Goal: Task Accomplishment & Management: Complete application form

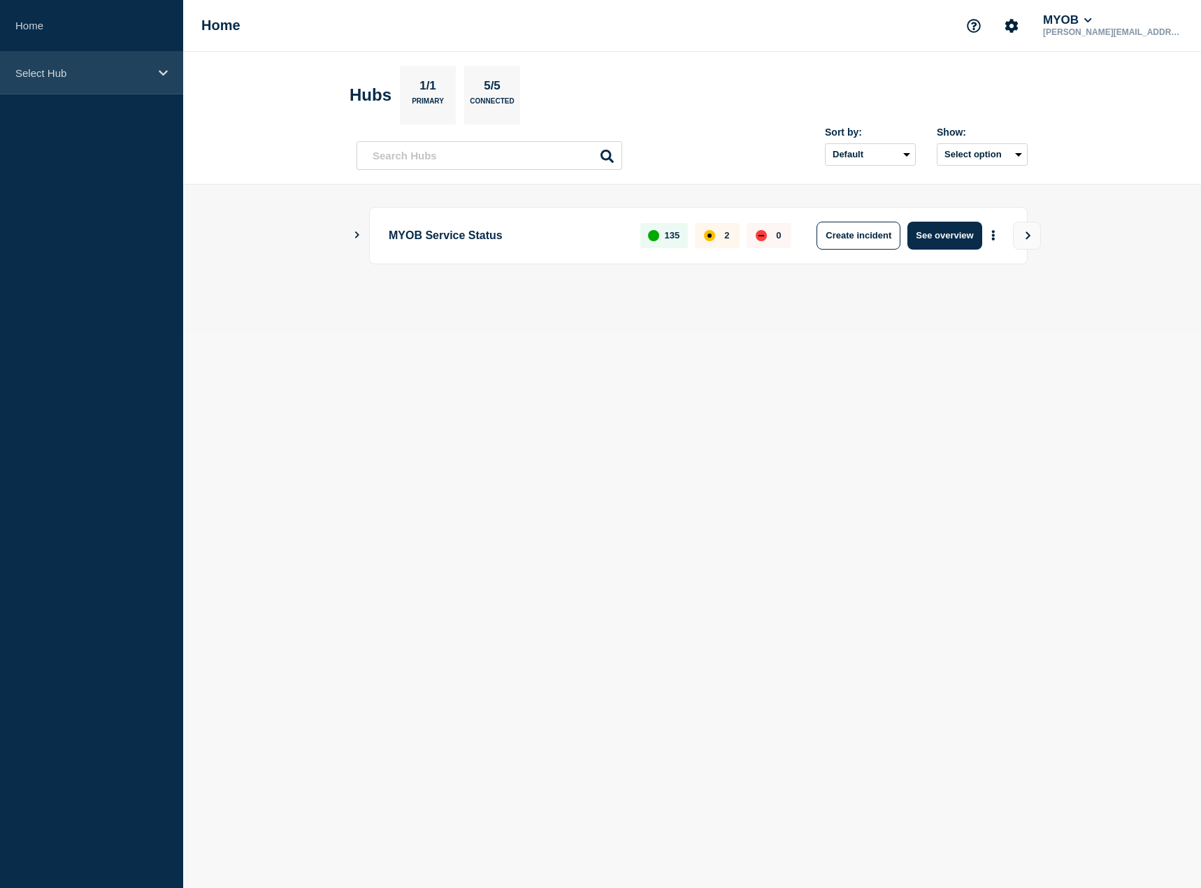
click at [106, 65] on div "Select Hub" at bounding box center [91, 73] width 183 height 43
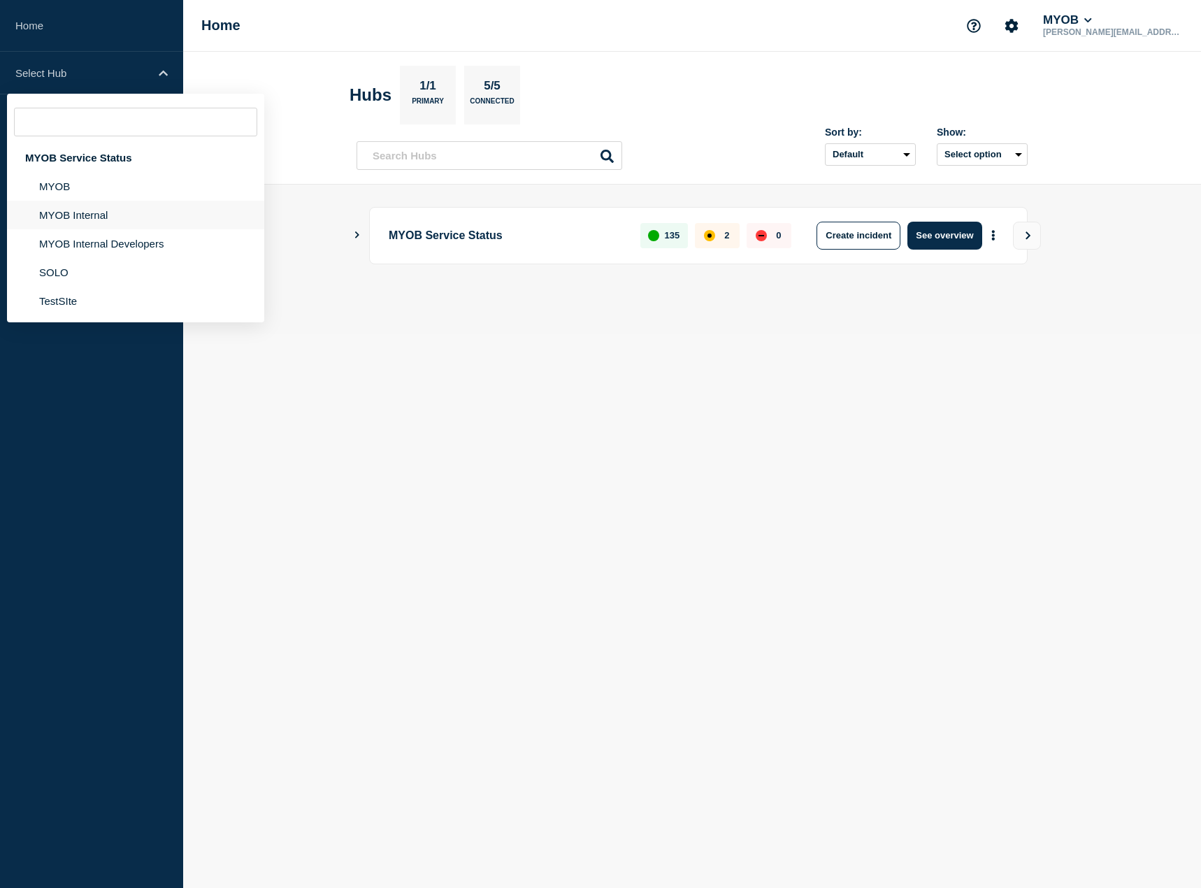
click at [86, 218] on li "MYOB Internal" at bounding box center [135, 215] width 257 height 29
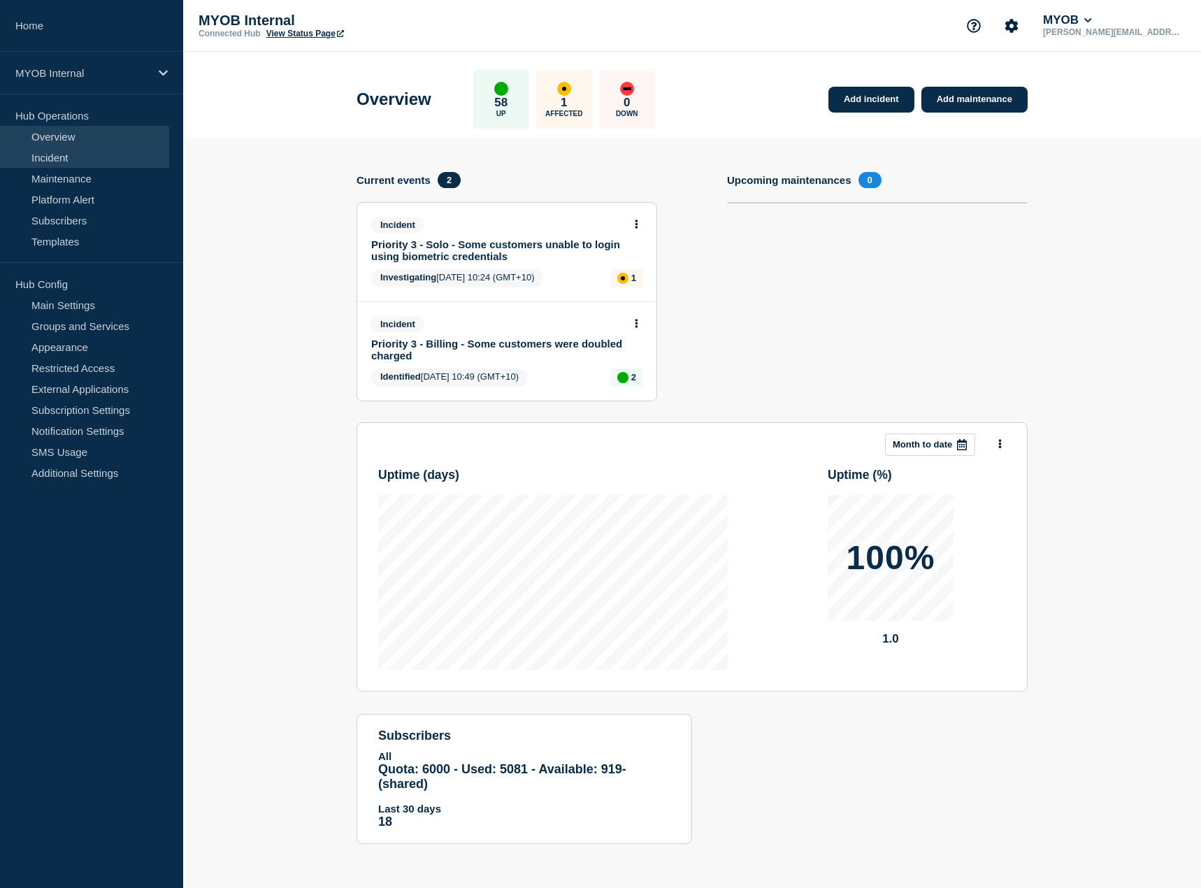
click at [57, 150] on link "Incident" at bounding box center [84, 157] width 169 height 21
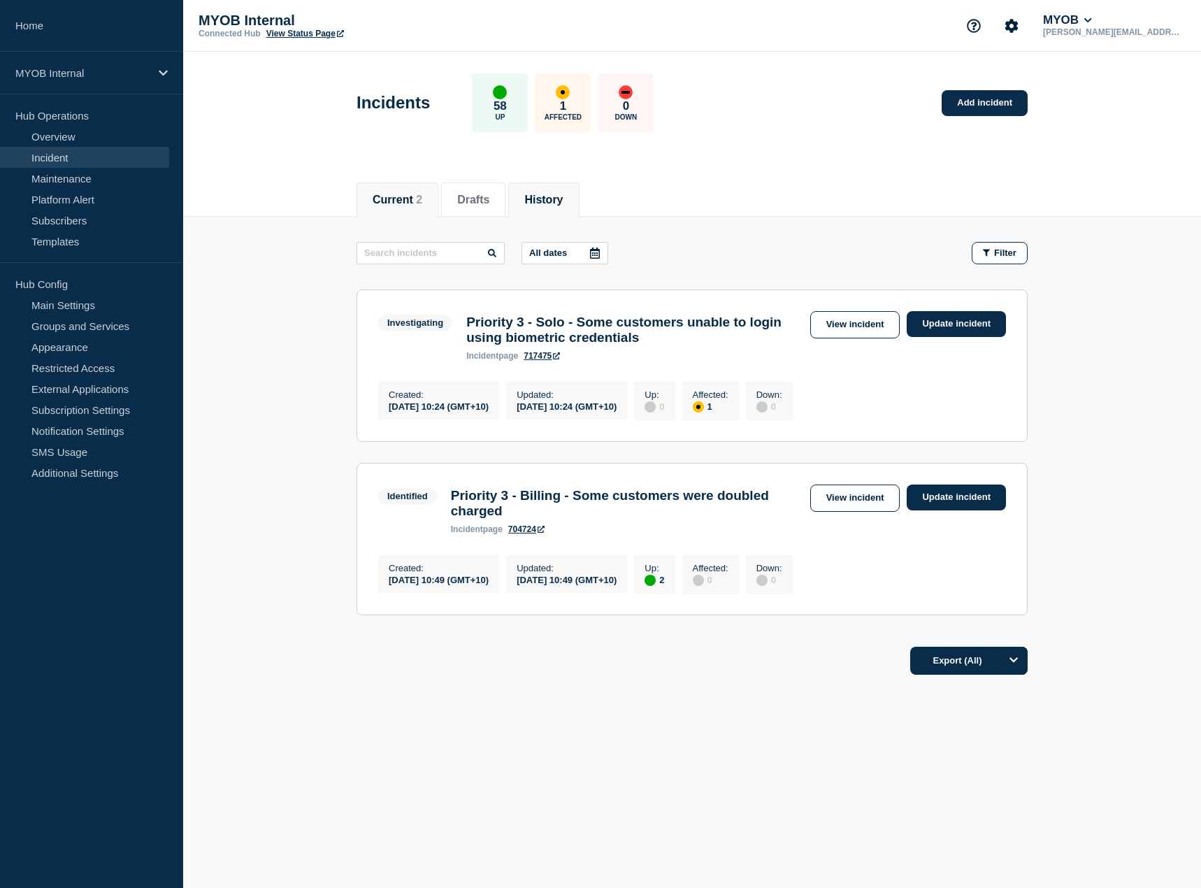
click at [547, 194] on button "History" at bounding box center [543, 200] width 38 height 13
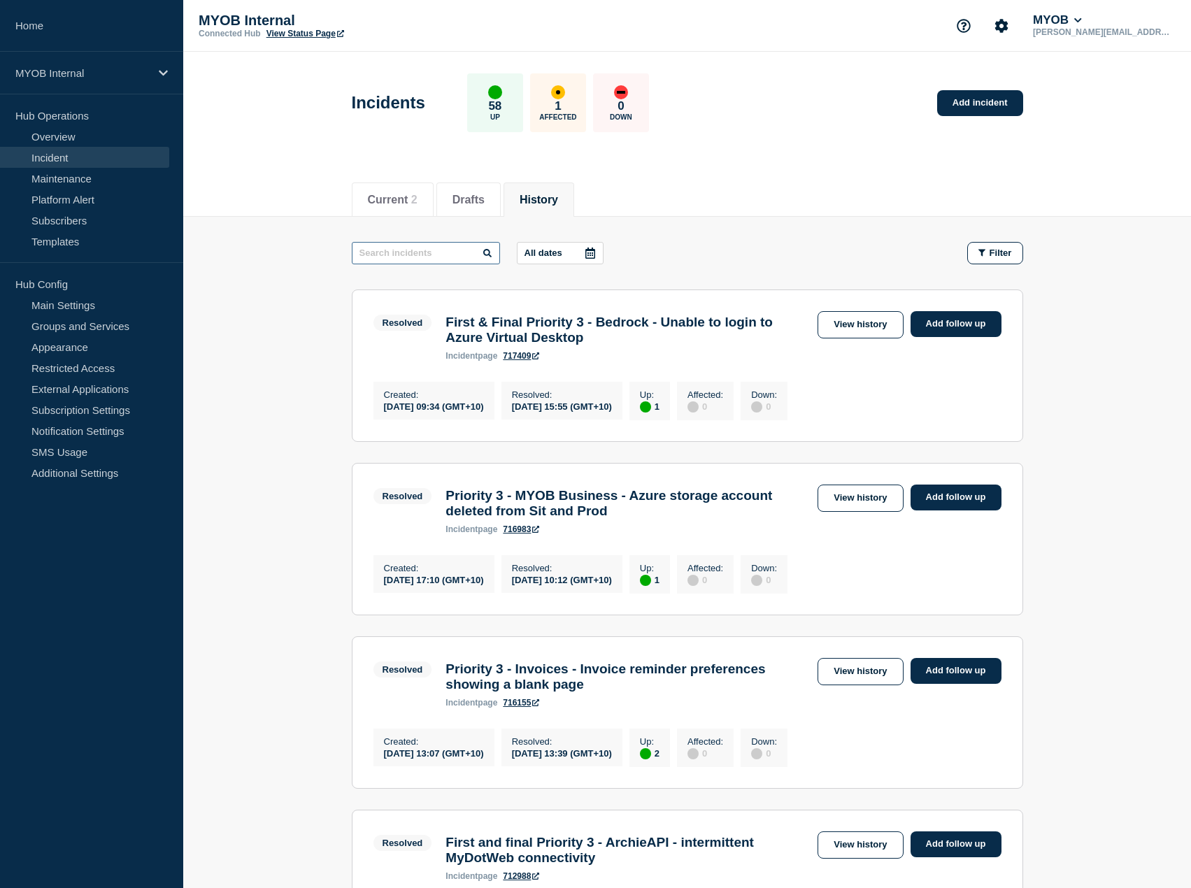
click at [438, 250] on input "text" at bounding box center [426, 253] width 148 height 22
click at [431, 252] on input "text" at bounding box center [426, 253] width 148 height 22
type input "oip"
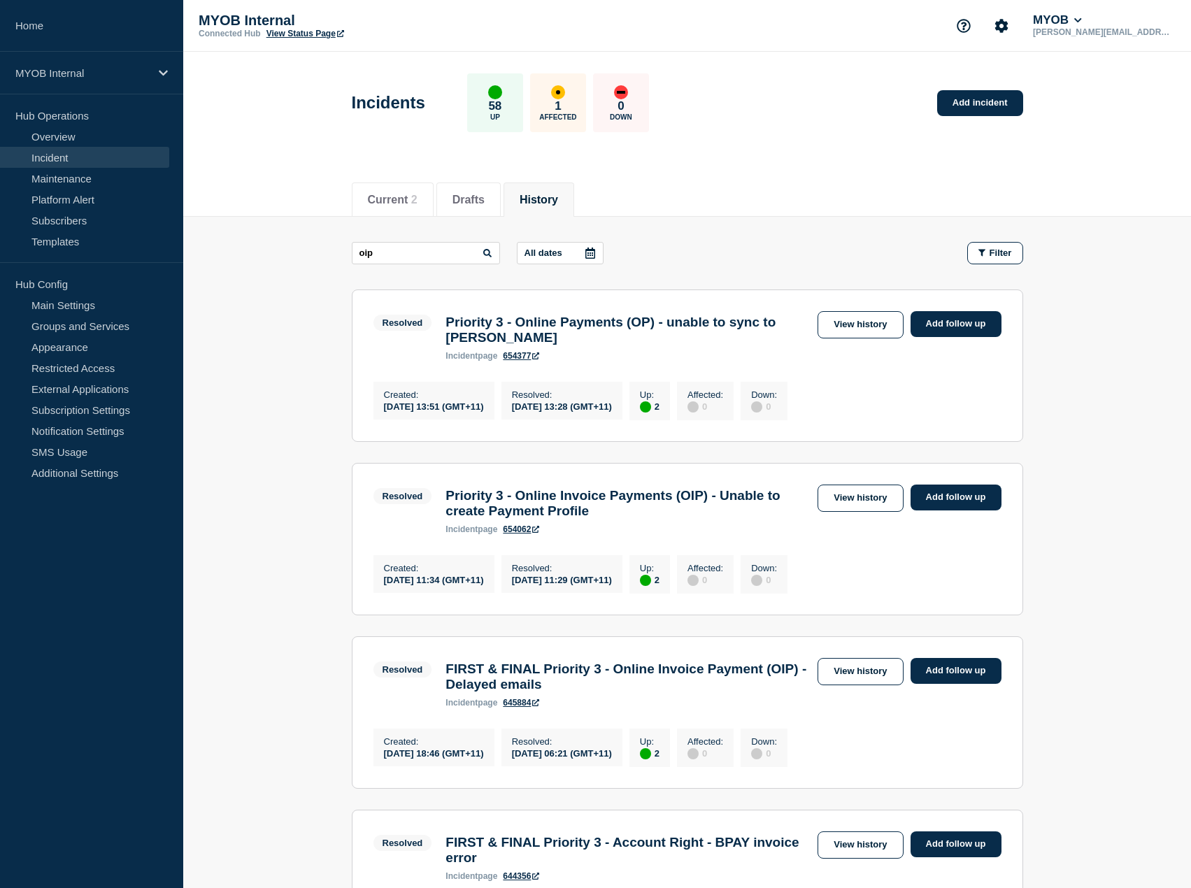
click at [617, 323] on h3 "Priority 3 - Online Payments (OP) - unable to sync to Archie" at bounding box center [627, 330] width 365 height 31
click at [605, 519] on h3 "Priority 3 - Online Invoice Payments (OIP) - Unable to create Payment Profile" at bounding box center [627, 503] width 365 height 31
click at [643, 519] on h3 "Priority 3 - Online Invoice Payments (OIP) - Unable to create Payment Profile" at bounding box center [627, 503] width 365 height 31
click at [982, 106] on link "Add incident" at bounding box center [980, 103] width 86 height 26
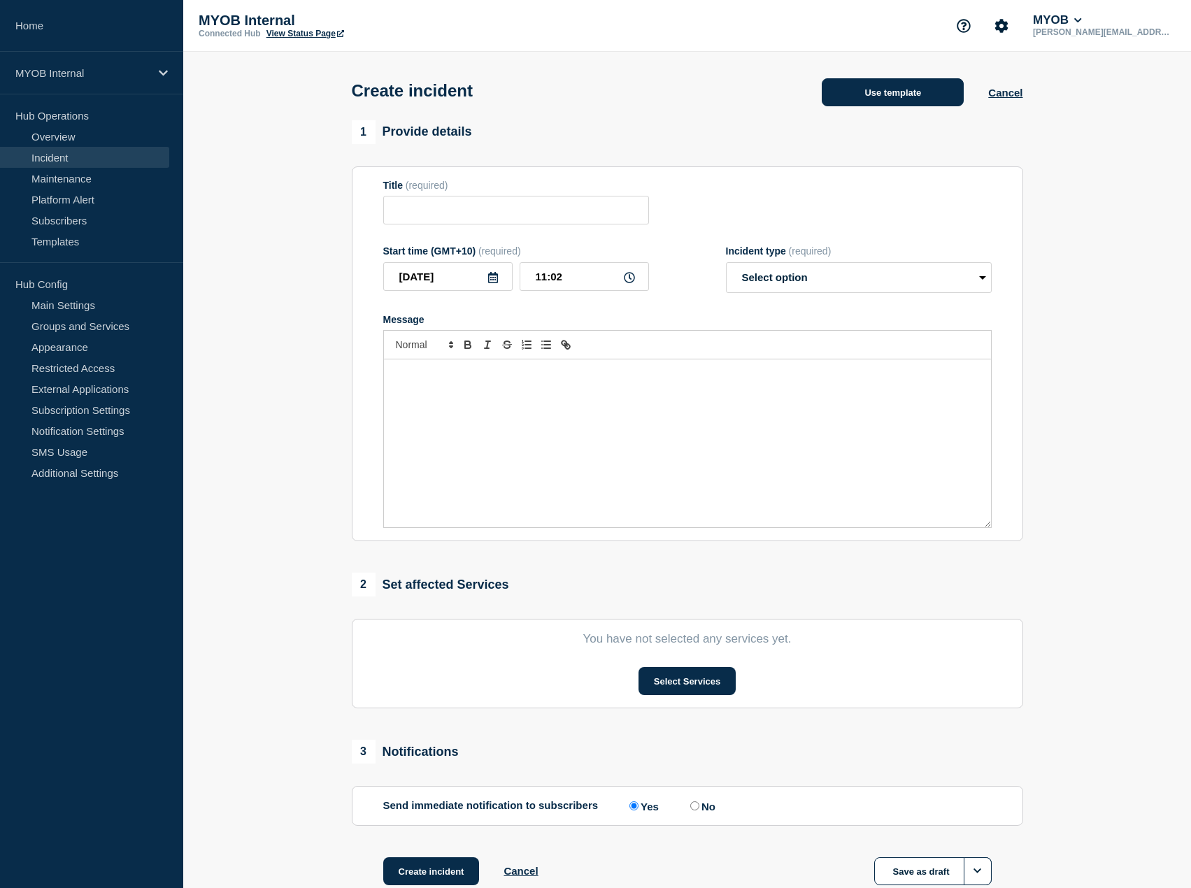
click at [886, 92] on button "Use template" at bounding box center [892, 92] width 142 height 28
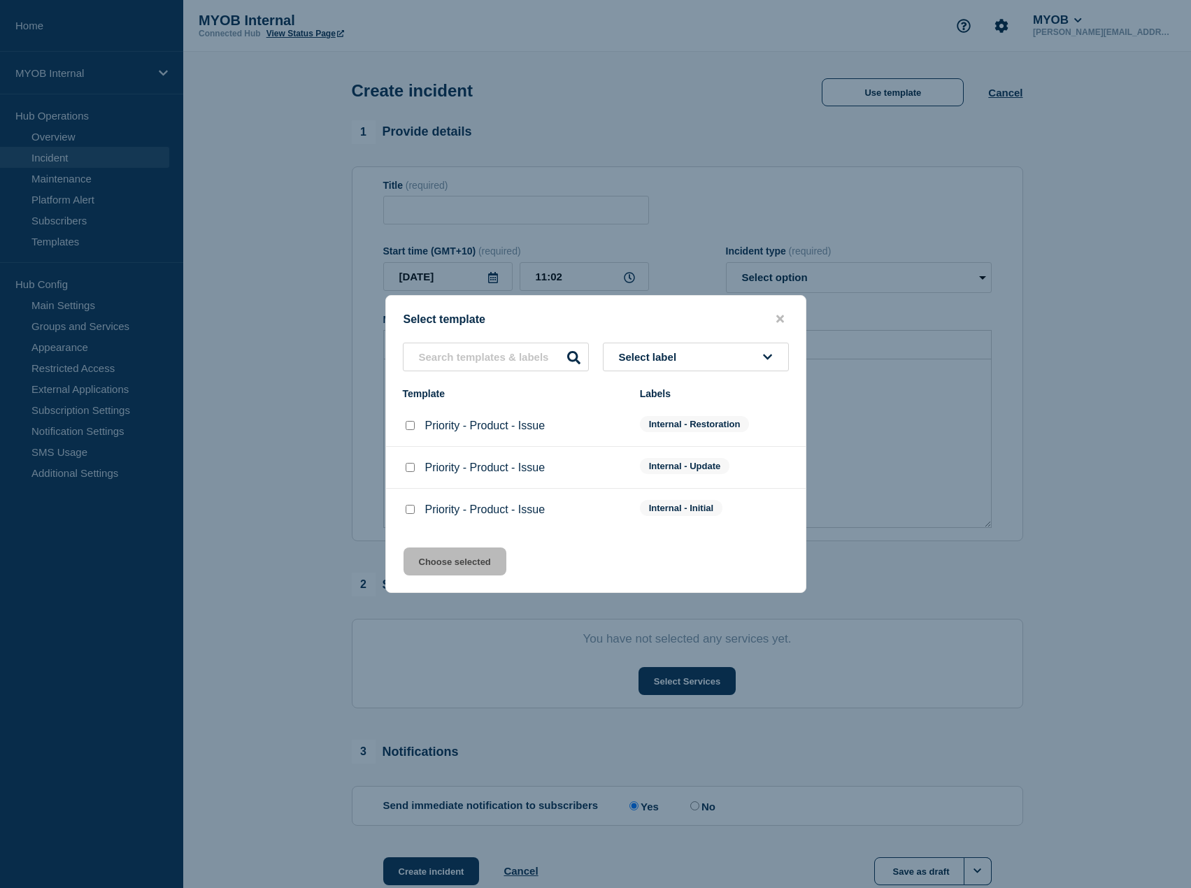
click at [412, 516] on div at bounding box center [410, 510] width 14 height 14
click at [410, 510] on input "Priority - Product - Issue checkbox" at bounding box center [409, 509] width 9 height 9
checkbox input "true"
click at [455, 557] on button "Choose selected" at bounding box center [454, 561] width 103 height 28
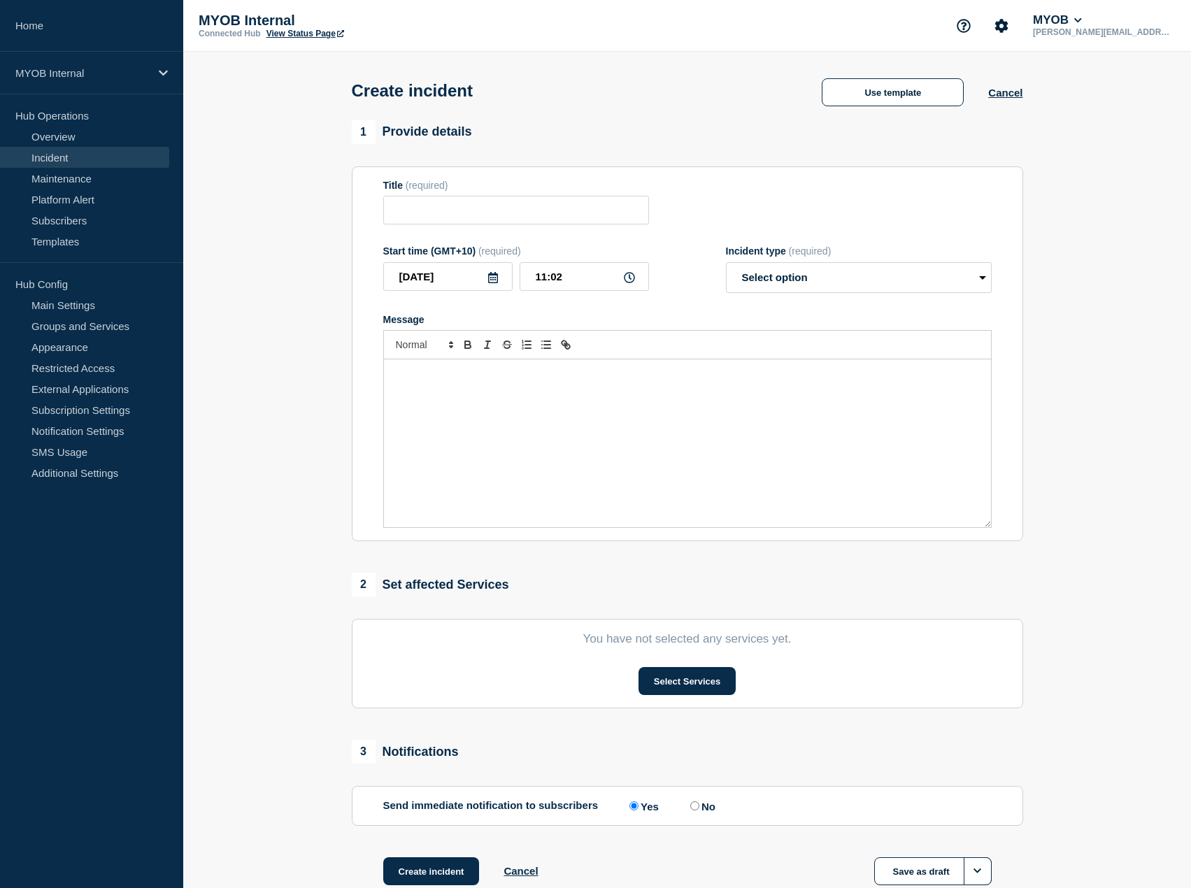
type input "Priority - Product - Issue"
select select "investigating"
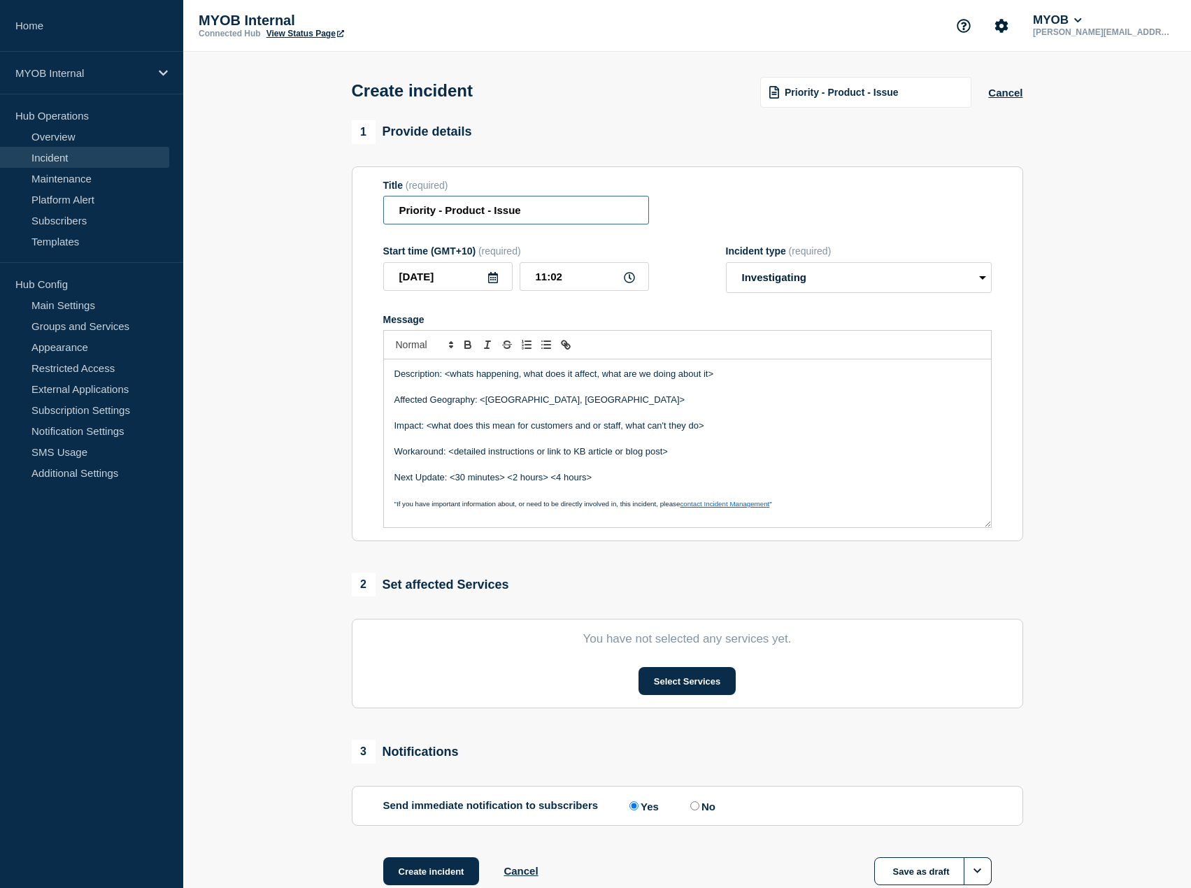
click at [561, 214] on input "Priority - Product - Issue" at bounding box center [516, 210] width 266 height 29
click at [438, 210] on input "Priority - Product - Issue" at bounding box center [516, 210] width 266 height 29
click at [485, 212] on input "Priority 2 - Product - Issue" at bounding box center [516, 210] width 266 height 29
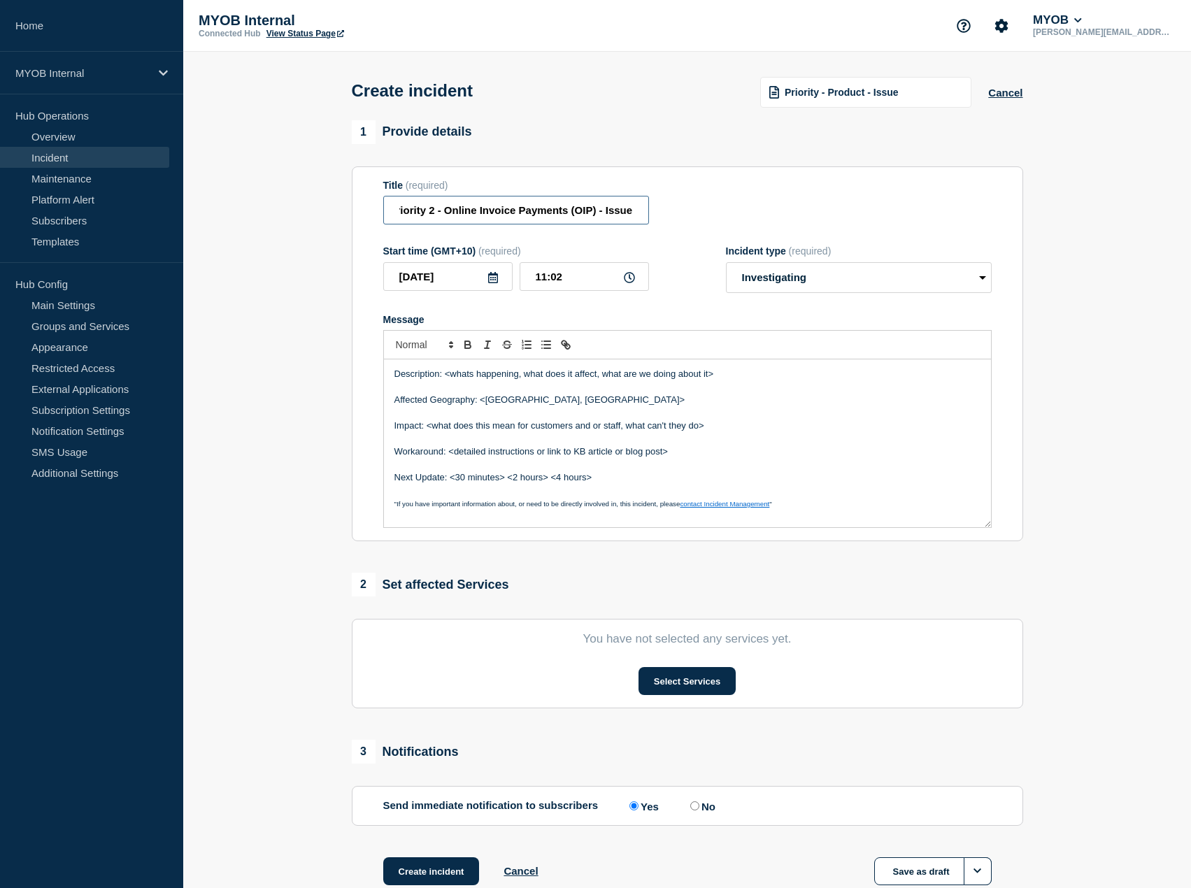
drag, startPoint x: 614, startPoint y: 213, endPoint x: 682, endPoint y: 209, distance: 67.2
click at [682, 209] on div "Title (required) Priority 2 - Online Invoice Payments (OIP) - Issue" at bounding box center [687, 202] width 608 height 45
type input "Priority 2 - Online Invoice Payments (OIP) - Pay Invoice option disabled"
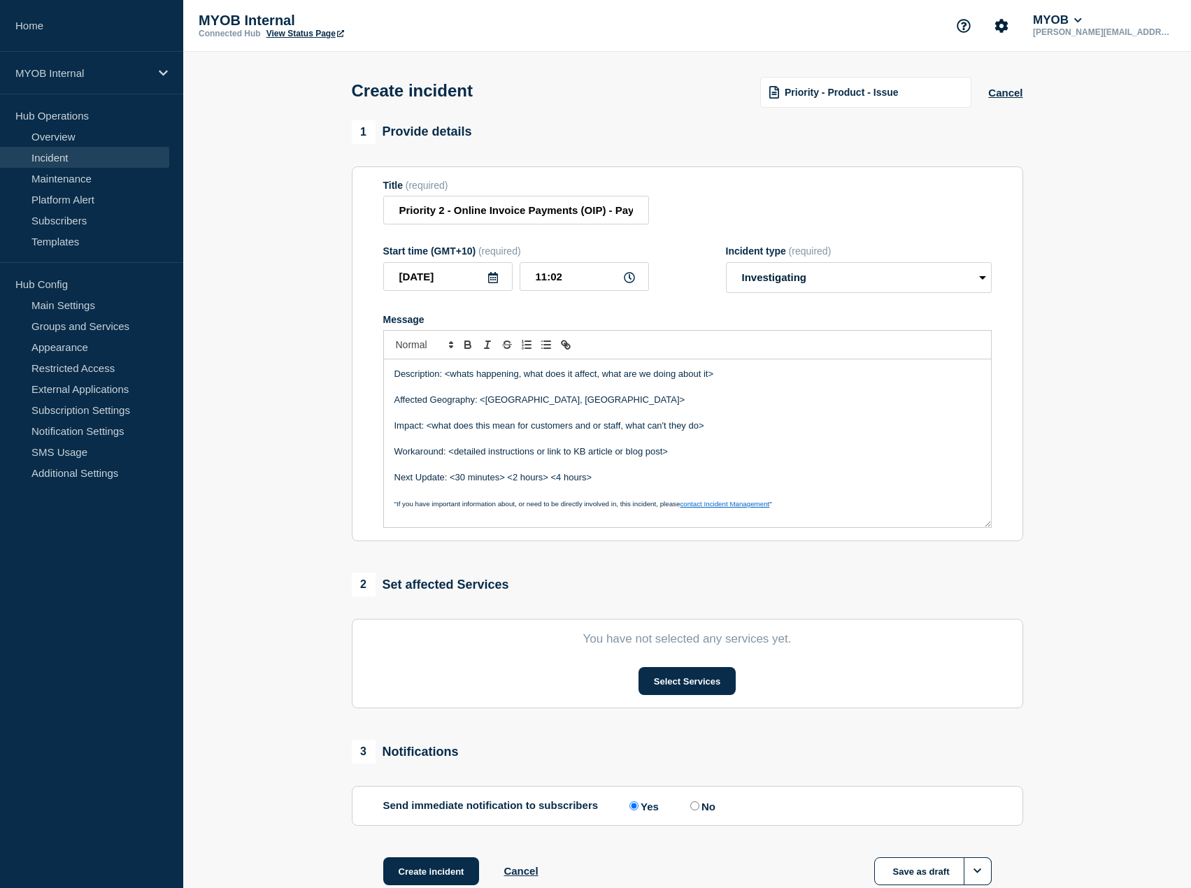
click at [566, 389] on p "Message" at bounding box center [687, 387] width 586 height 13
drag, startPoint x: 733, startPoint y: 376, endPoint x: 443, endPoint y: 375, distance: 290.1
click at [443, 375] on p "Description: <whats happening, what does it affect, what are we doing about it>" at bounding box center [687, 374] width 586 height 13
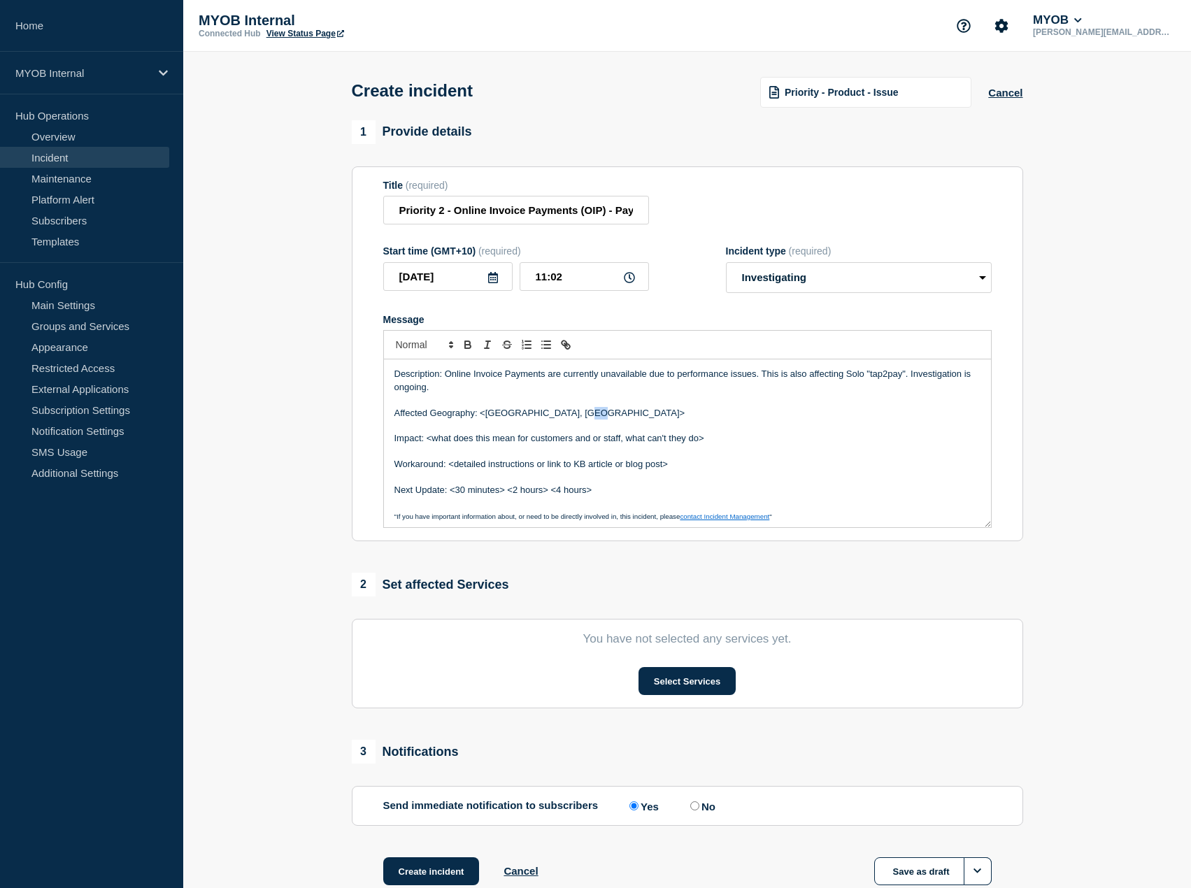
drag, startPoint x: 598, startPoint y: 417, endPoint x: 576, endPoint y: 419, distance: 21.8
click at [576, 419] on p "Affected Geography: <Australia, New Zealand>" at bounding box center [687, 413] width 586 height 13
click at [487, 412] on p "Affected Geography: <Australia, New Zealand" at bounding box center [687, 413] width 586 height 13
drag, startPoint x: 729, startPoint y: 440, endPoint x: 429, endPoint y: 438, distance: 300.6
click at [429, 438] on p "Impact: <what does this mean for customers and or staff, what can't they do>" at bounding box center [687, 438] width 586 height 13
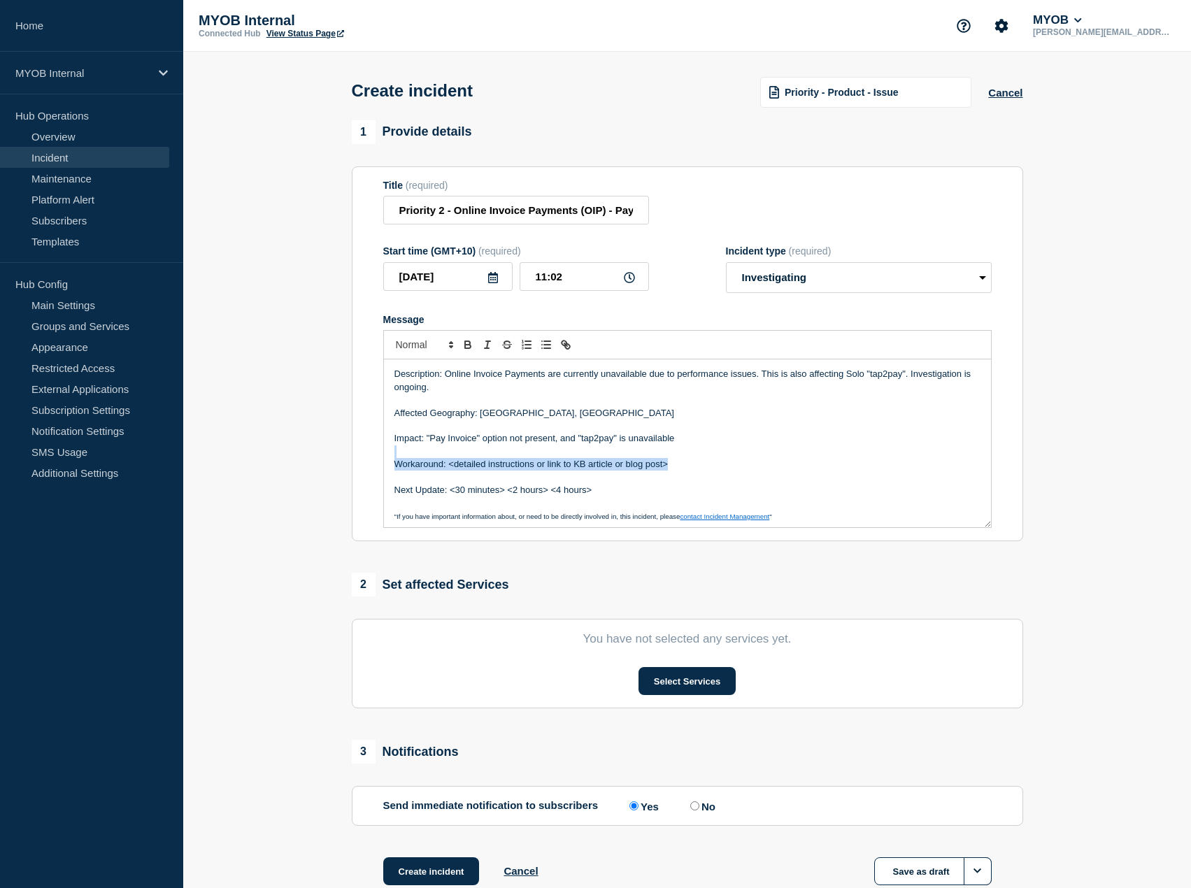
drag, startPoint x: 676, startPoint y: 469, endPoint x: 380, endPoint y: 455, distance: 296.7
click at [380, 455] on section "Title (required) Priority 2 - Online Invoice Payments (OIP) - Pay Invoice optio…" at bounding box center [687, 353] width 671 height 375
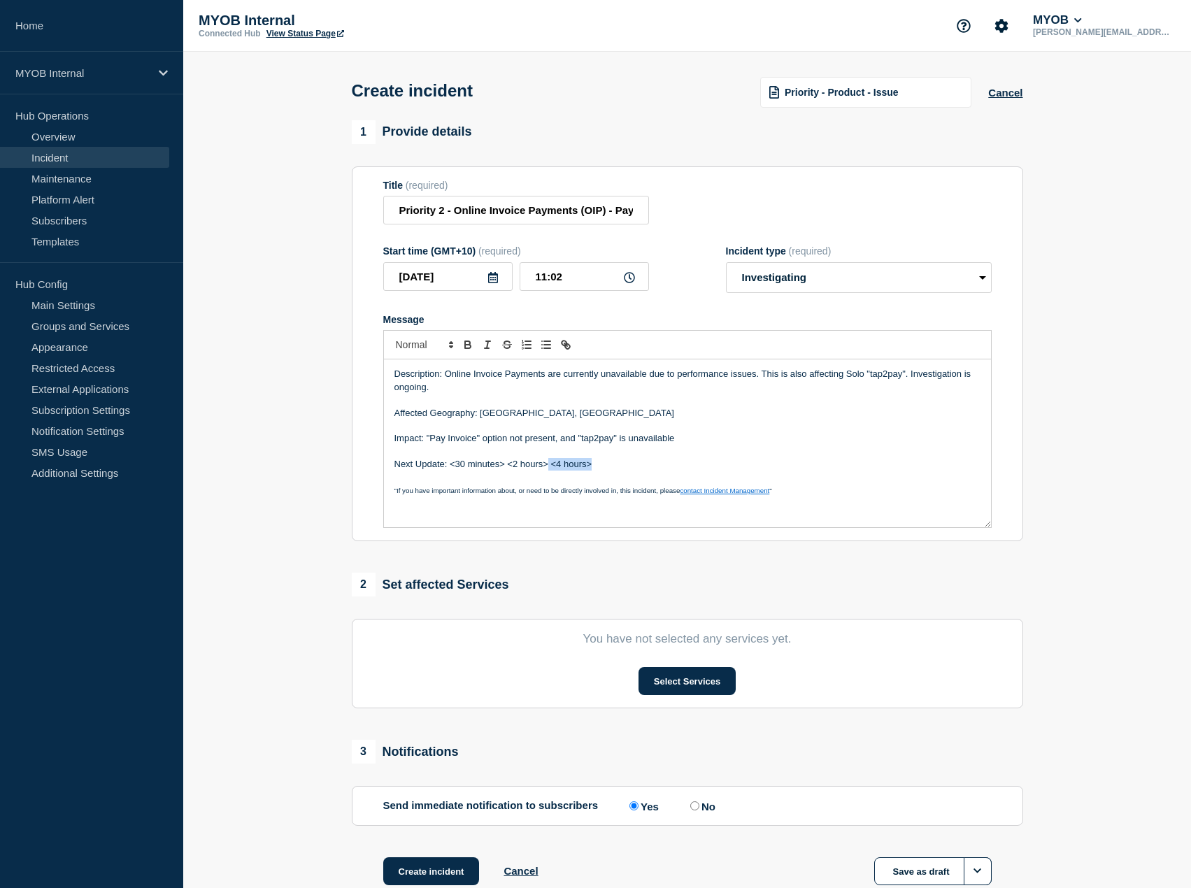
drag, startPoint x: 626, startPoint y: 470, endPoint x: 549, endPoint y: 462, distance: 78.0
click at [549, 462] on p "Next Update: <30 minutes> <2 hours> <4 hours>" at bounding box center [687, 464] width 586 height 13
click at [517, 401] on p "Message" at bounding box center [687, 400] width 586 height 13
click at [517, 391] on p "Description: Online Invoice Payments are currently unavailable due to performan…" at bounding box center [687, 381] width 586 height 26
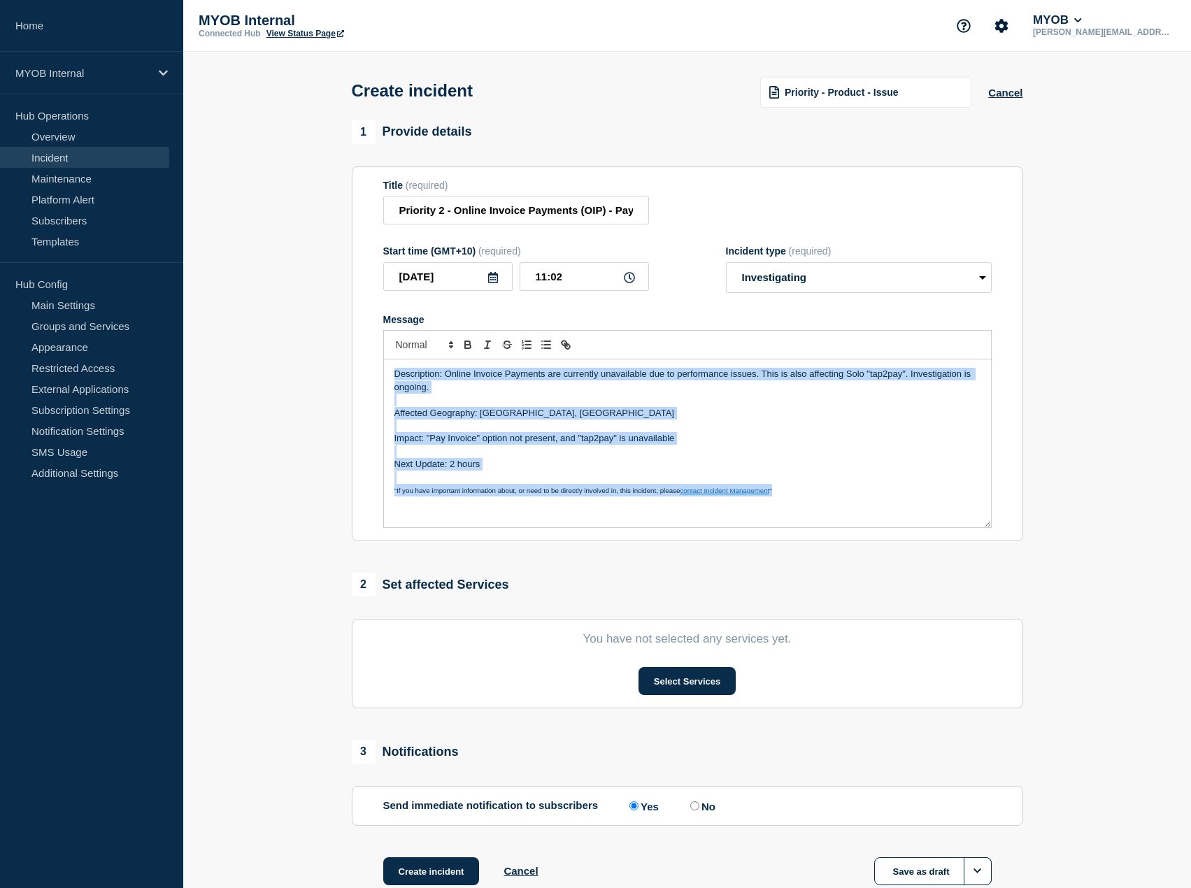
copy div "Description: Online Invoice Payments are currently unavailable due to performan…"
click at [717, 684] on button "Select Services" at bounding box center [686, 681] width 97 height 28
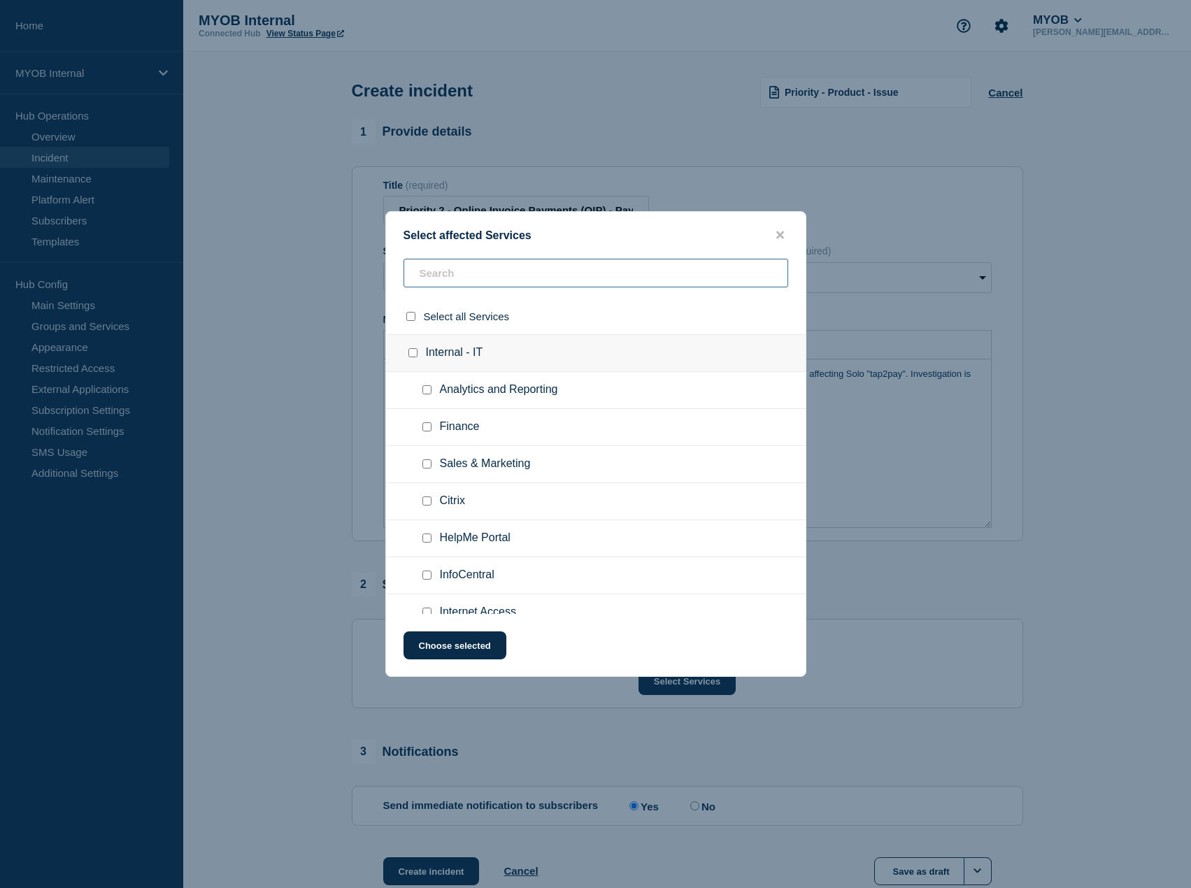
click at [542, 270] on input "text" at bounding box center [595, 273] width 384 height 29
type input "oi"
checkbox input "true"
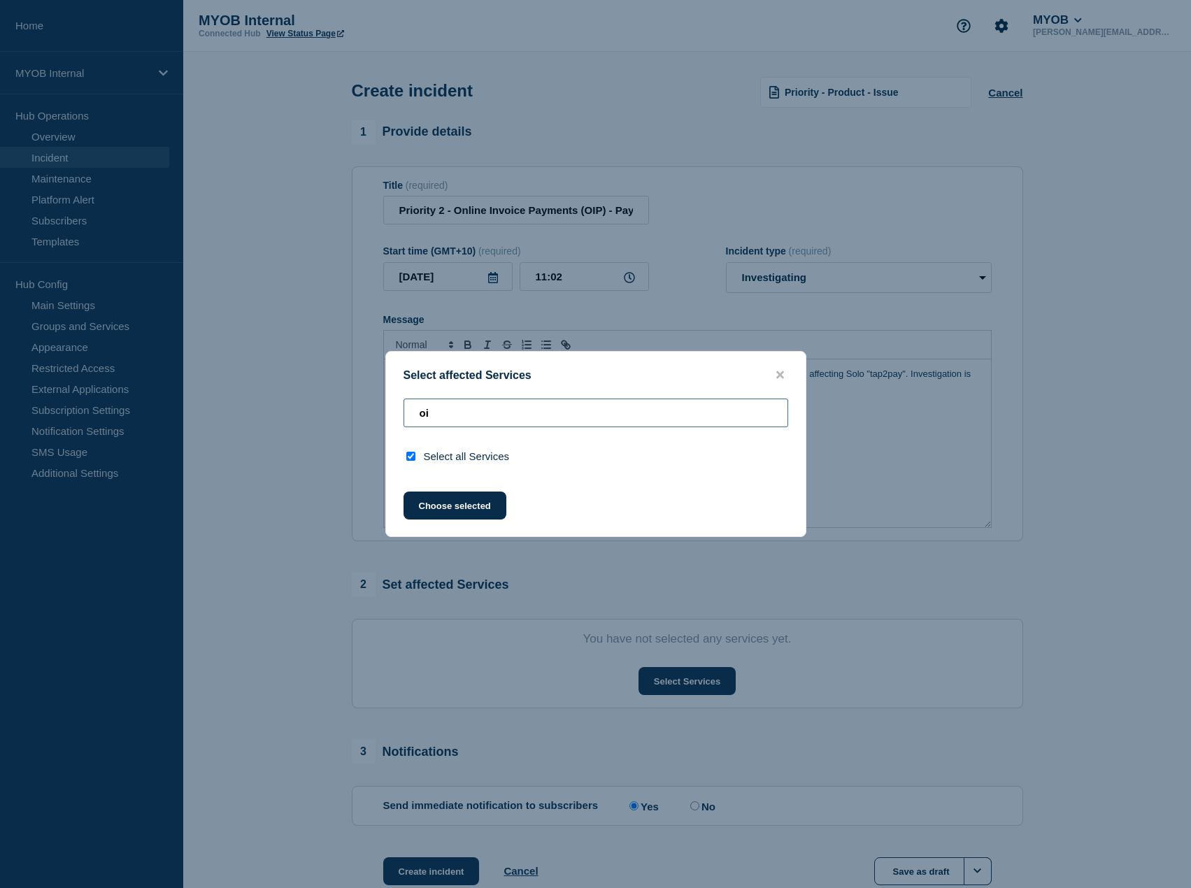
type input "o"
checkbox input "false"
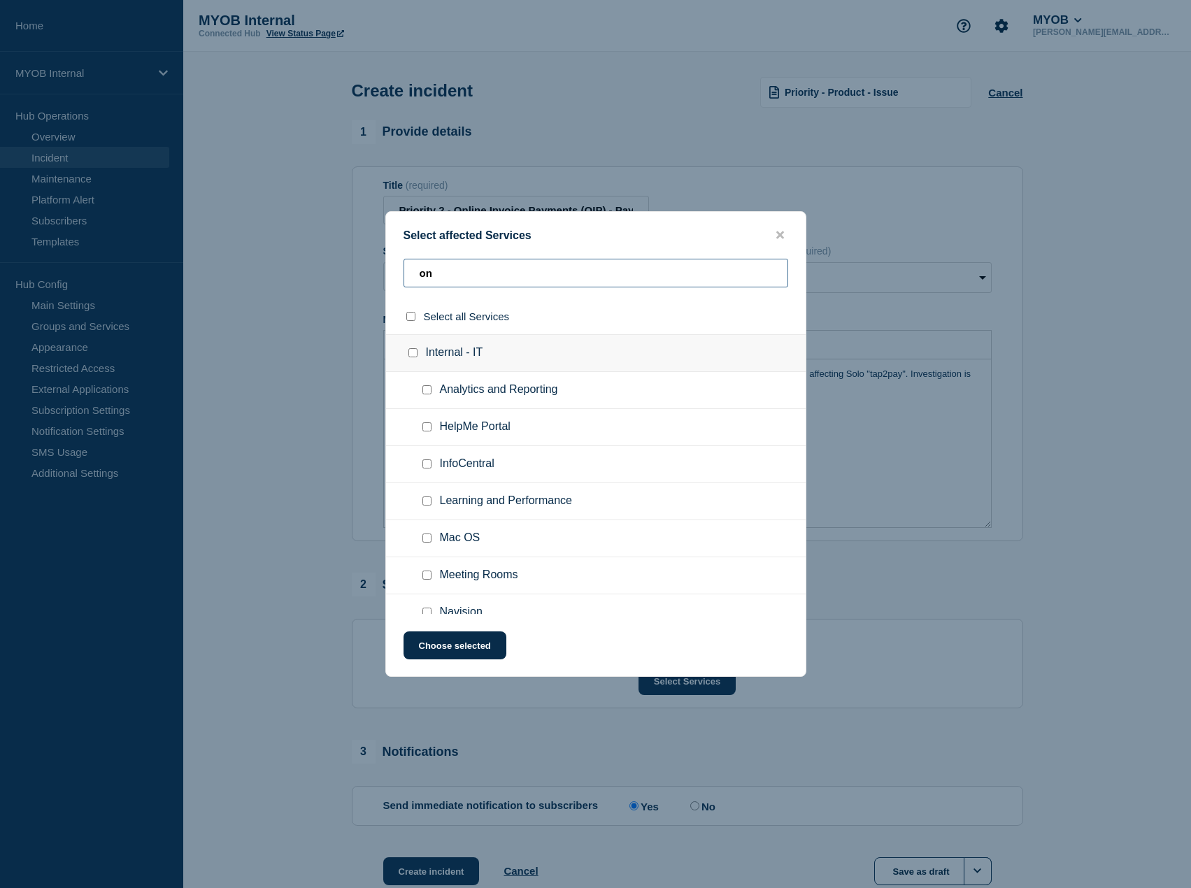
type input "o"
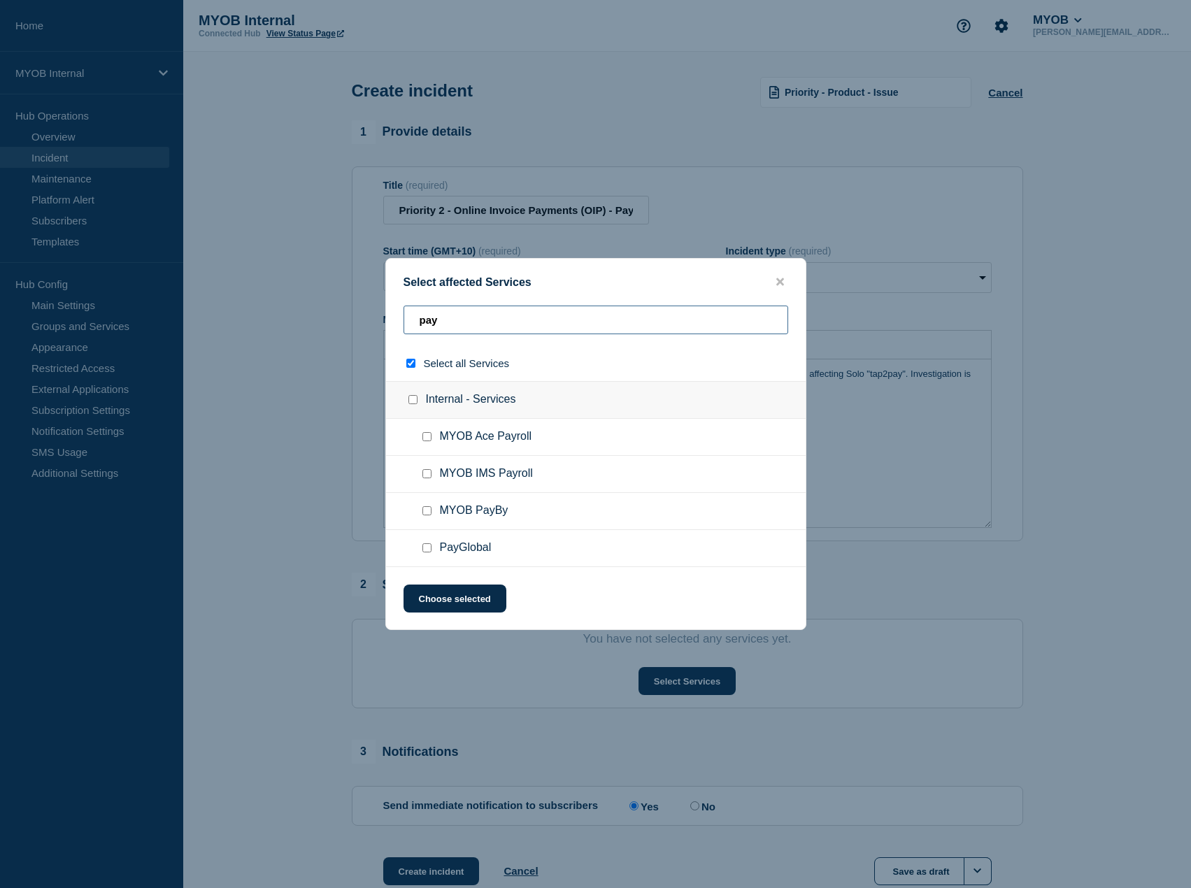
type input "paym"
checkbox input "true"
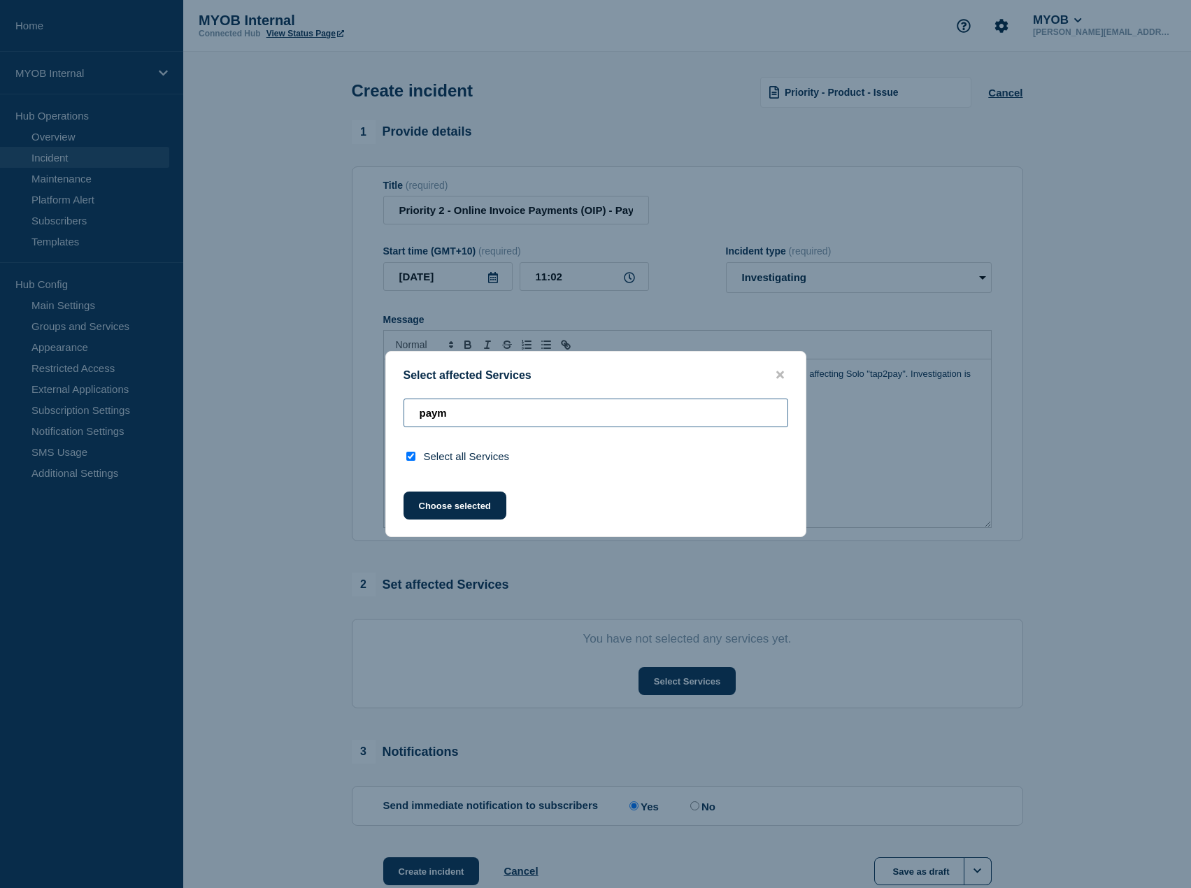
type input "pay"
checkbox input "false"
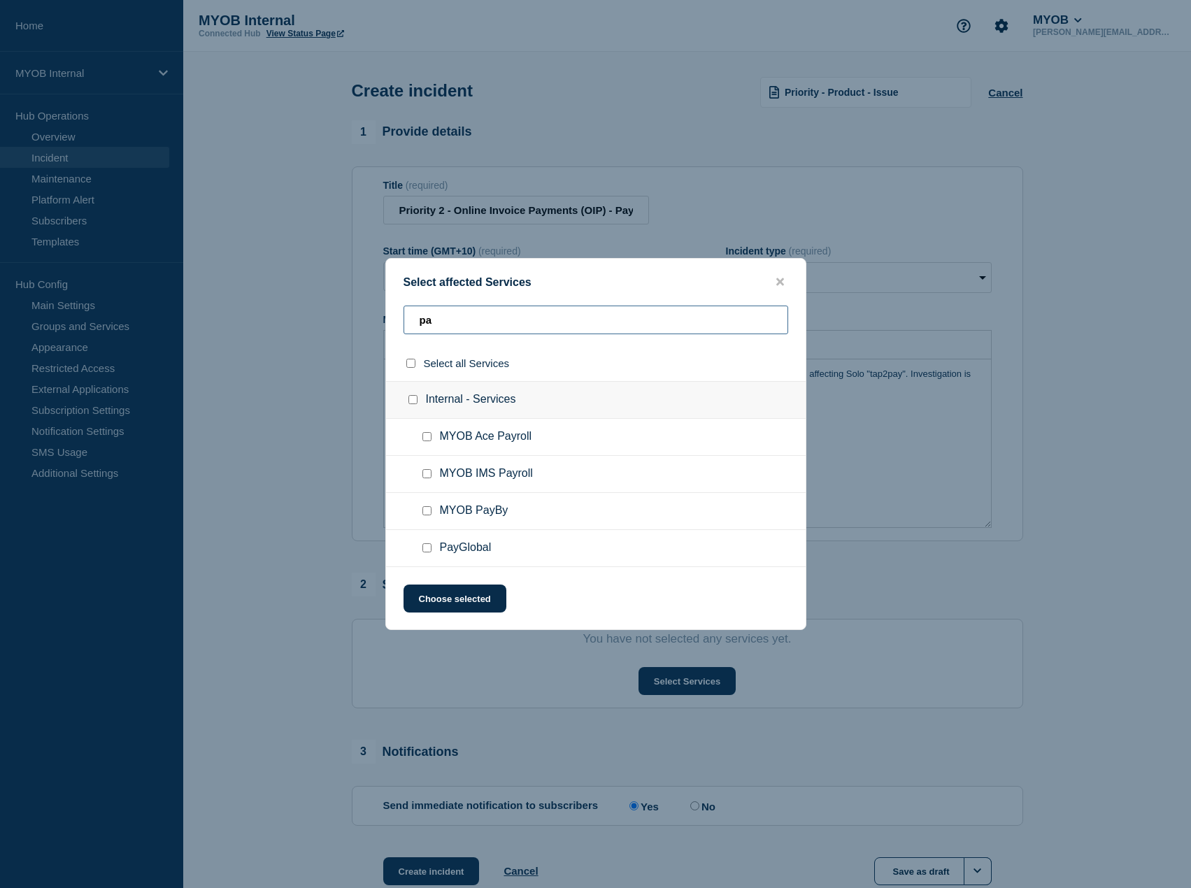
type input "p"
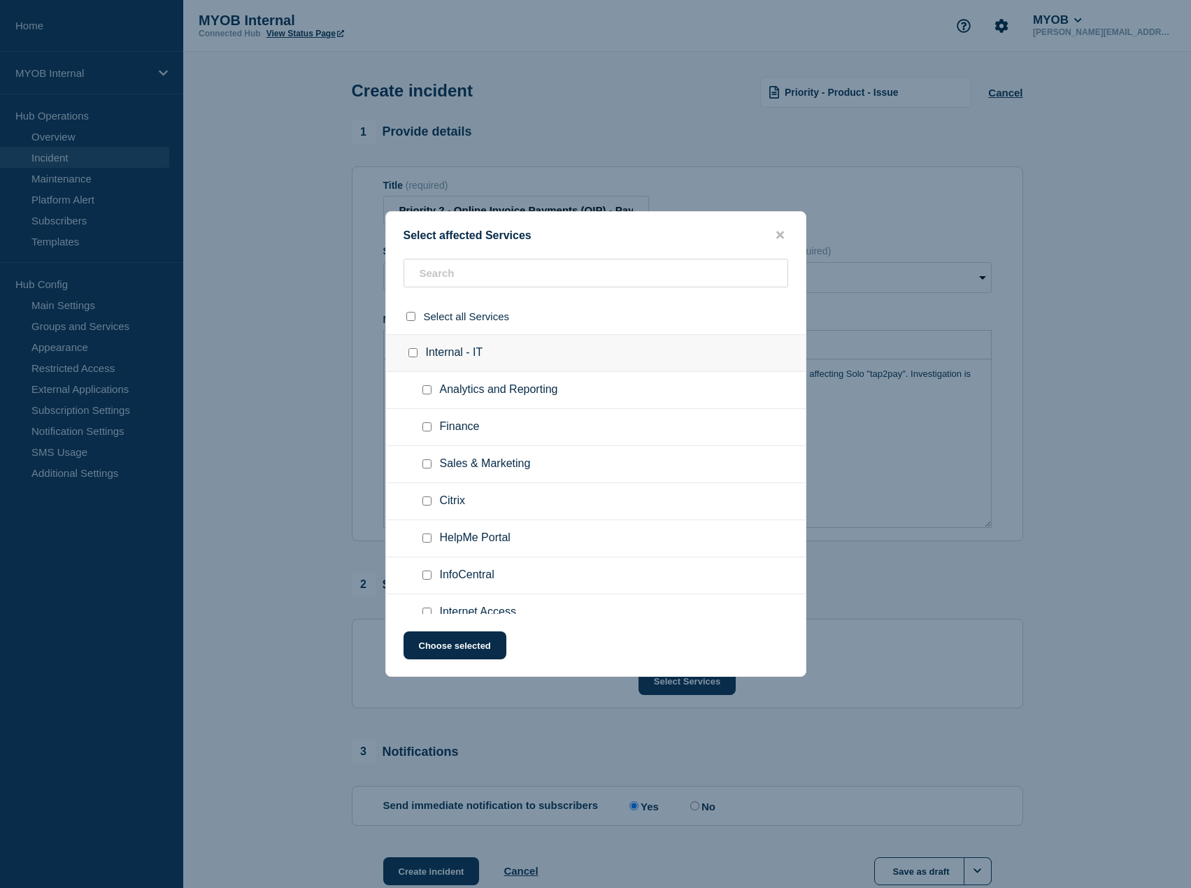
click at [1083, 262] on div at bounding box center [595, 444] width 1191 height 888
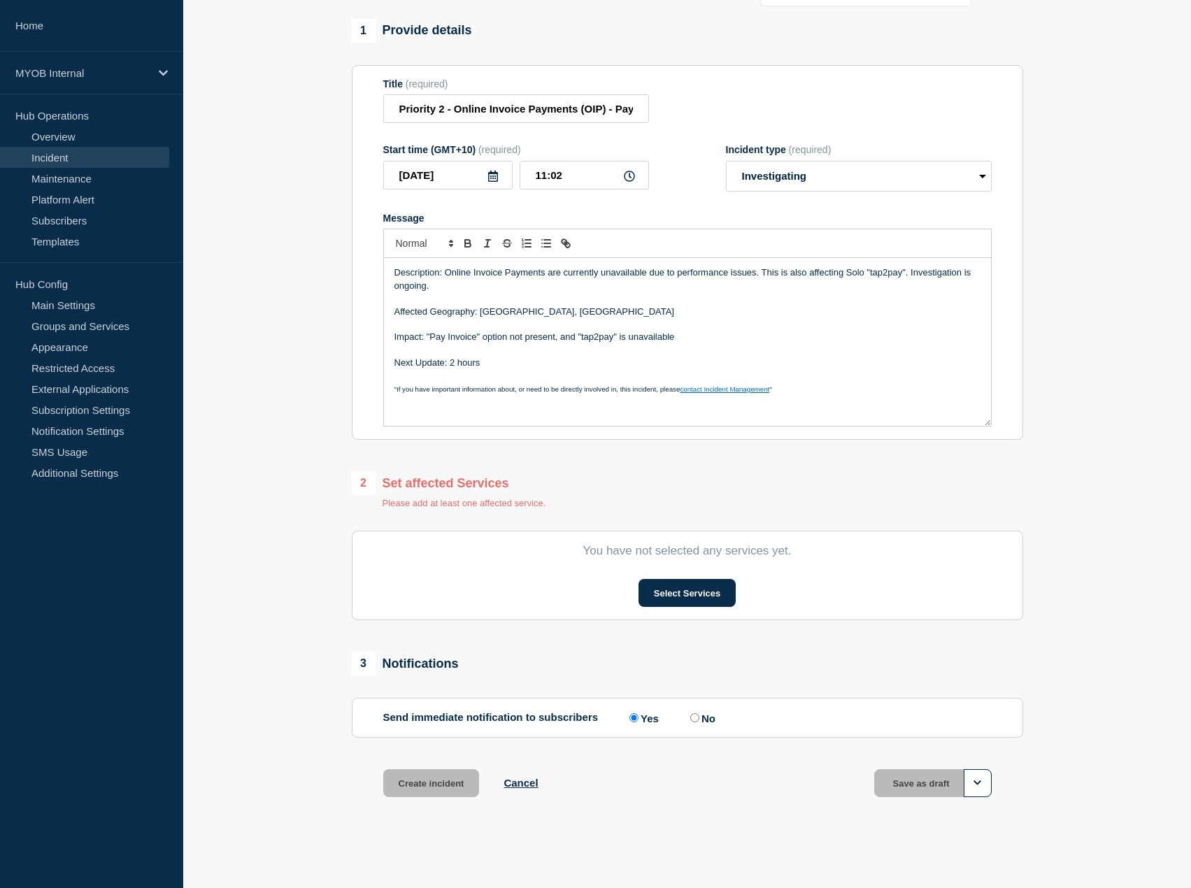
scroll to position [105, 0]
click at [663, 597] on button "Select Services" at bounding box center [686, 593] width 97 height 28
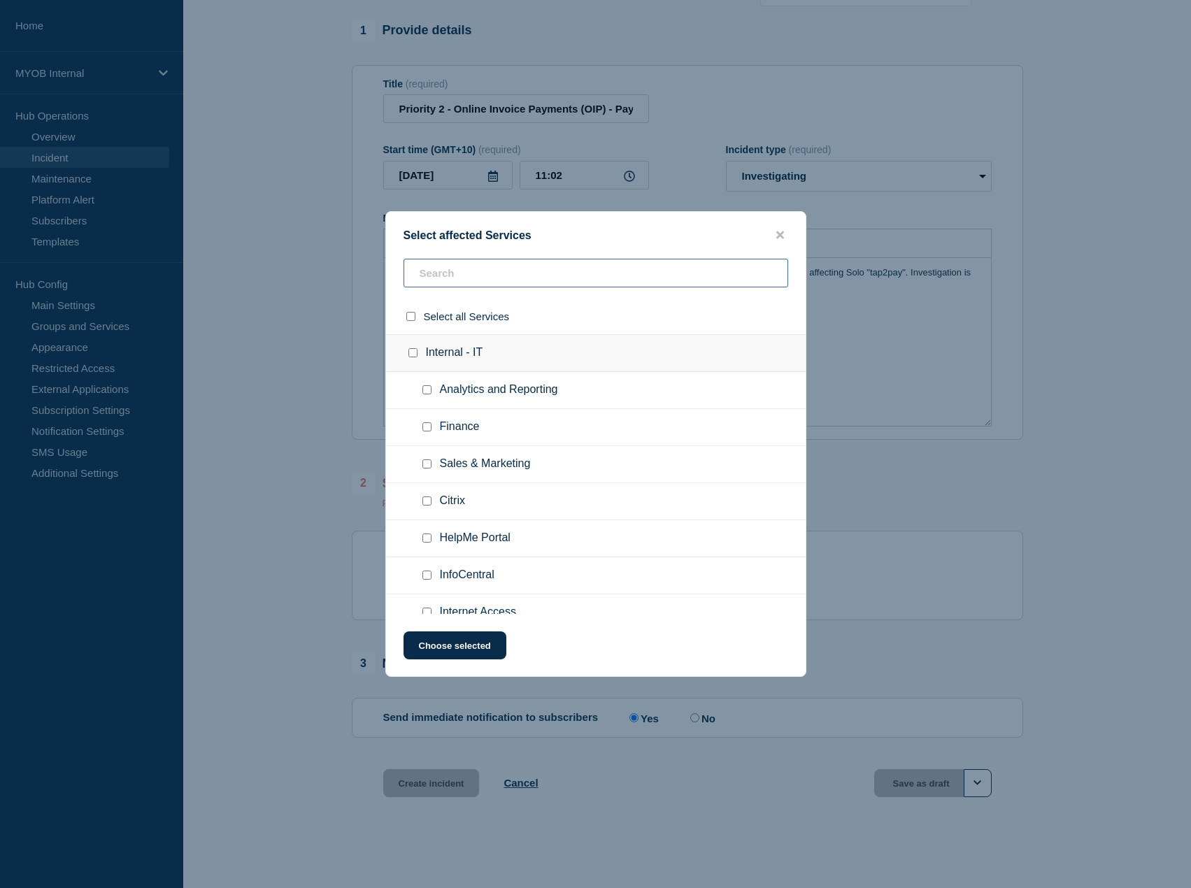
click at [482, 269] on input "text" at bounding box center [595, 273] width 384 height 29
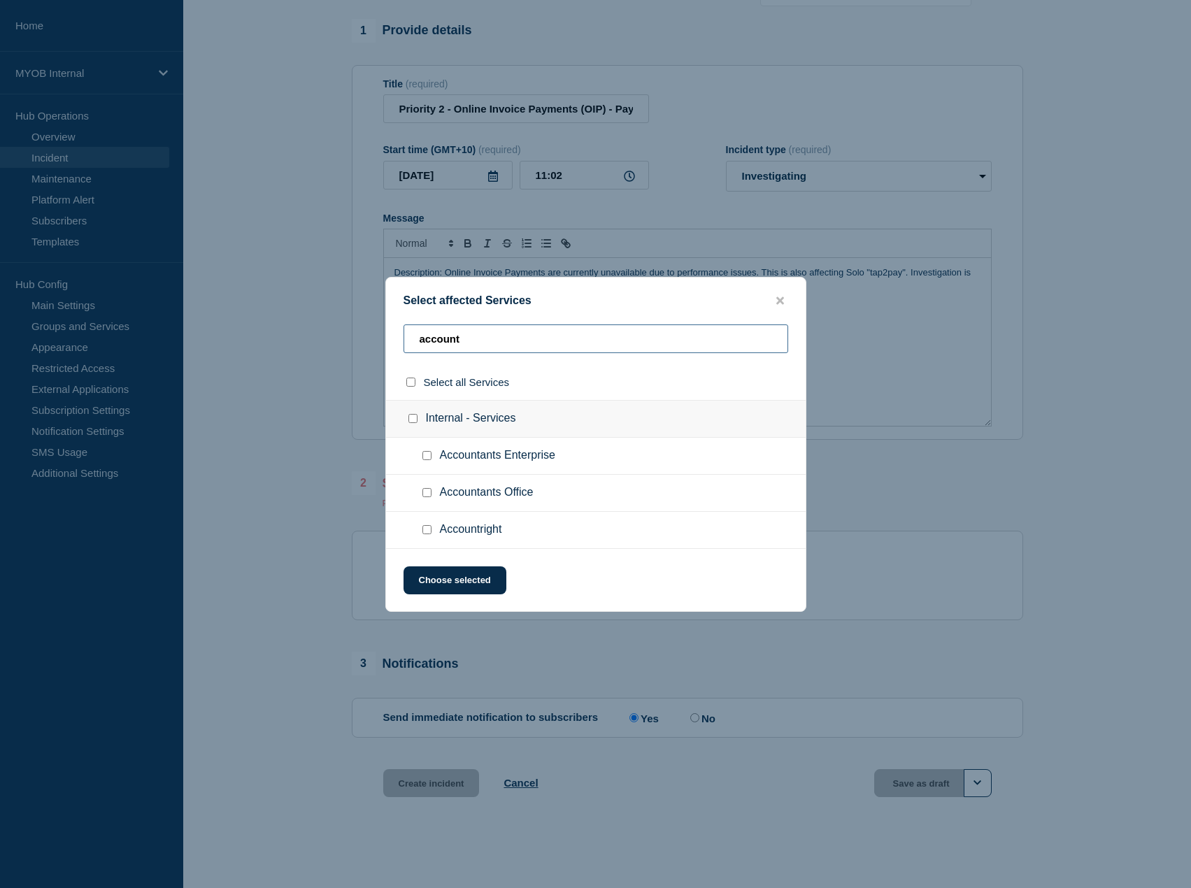
type input "account"
drag, startPoint x: 424, startPoint y: 526, endPoint x: 432, endPoint y: 492, distance: 35.1
click at [426, 526] on input "Accountright checkbox" at bounding box center [426, 529] width 9 height 9
checkbox input "true"
drag, startPoint x: 484, startPoint y: 337, endPoint x: 347, endPoint y: 339, distance: 137.0
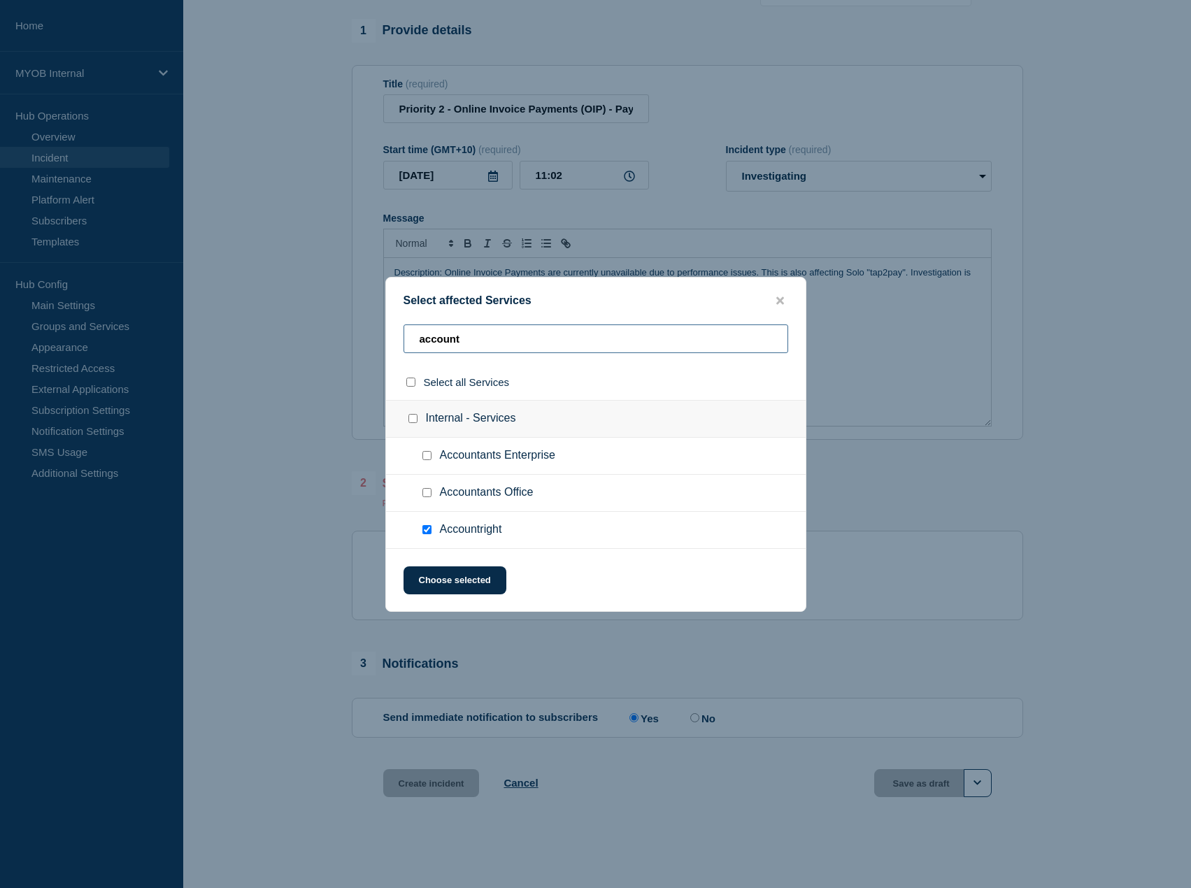
click at [350, 340] on div "Select affected Services account Select all Services Internal - Services Accoun…" at bounding box center [595, 444] width 1191 height 888
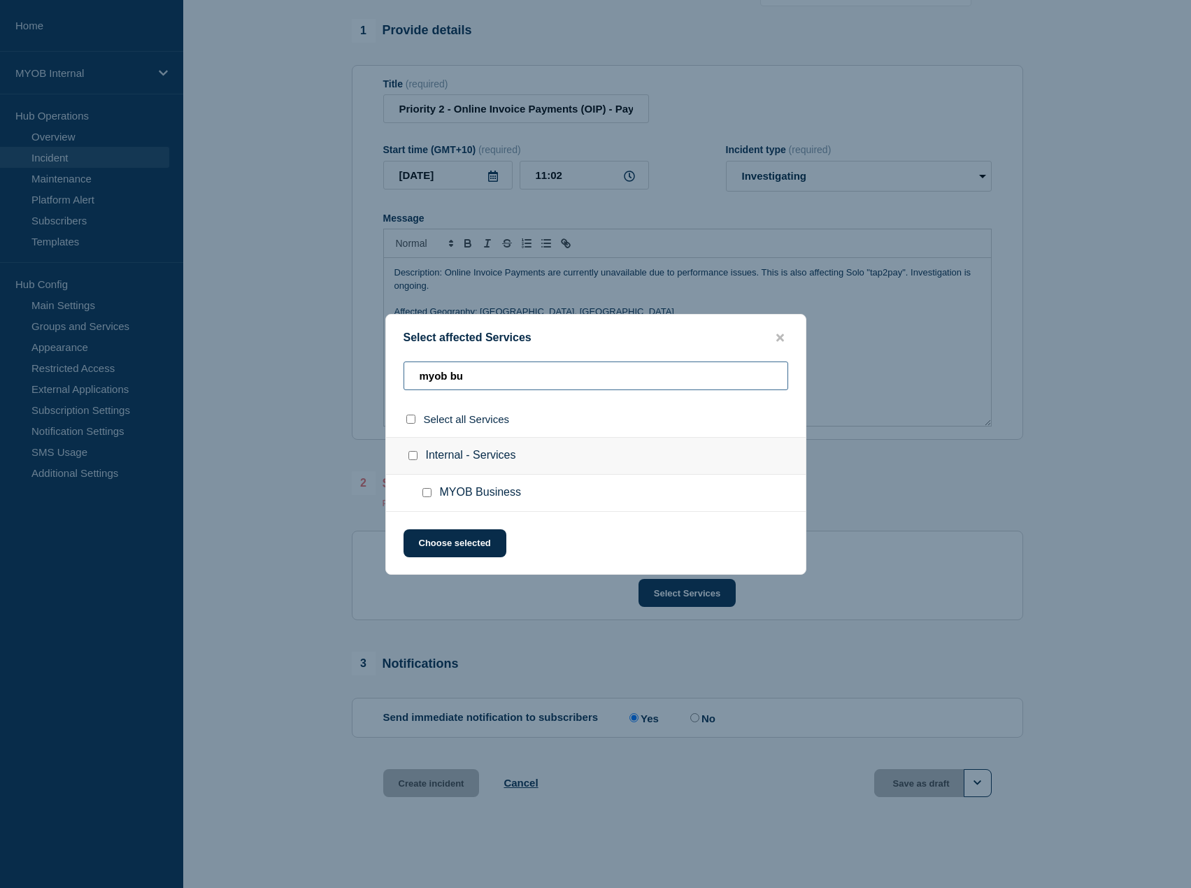
type input "myob bu"
click at [428, 493] on input "MYOB Business checkbox" at bounding box center [426, 492] width 9 height 9
checkbox input "true"
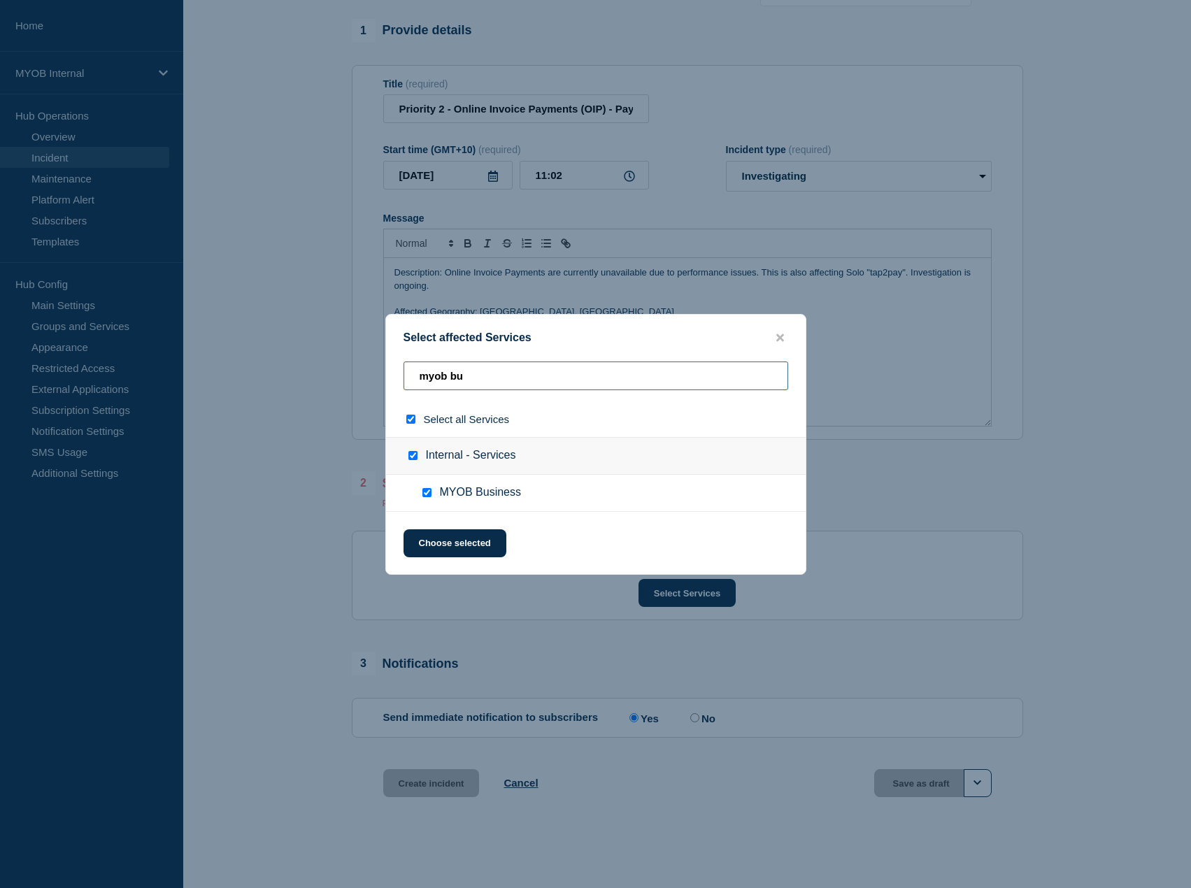
drag, startPoint x: 463, startPoint y: 381, endPoint x: 360, endPoint y: 357, distance: 105.5
click at [395, 370] on div "myob bu" at bounding box center [595, 381] width 419 height 40
type input "s"
checkbox input "false"
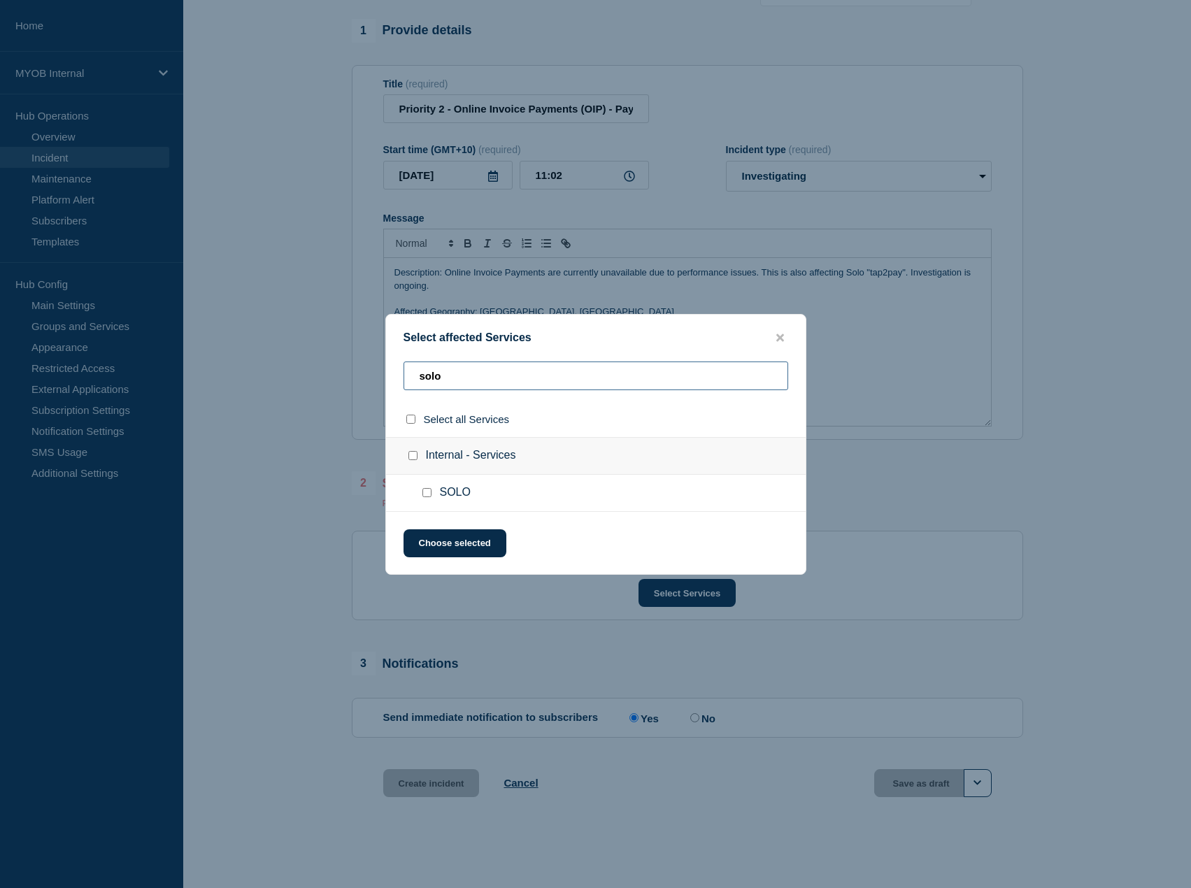
type input "solo"
click at [423, 491] on input "SOLO checkbox" at bounding box center [426, 492] width 9 height 9
checkbox input "true"
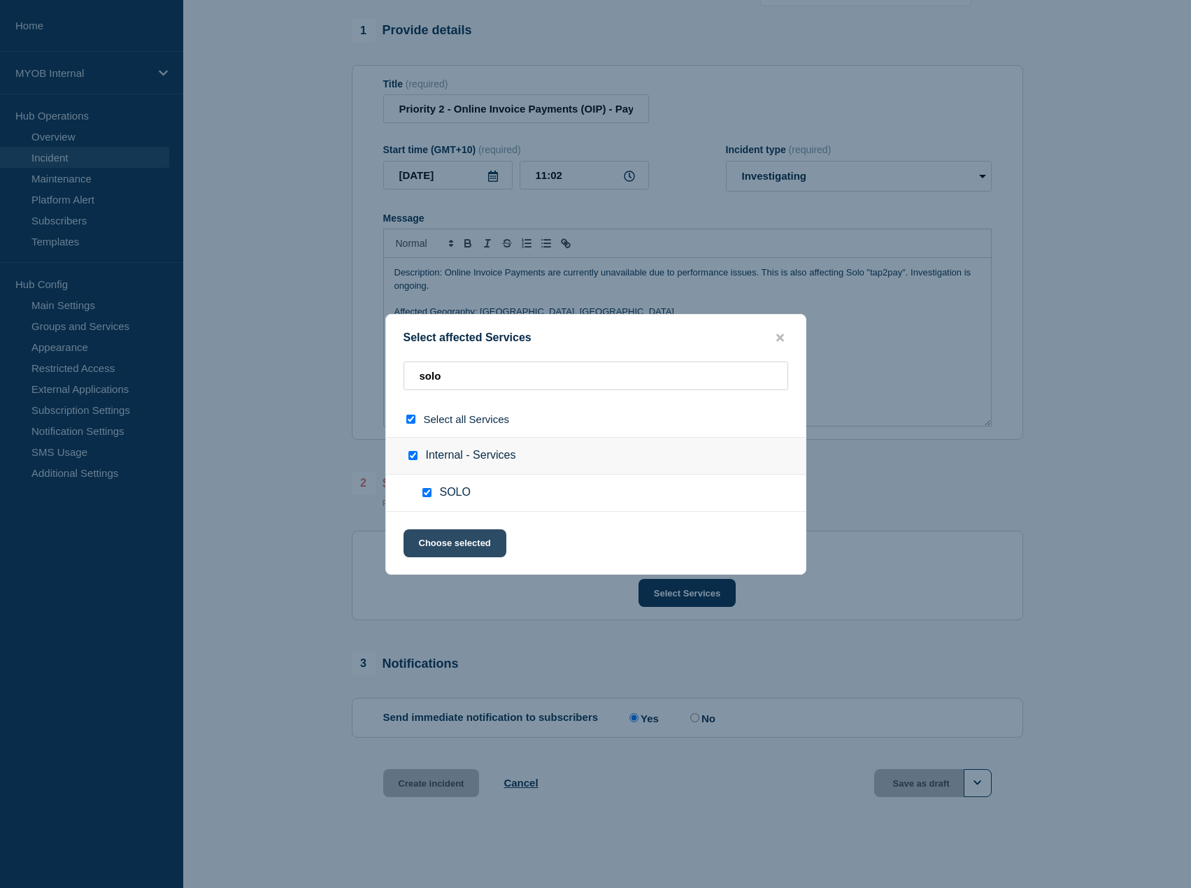
click at [450, 552] on button "Choose selected" at bounding box center [454, 543] width 103 height 28
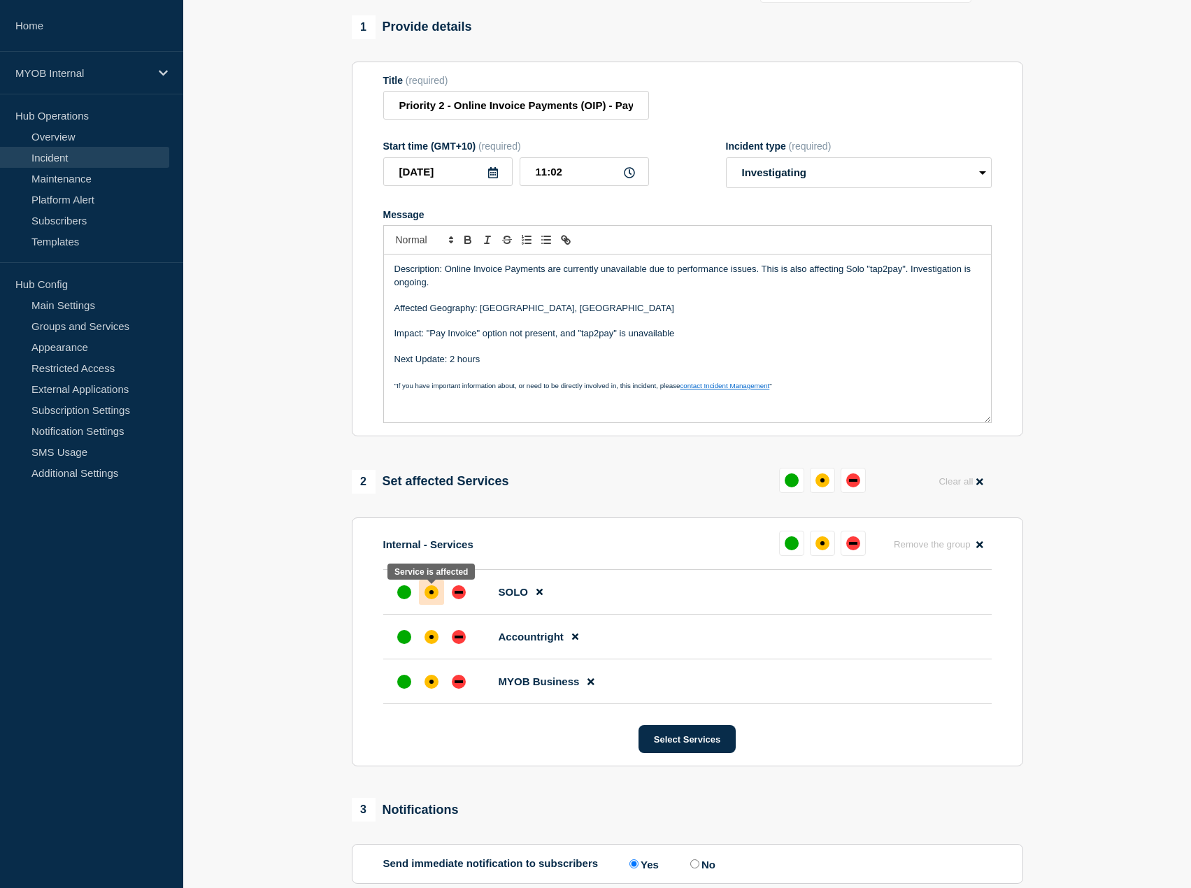
click at [427, 589] on div at bounding box center [431, 592] width 25 height 25
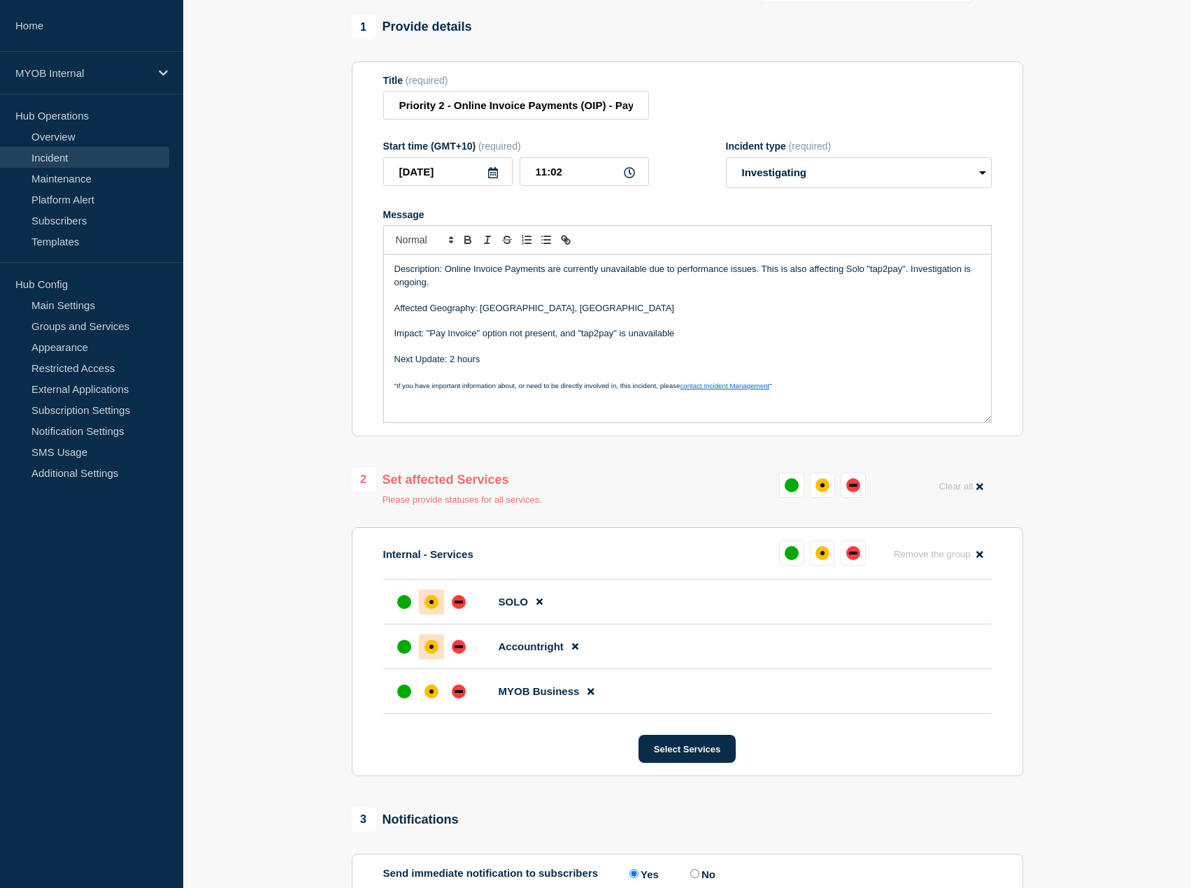
click at [426, 637] on div at bounding box center [431, 646] width 25 height 25
click at [431, 712] on li "MYOB Business" at bounding box center [687, 691] width 608 height 45
click at [430, 691] on div "affected" at bounding box center [431, 691] width 14 height 14
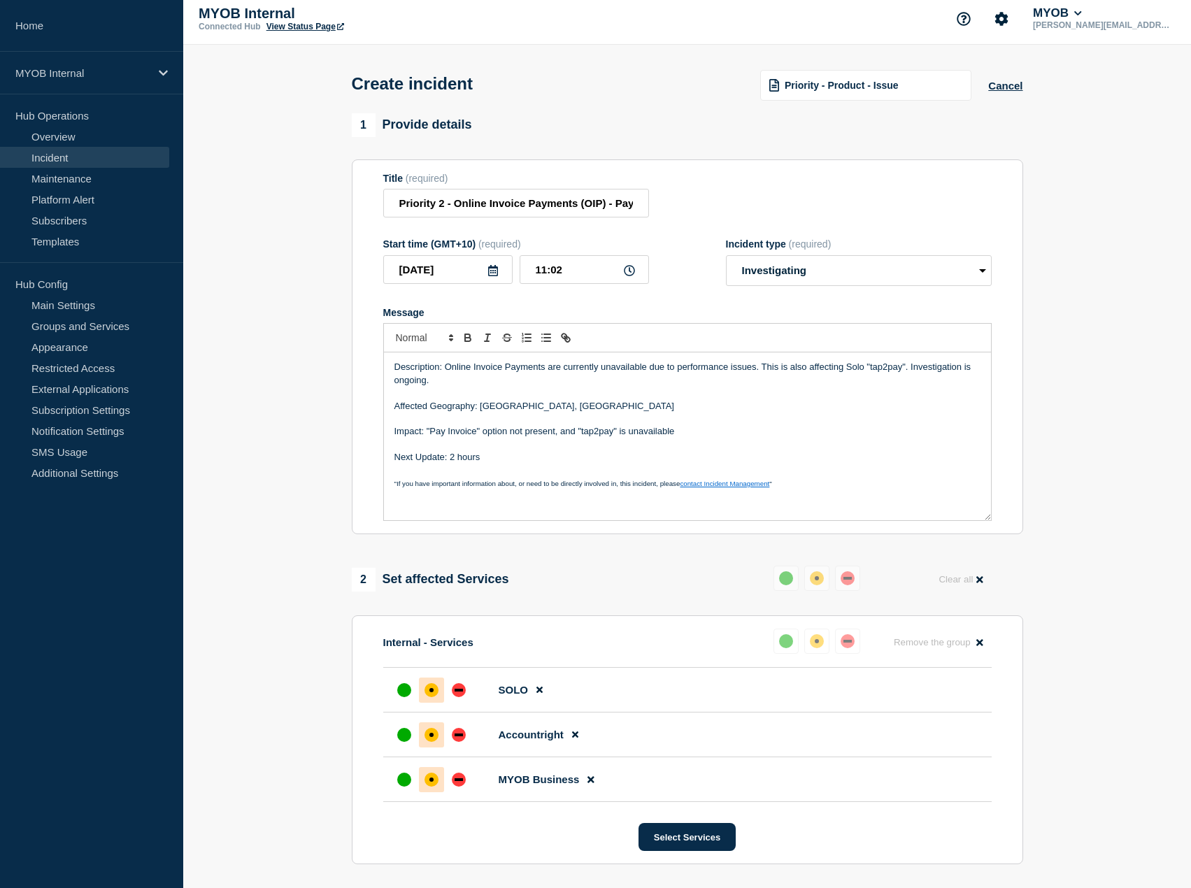
scroll to position [0, 0]
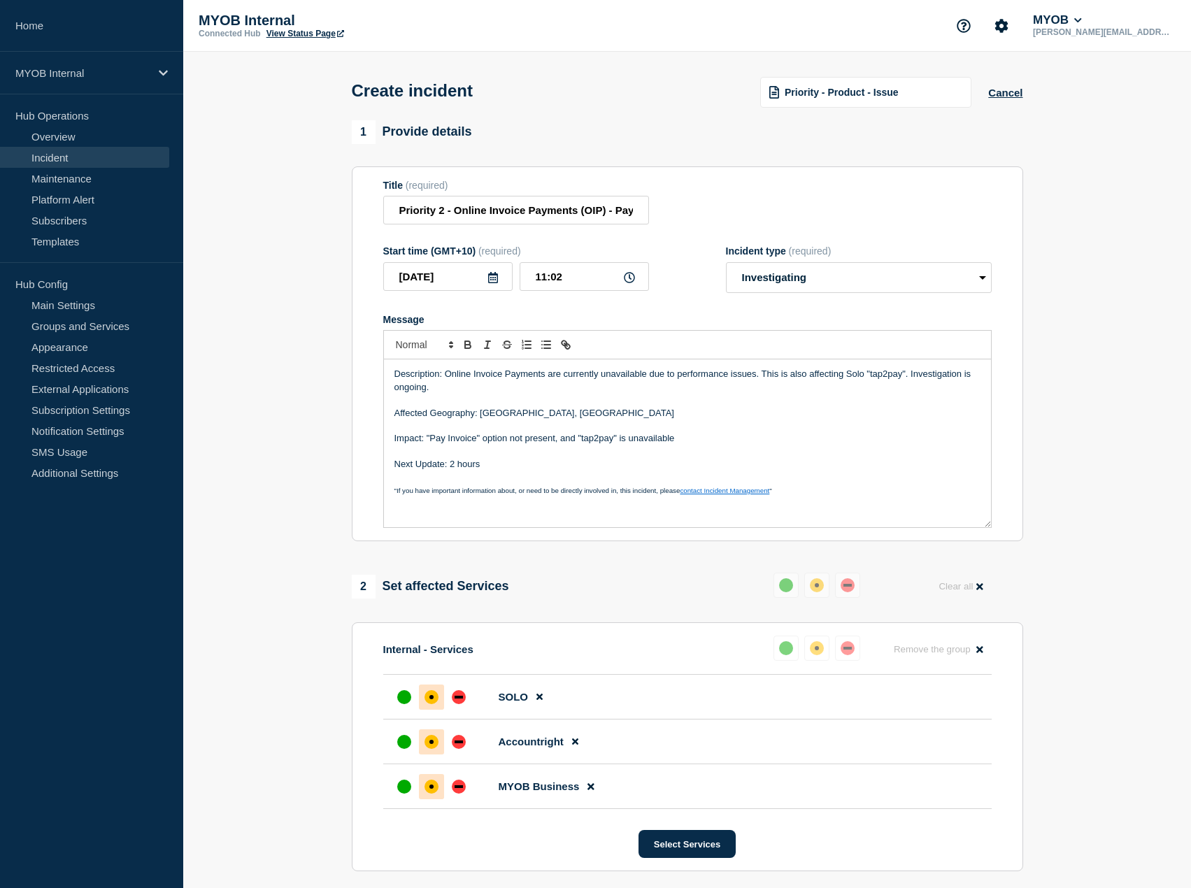
click at [626, 412] on p "Affected Geography: Australia, New Zealand" at bounding box center [687, 413] width 586 height 13
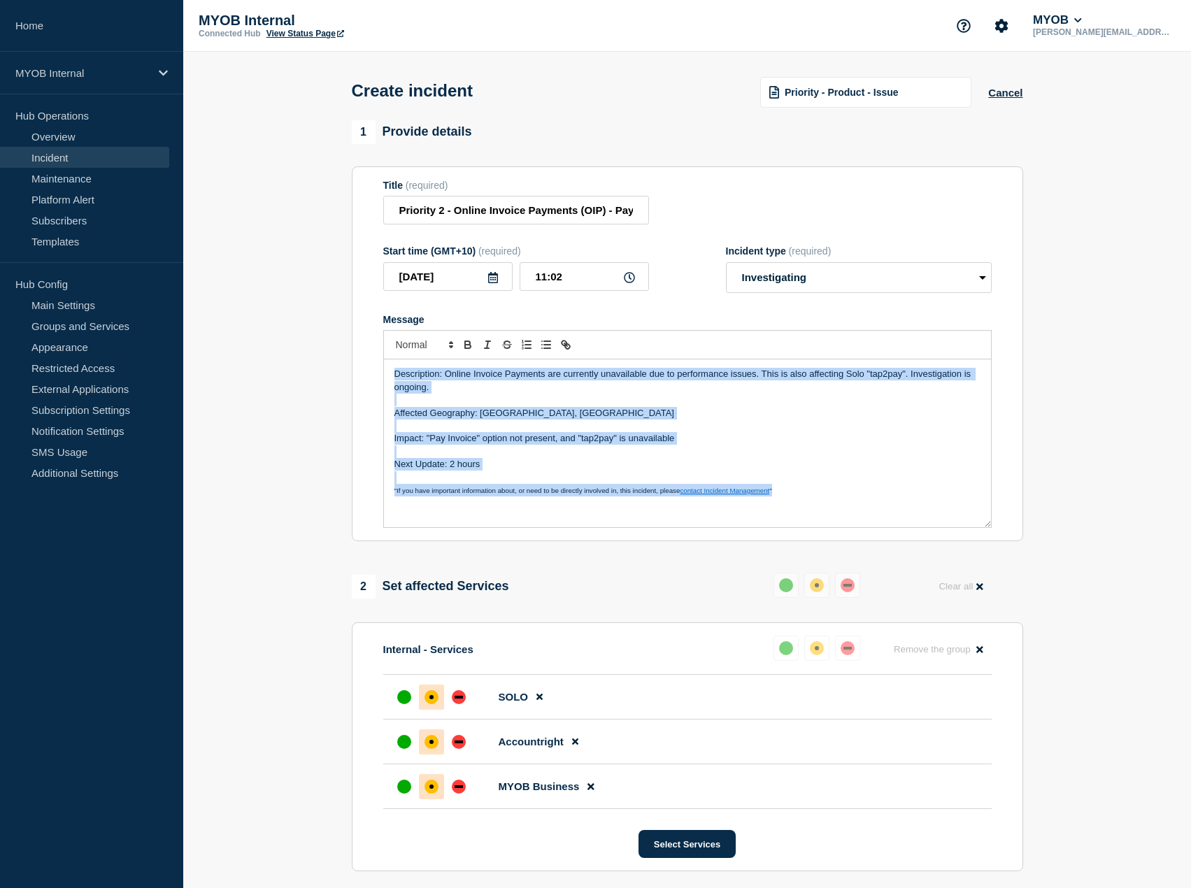
copy div "Description: Online Invoice Payments are currently unavailable due to performan…"
click at [612, 431] on p "Message" at bounding box center [687, 425] width 586 height 13
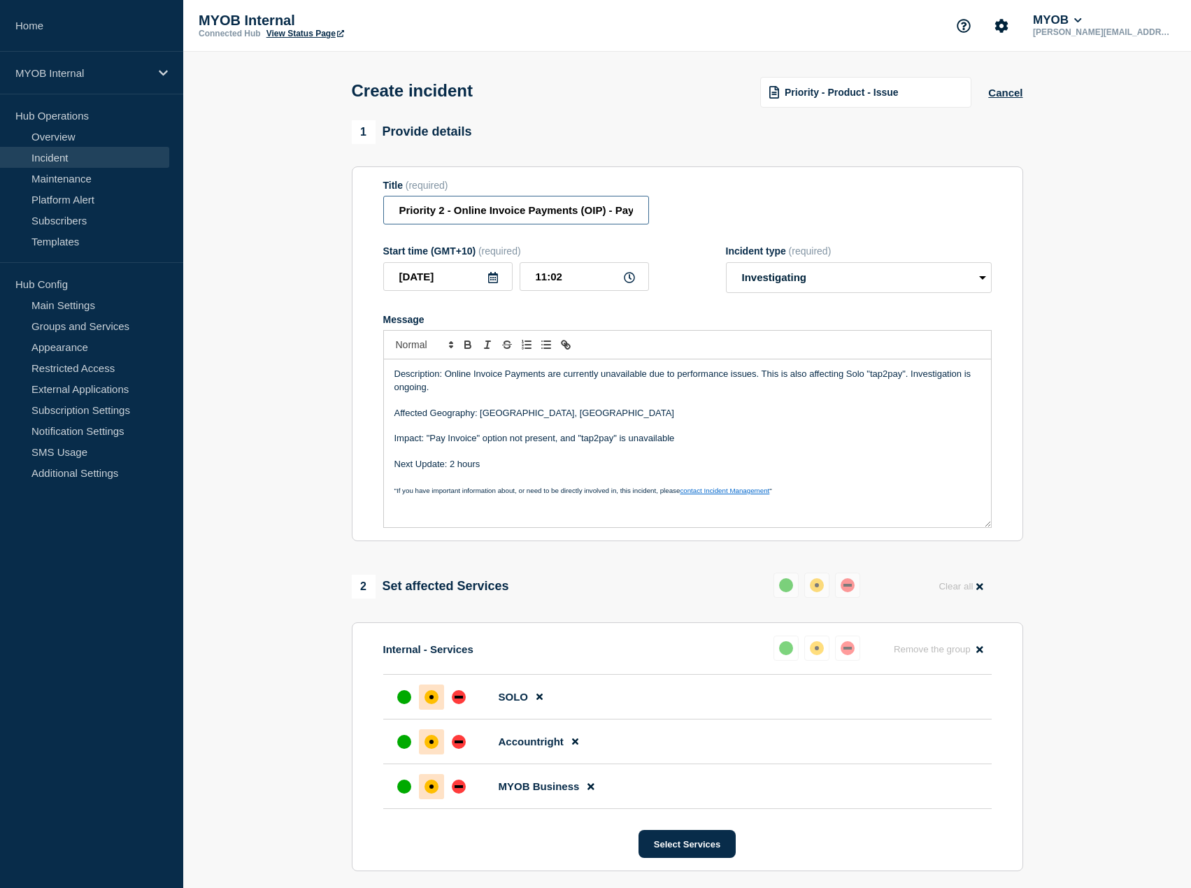
click at [449, 213] on input "Priority 2 - Online Invoice Payments (OIP) - Pay Invoice option disabled" at bounding box center [516, 210] width 266 height 29
click at [445, 211] on input "Priority 2 - Online Invoice Payments (OIP) - Pay Invoice option disabled" at bounding box center [516, 210] width 266 height 29
click at [571, 411] on p "Affected Geography: Australia, New Zealand" at bounding box center [687, 413] width 586 height 13
click at [727, 401] on p "Message" at bounding box center [687, 400] width 586 height 13
click at [734, 371] on p "Description: Online Invoice Payments are currently unavailable due to performan…" at bounding box center [687, 381] width 586 height 26
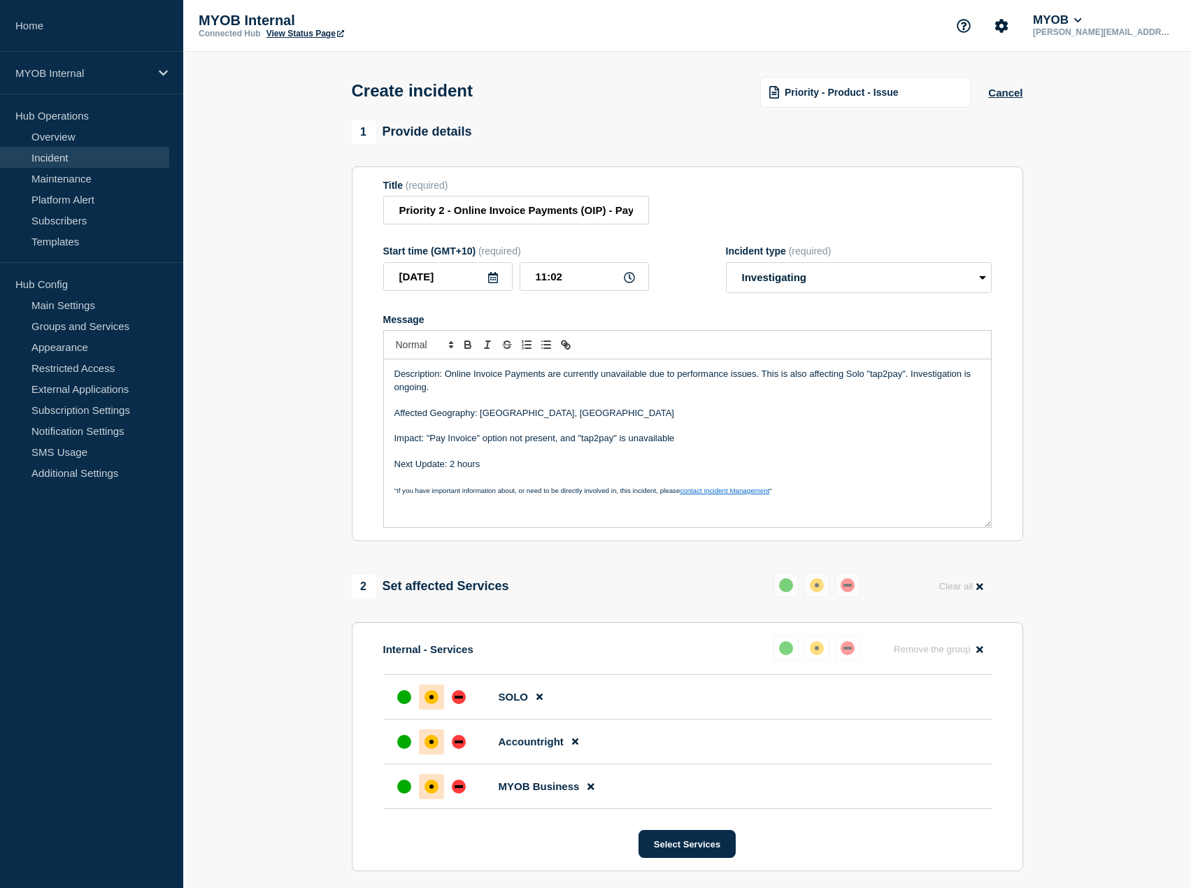
click at [711, 413] on p "Affected Geography: Australia, New Zealand" at bounding box center [687, 413] width 586 height 13
click at [712, 384] on p "Description: Online Invoice Payments are currently unavailable due to performan…" at bounding box center [687, 381] width 586 height 26
drag, startPoint x: 515, startPoint y: 213, endPoint x: 791, endPoint y: 206, distance: 276.2
click at [791, 206] on div "Title (required) Priority 2 - Online Invoice Payments (OIP) - Pay Invoice optio…" at bounding box center [687, 202] width 608 height 45
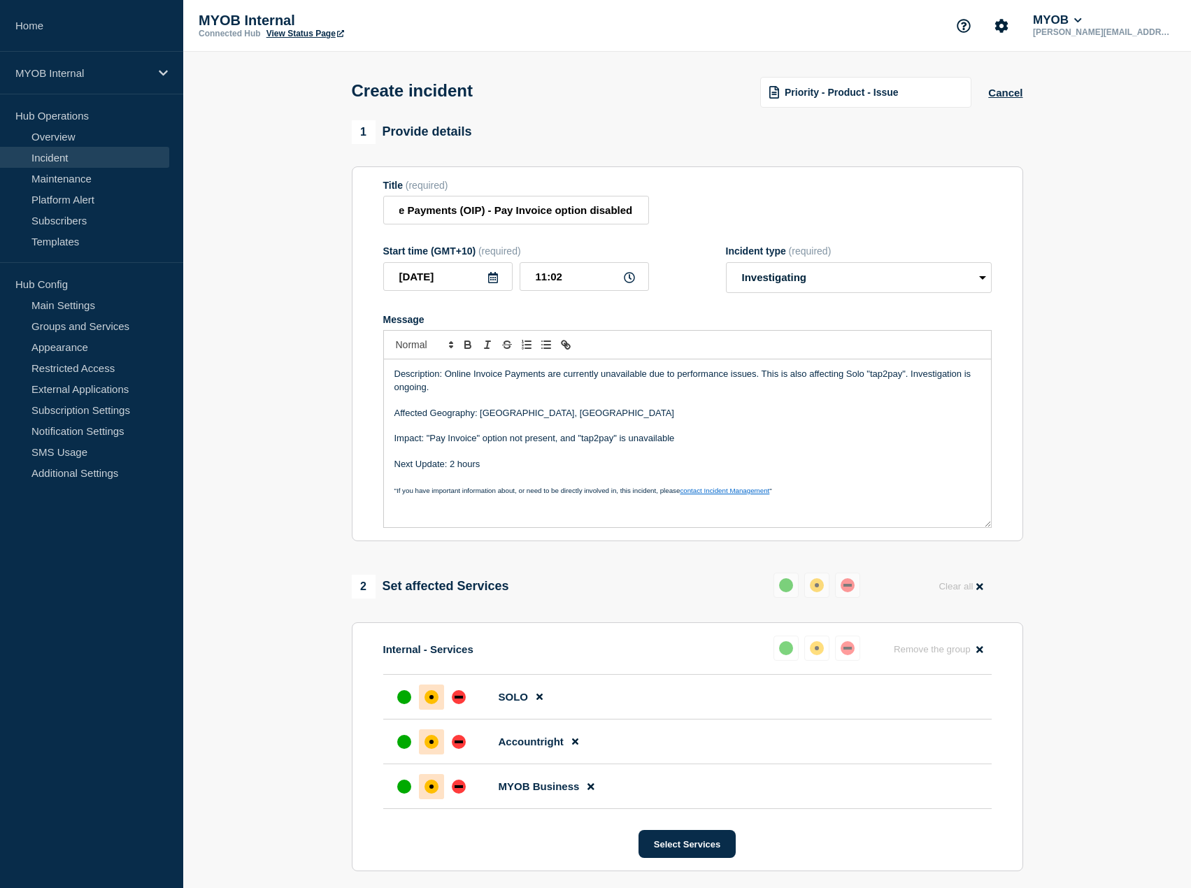
scroll to position [0, 0]
click at [789, 224] on div "Title (required) Priority 2 - Online Invoice Payments (OIP) - Pay Invoice optio…" at bounding box center [687, 202] width 608 height 45
drag, startPoint x: 536, startPoint y: 217, endPoint x: 742, endPoint y: 216, distance: 205.5
click at [742, 216] on div "Title (required) Priority 2 - Online Invoice Payments (OIP) - Pay Invoice optio…" at bounding box center [687, 202] width 608 height 45
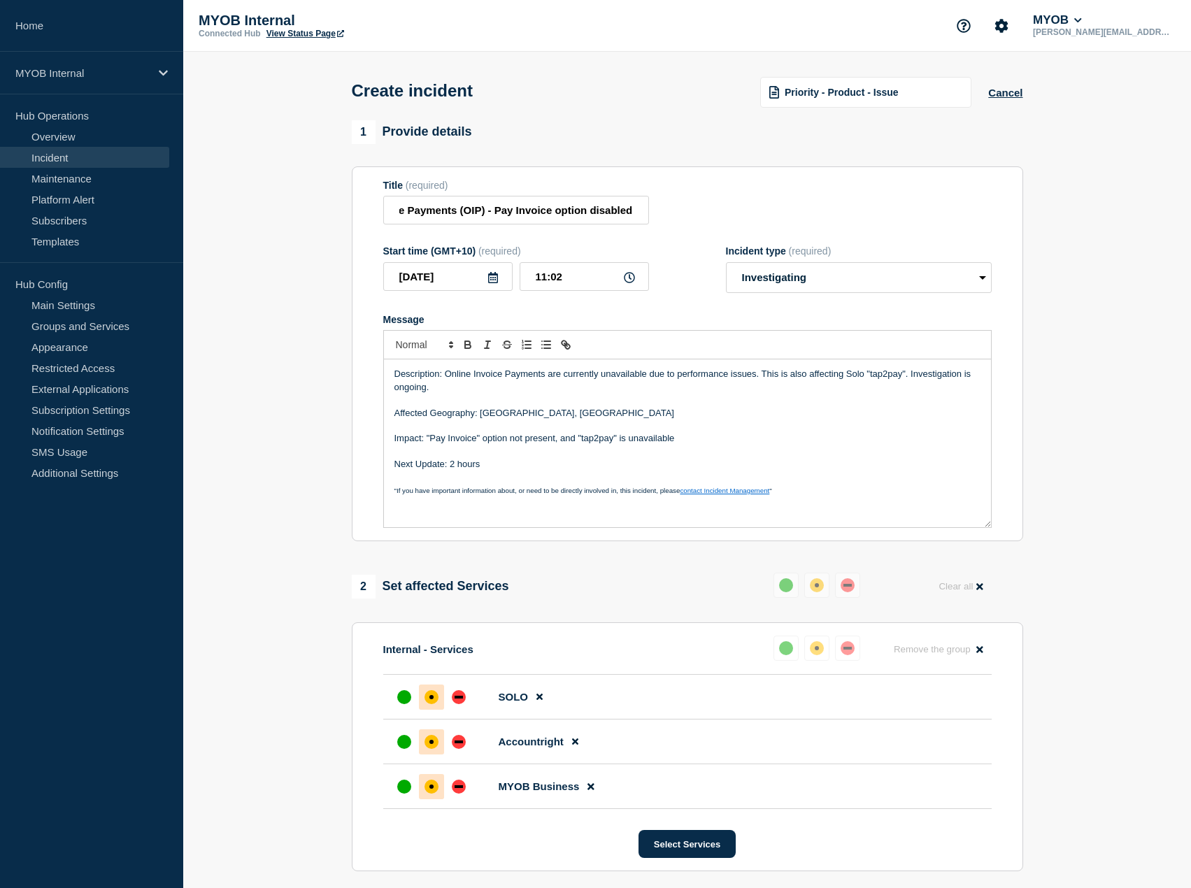
scroll to position [0, 0]
click at [742, 192] on div "Title (required) Priority 2 - Online Invoice Payments (OIP) - Pay Invoice optio…" at bounding box center [687, 202] width 608 height 45
drag, startPoint x: 645, startPoint y: 217, endPoint x: 631, endPoint y: 216, distance: 14.0
click at [642, 217] on input "Priority 2 - Online Invoice Payments (OIP) - Pay Invoice option disabled" at bounding box center [516, 210] width 266 height 29
click at [630, 216] on input "Priority 2 - Online Invoice Payments (OIP) - Pay Invoice option disabled" at bounding box center [516, 210] width 266 height 29
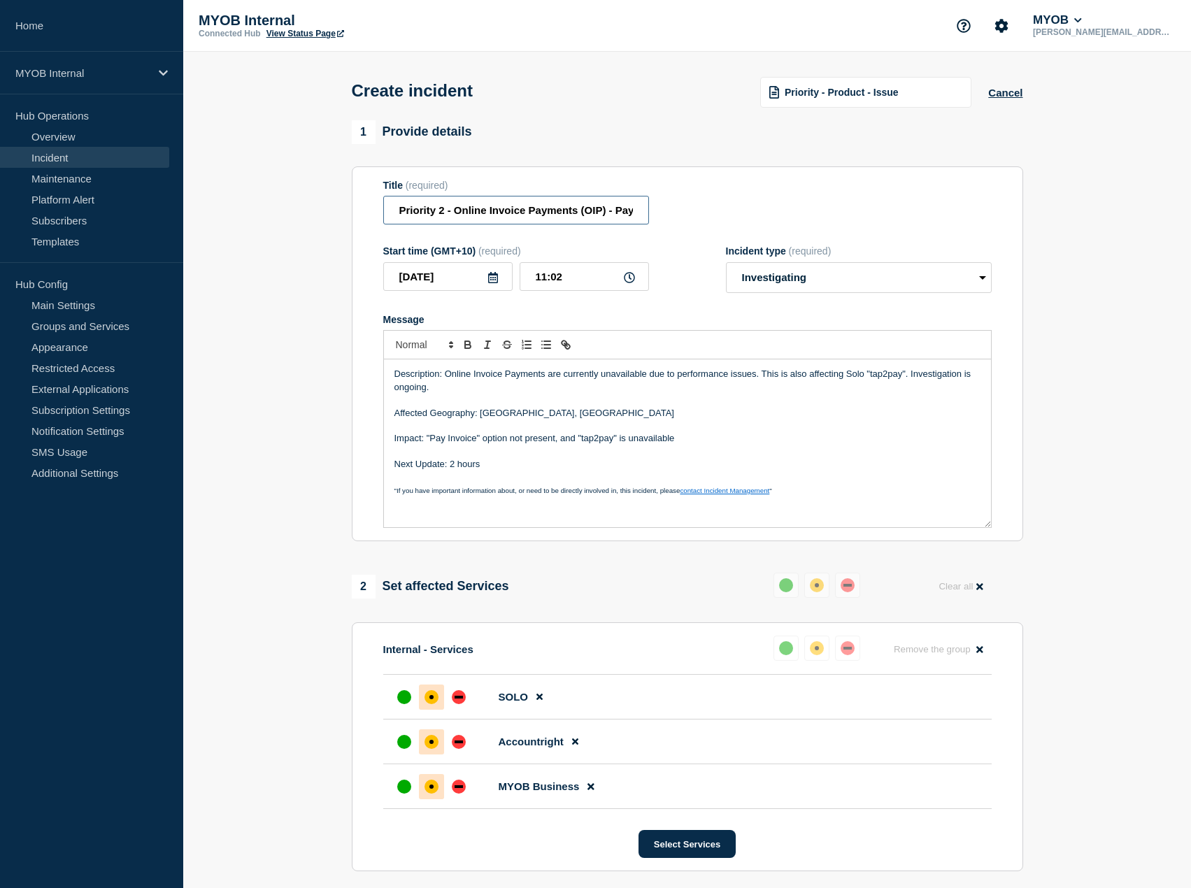
click at [631, 216] on input "Priority 2 - Online Invoice Payments (OIP) - Pay Invoice option disabled" at bounding box center [516, 210] width 266 height 29
click at [575, 208] on input "Priority 2 - Online Invoice Payments (OIP) - Pay Invoice option disabled" at bounding box center [516, 210] width 266 height 29
click at [569, 212] on input "Priority 2 - Online Invoice Payments (OIP) - Pay Invoice option disabled" at bounding box center [516, 210] width 266 height 29
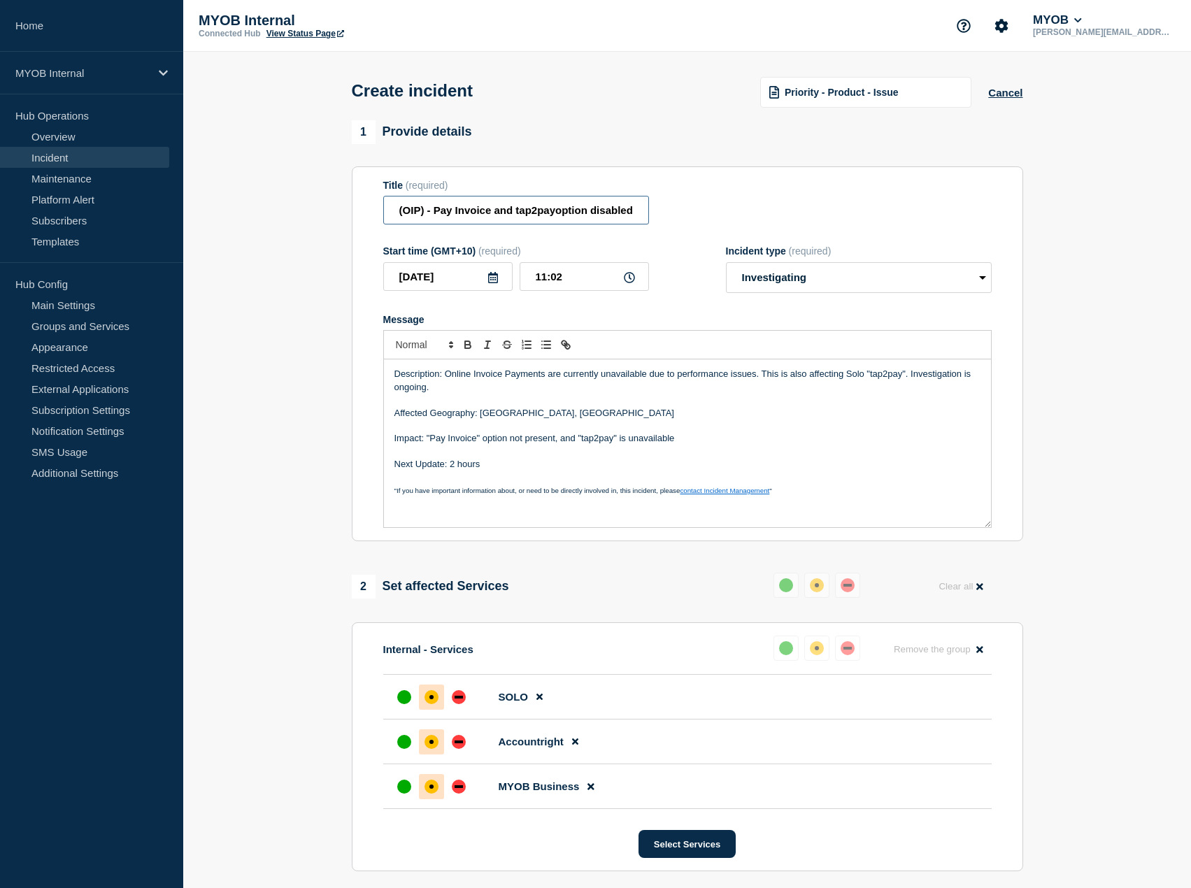
drag, startPoint x: 621, startPoint y: 216, endPoint x: 603, endPoint y: 227, distance: 21.9
click at [671, 209] on div "Title (required) Priority 2 - Online Invoice Payments (OIP) - Pay Invoice and t…" at bounding box center [687, 202] width 608 height 45
drag, startPoint x: 601, startPoint y: 225, endPoint x: 633, endPoint y: 215, distance: 34.3
click at [602, 224] on input "Priority 2 - Online Invoice Payments (OIP) - Pay Invoice and tap2payoption disa…" at bounding box center [516, 210] width 266 height 29
click at [646, 213] on input "Priority 2 - Online Invoice Payments (OIP) - Pay Invoice and tap2payoption disa…" at bounding box center [516, 210] width 266 height 29
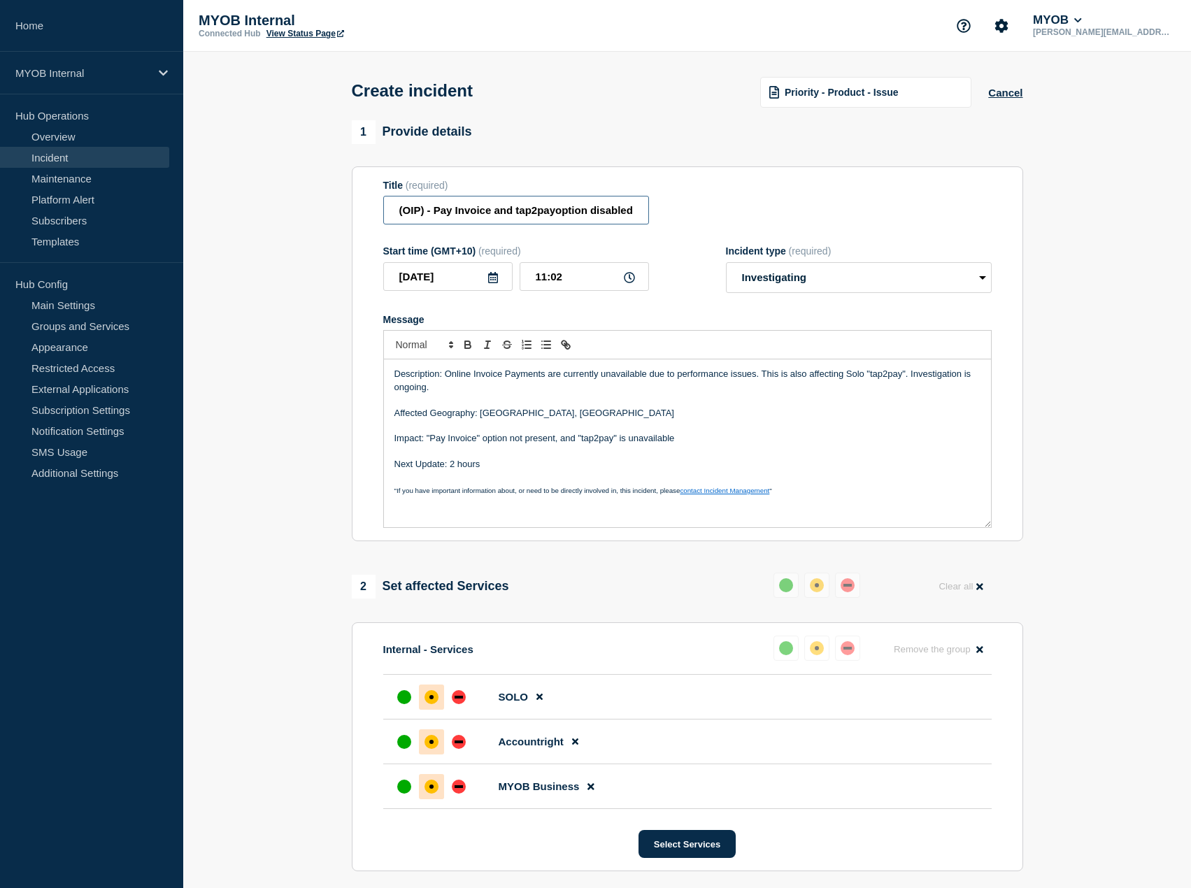
click at [638, 216] on input "Priority 2 - Online Invoice Payments (OIP) - Pay Invoice and tap2payoption disa…" at bounding box center [516, 210] width 266 height 29
type input "Priority 2 - Online Invoice Payments (OIP) - Pay Invoice and tap2pay unavailable"
click at [748, 245] on form "Title (required) Priority 2 - Online Invoice Payments (OIP) - Pay Invoice and t…" at bounding box center [687, 354] width 608 height 349
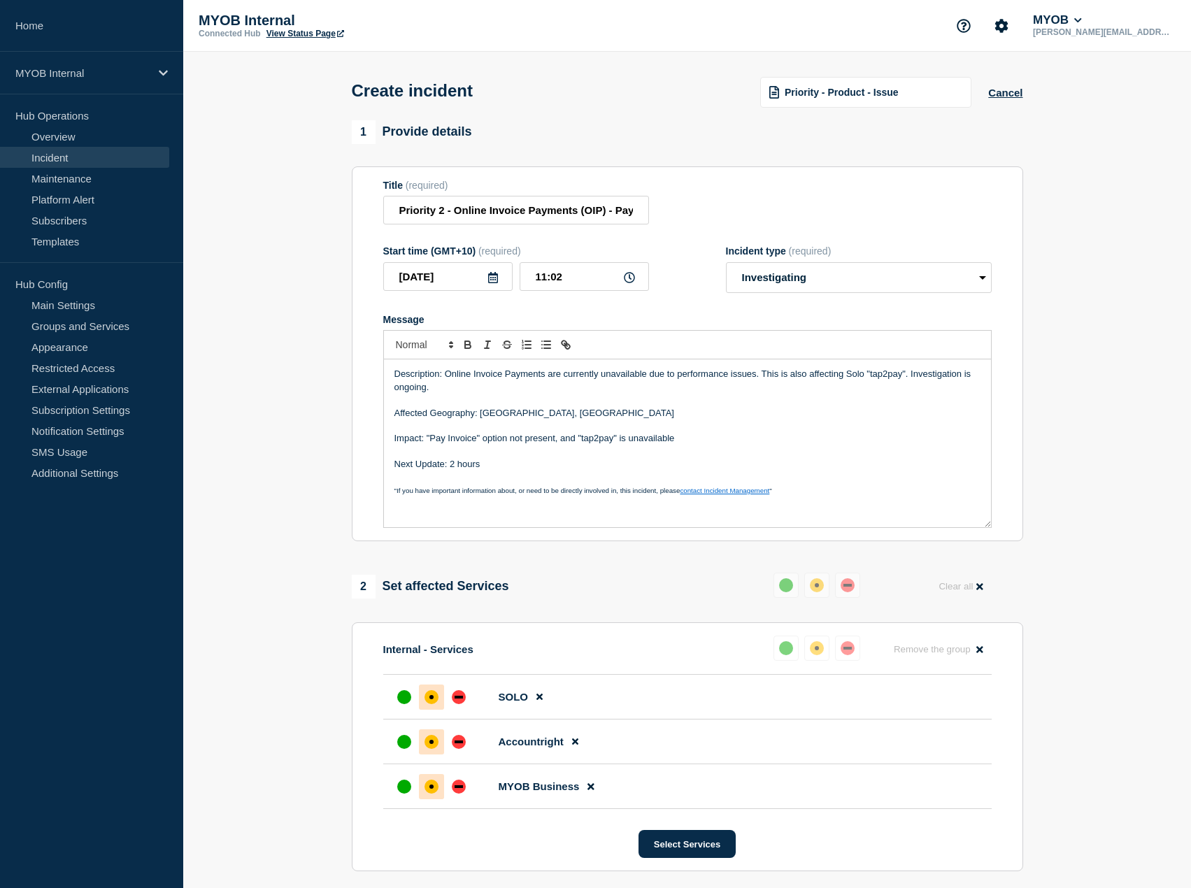
click at [536, 401] on p "Message" at bounding box center [687, 400] width 586 height 13
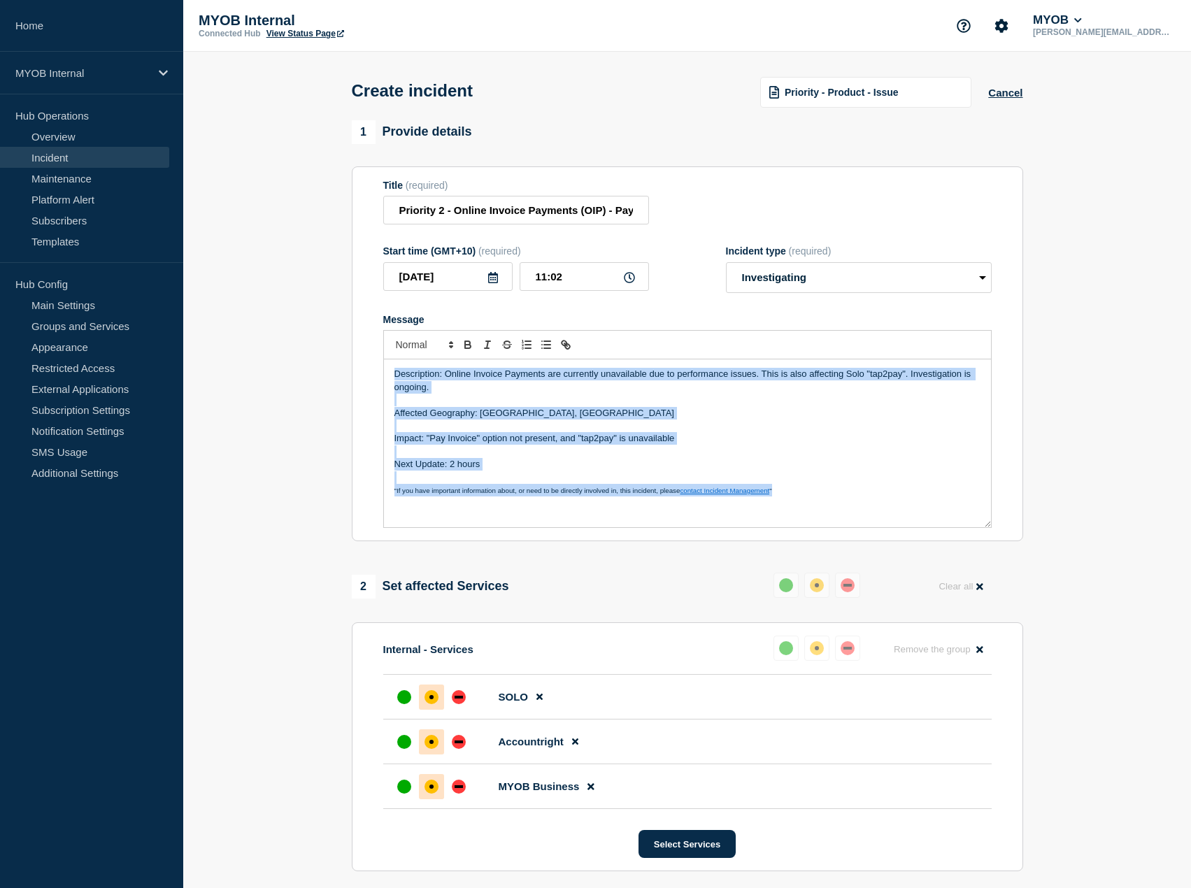
copy div "Description: Online Invoice Payments are currently unavailable due to performan…"
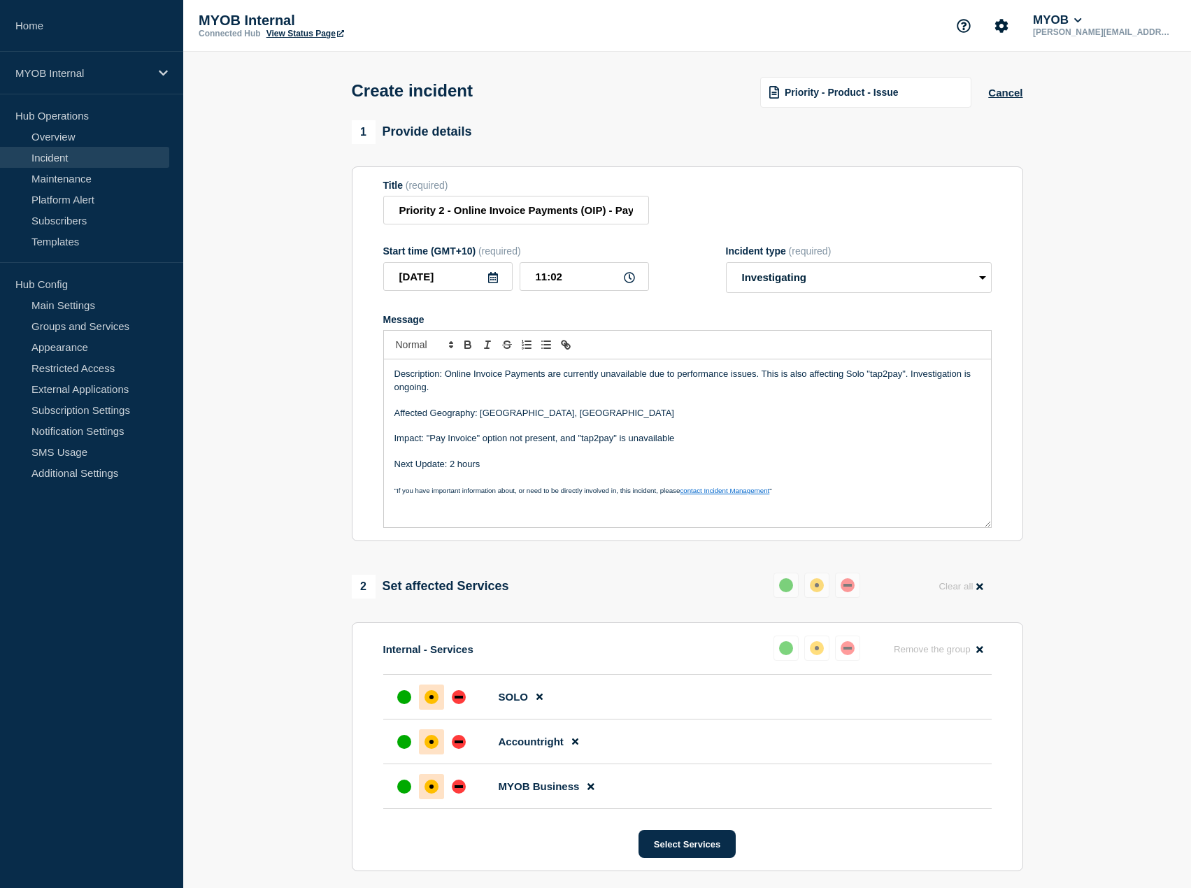
click at [346, 425] on div "1 Provide details Title (required) Priority 2 - Online Invoice Payments (OIP) -…" at bounding box center [686, 601] width 687 height 963
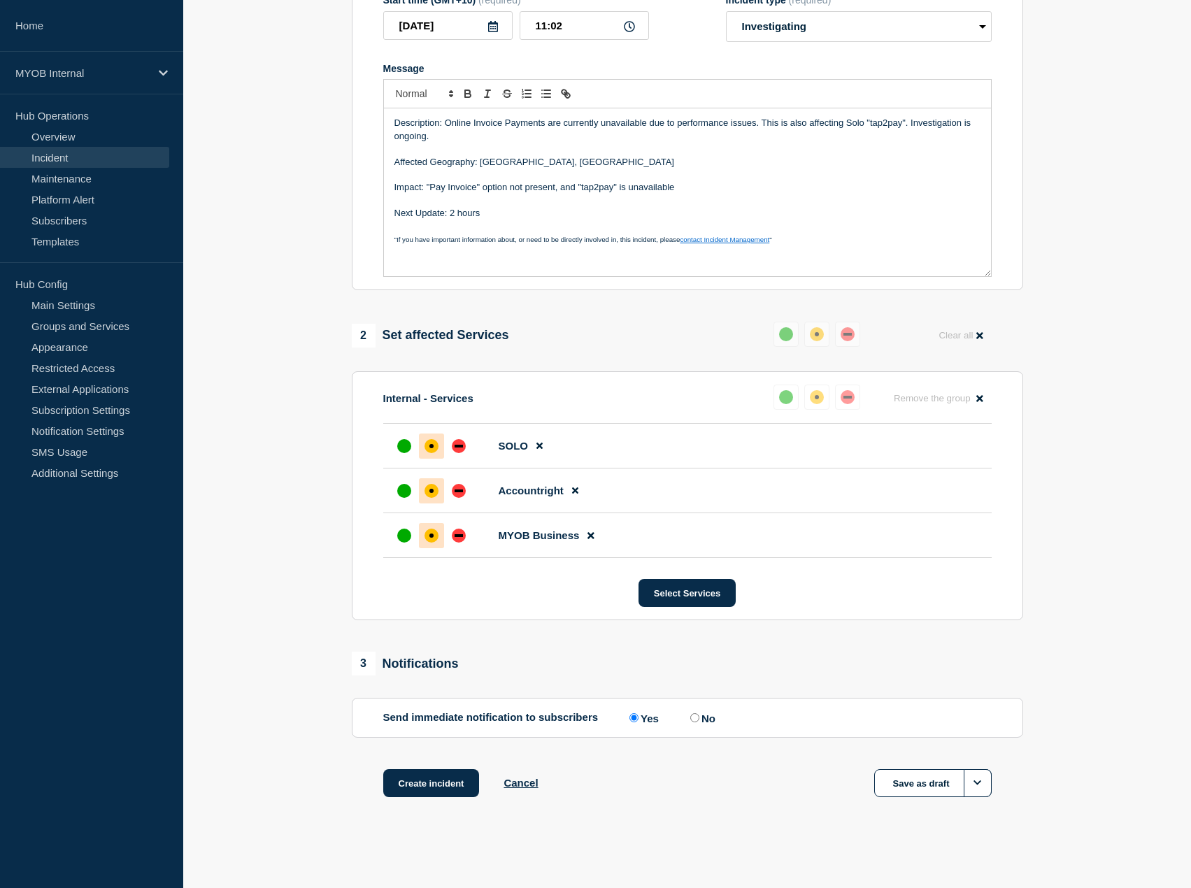
scroll to position [254, 0]
click at [419, 790] on button "Create incident" at bounding box center [431, 783] width 96 height 28
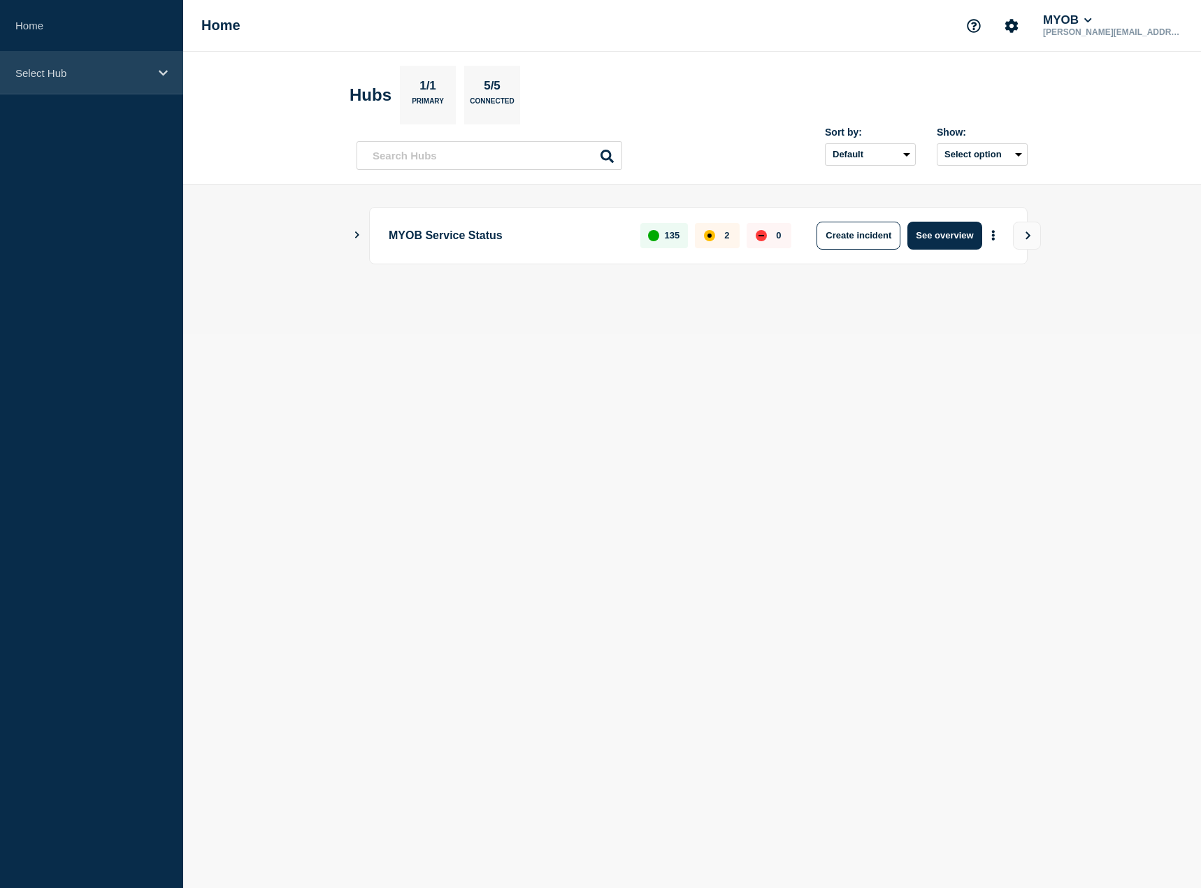
click at [115, 64] on div "Select Hub" at bounding box center [91, 73] width 183 height 43
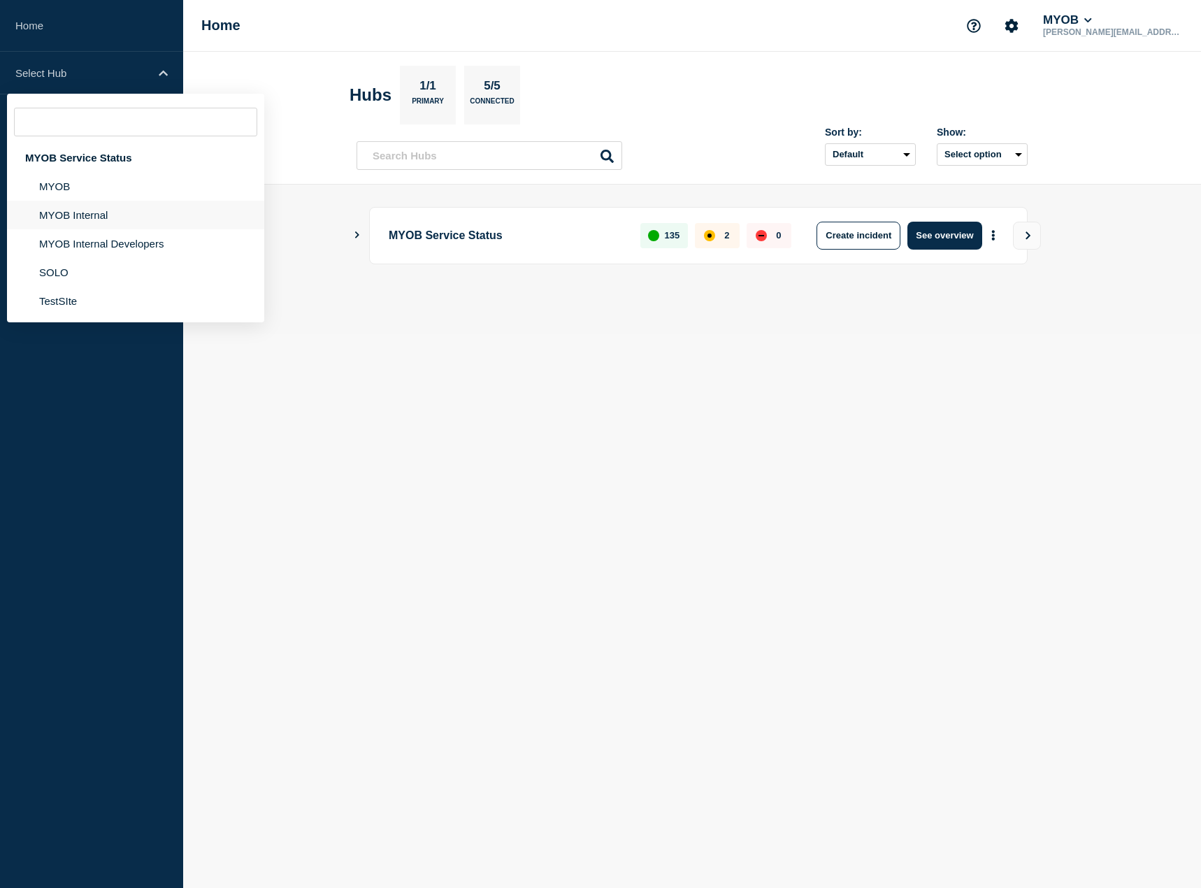
click at [191, 222] on li "MYOB Internal" at bounding box center [135, 215] width 257 height 29
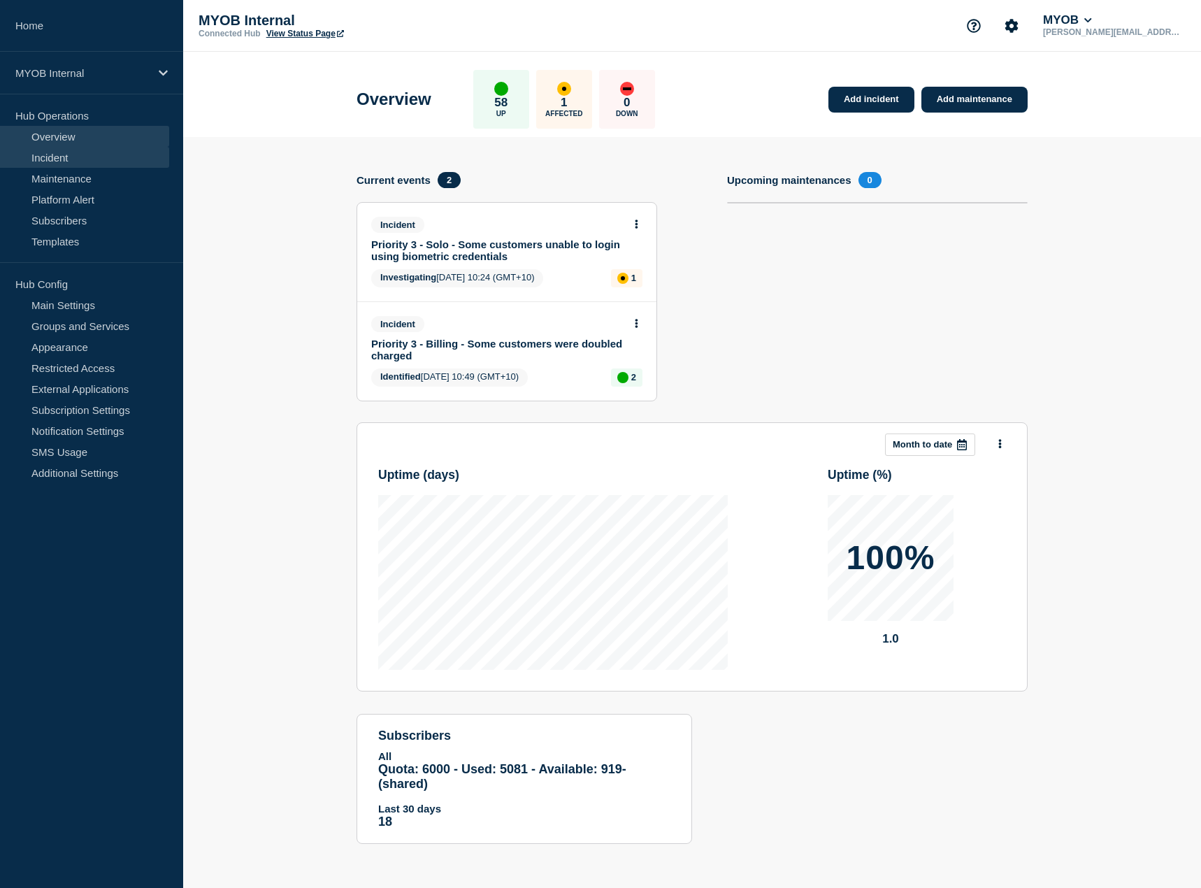
click at [86, 154] on link "Incident" at bounding box center [84, 157] width 169 height 21
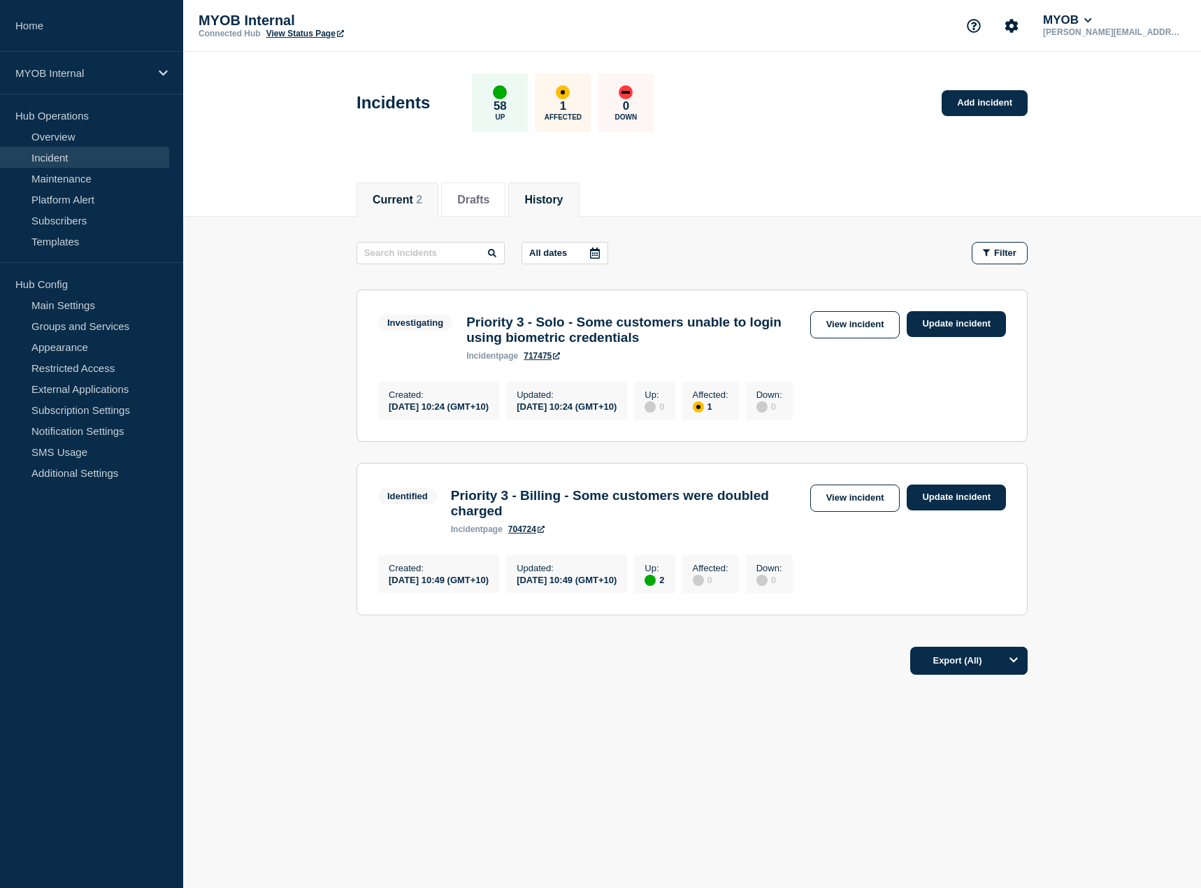
click at [554, 187] on li "History" at bounding box center [543, 199] width 71 height 34
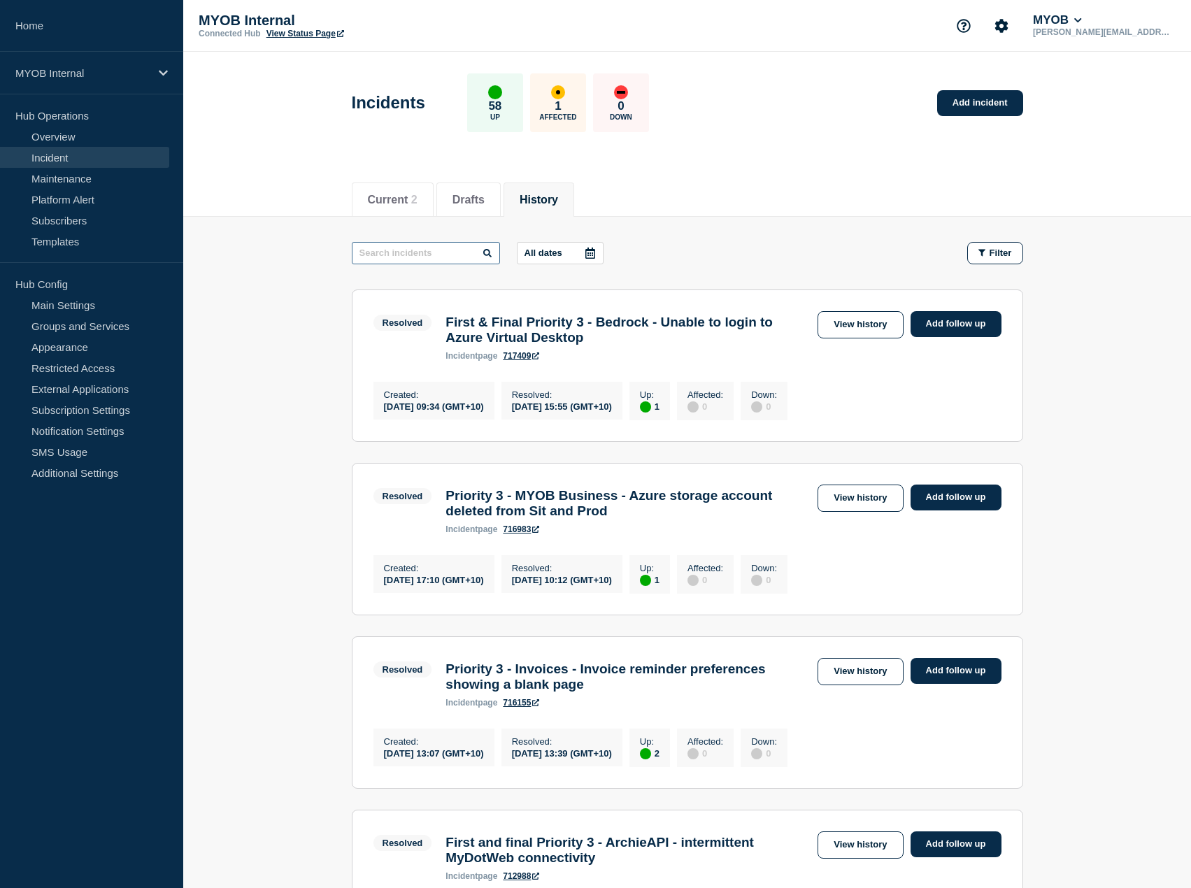
click at [411, 243] on input "text" at bounding box center [426, 253] width 148 height 22
type input "oip"
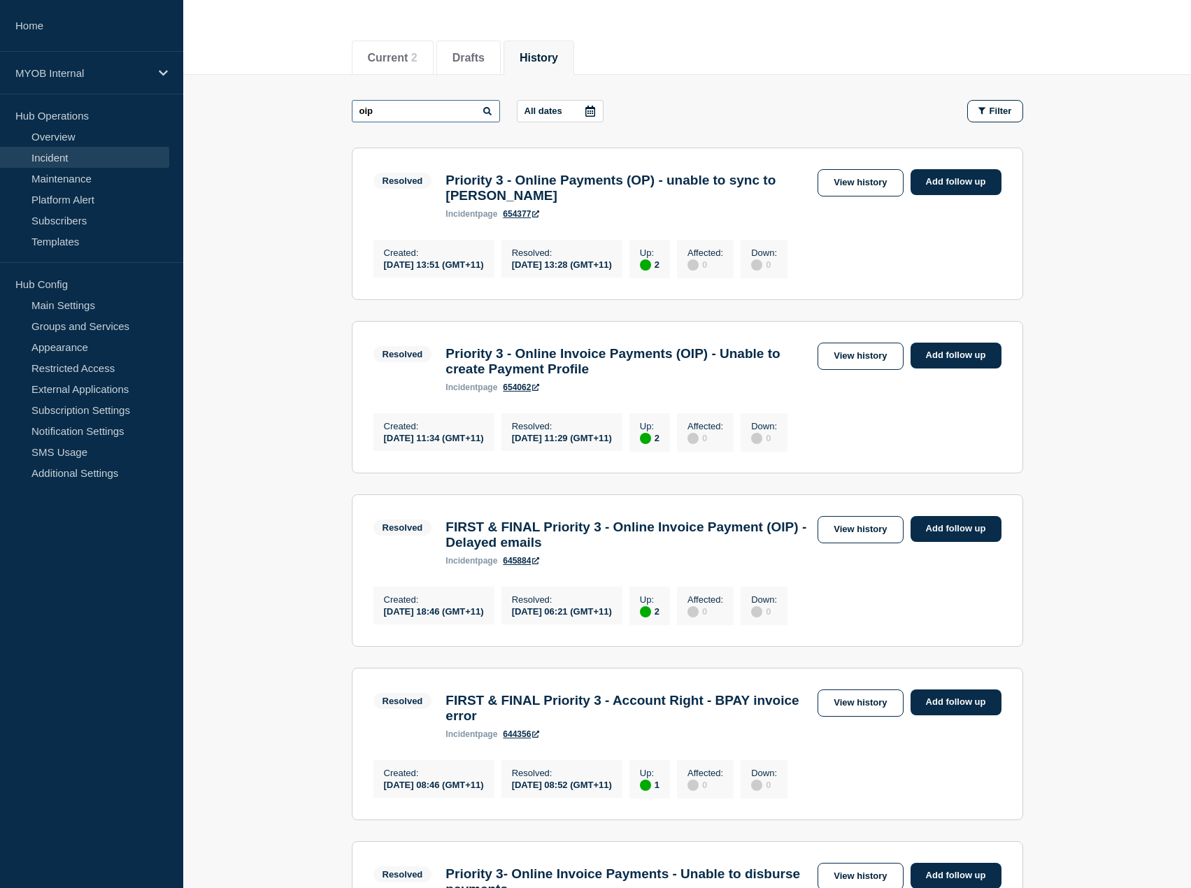
scroll to position [210, 0]
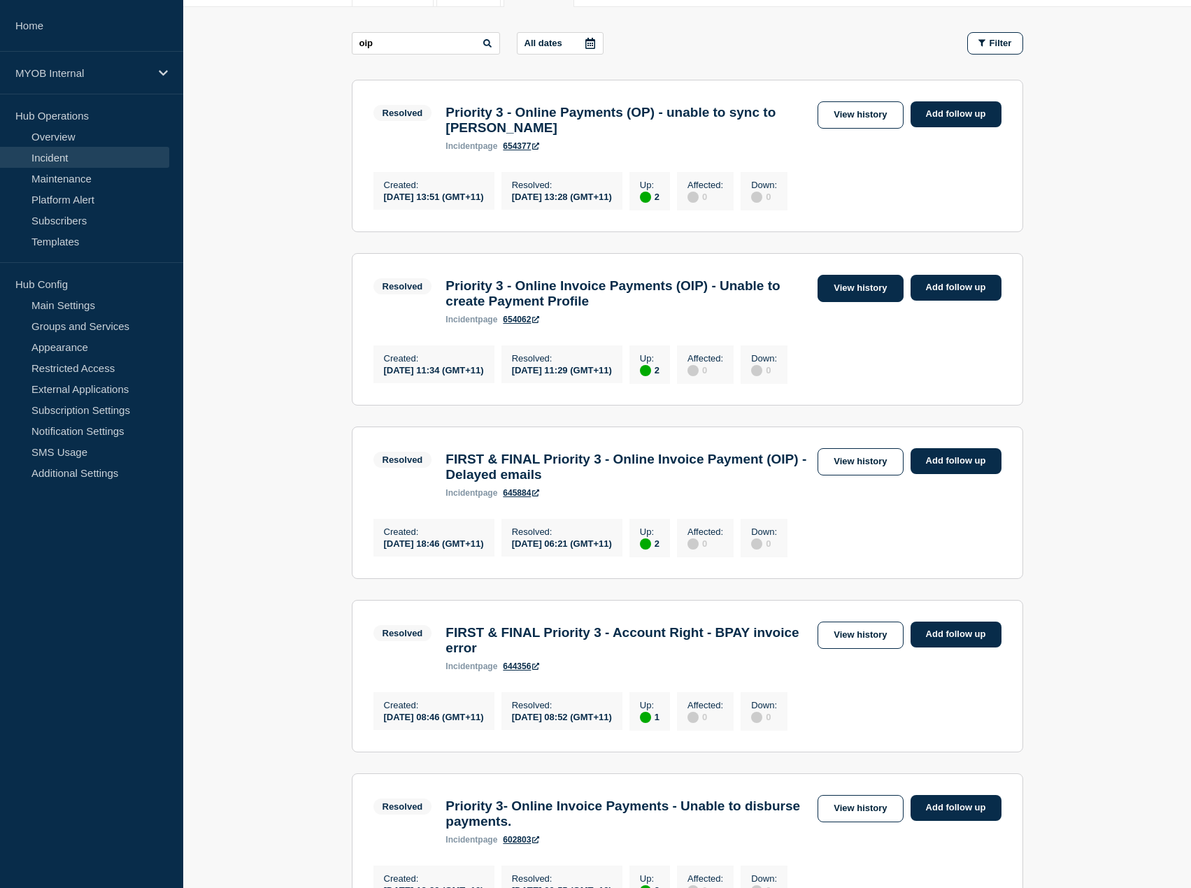
click at [849, 289] on link "View history" at bounding box center [859, 288] width 85 height 27
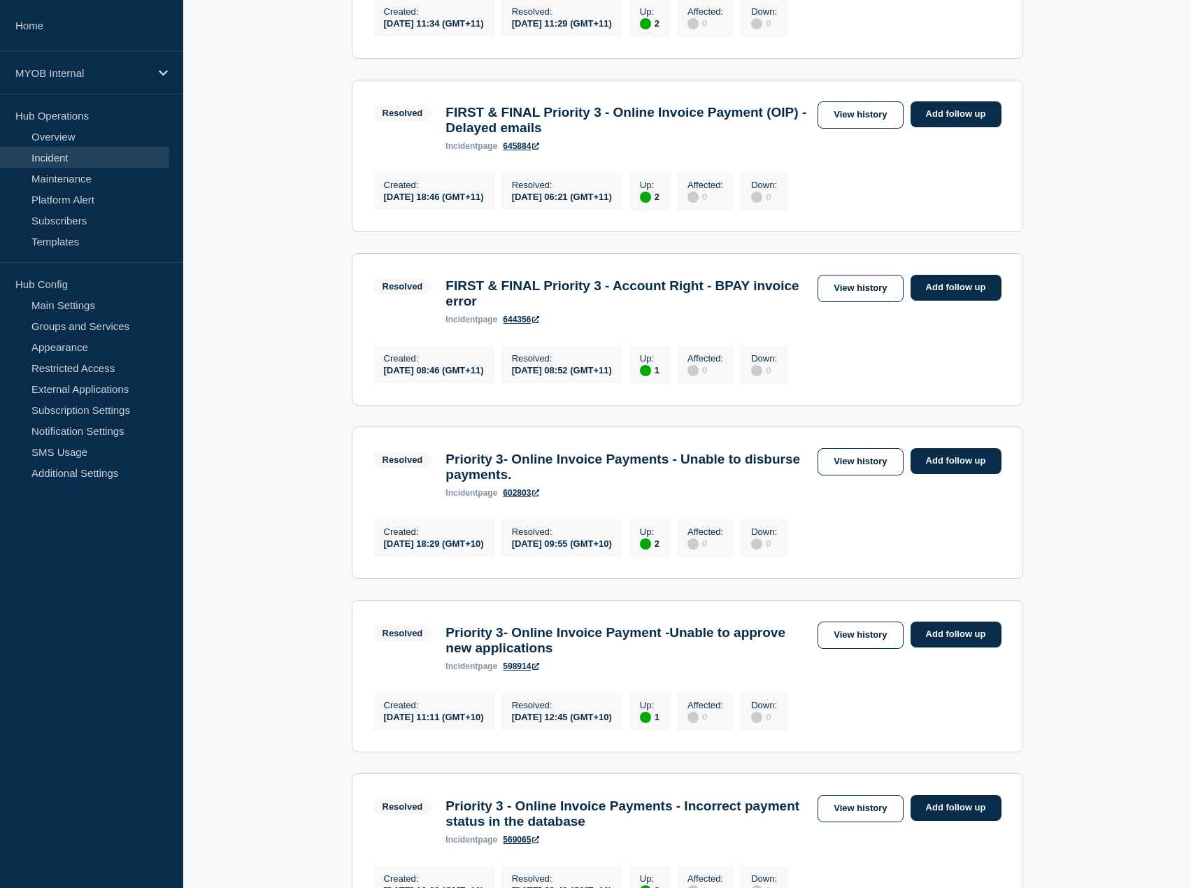
scroll to position [559, 0]
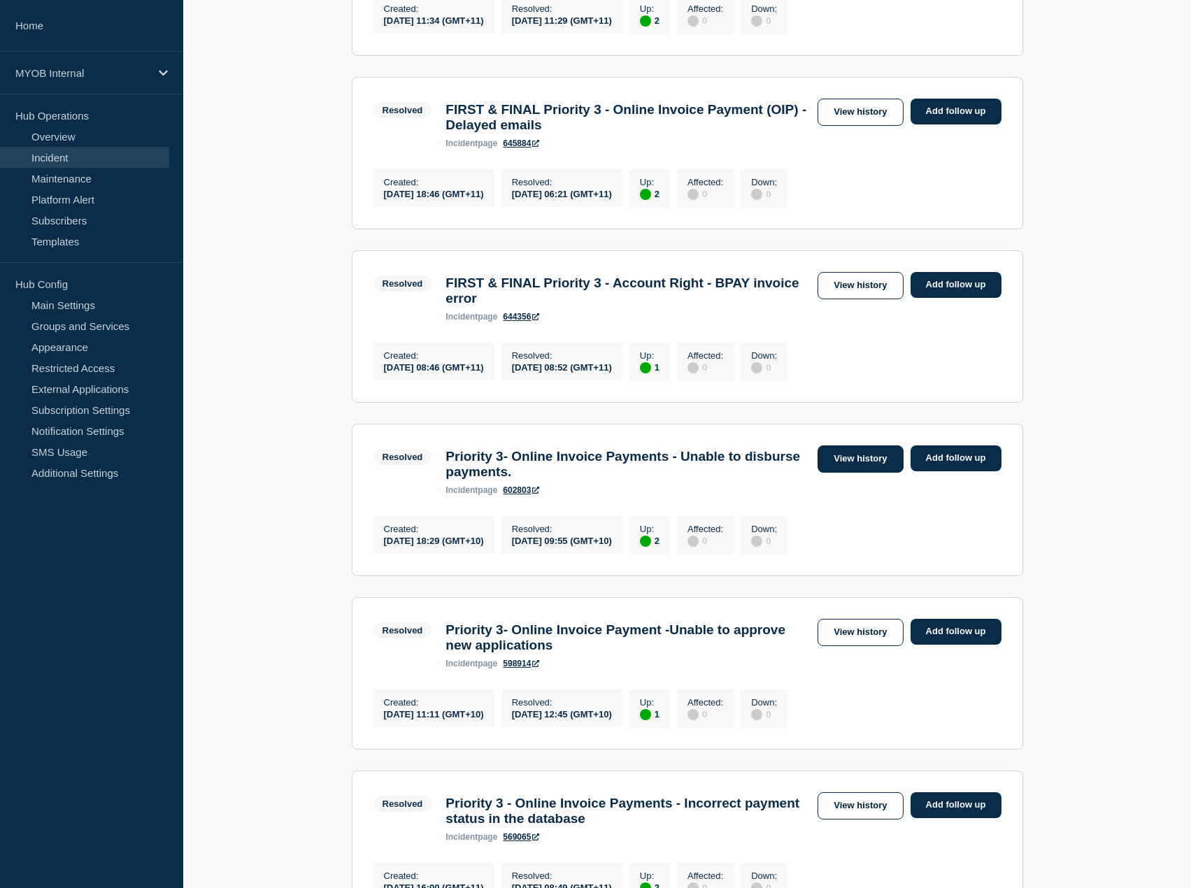
click at [858, 473] on link "View history" at bounding box center [859, 458] width 85 height 27
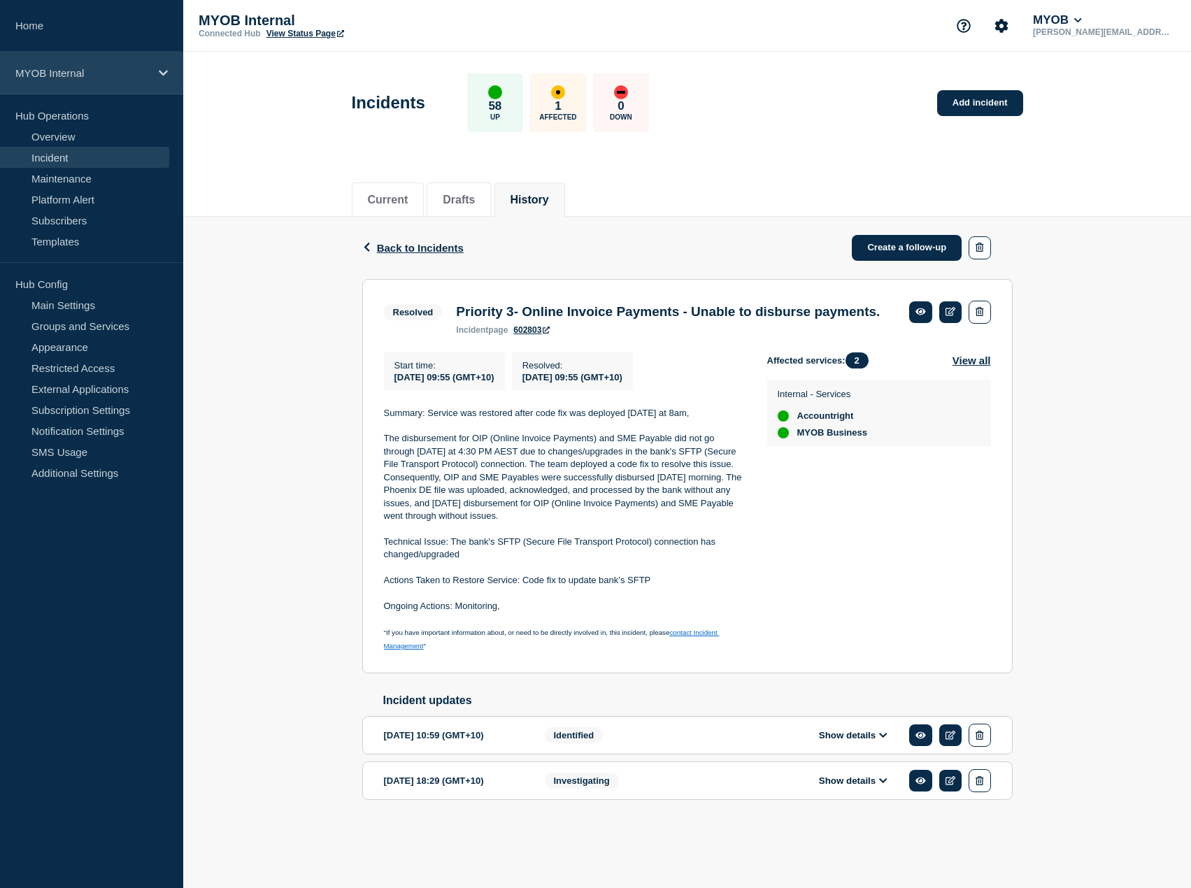
click at [102, 71] on p "MYOB Internal" at bounding box center [82, 73] width 134 height 12
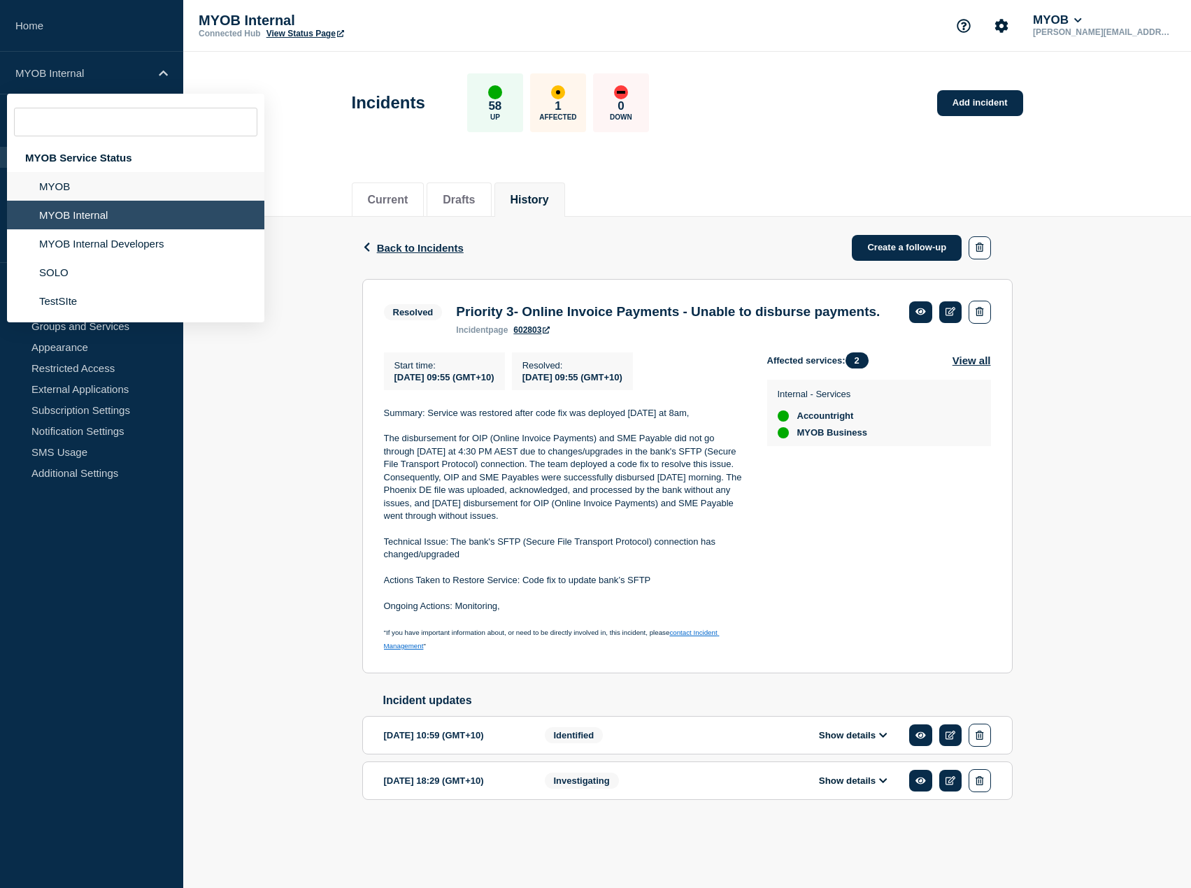
click at [89, 190] on li "MYOB" at bounding box center [135, 186] width 257 height 29
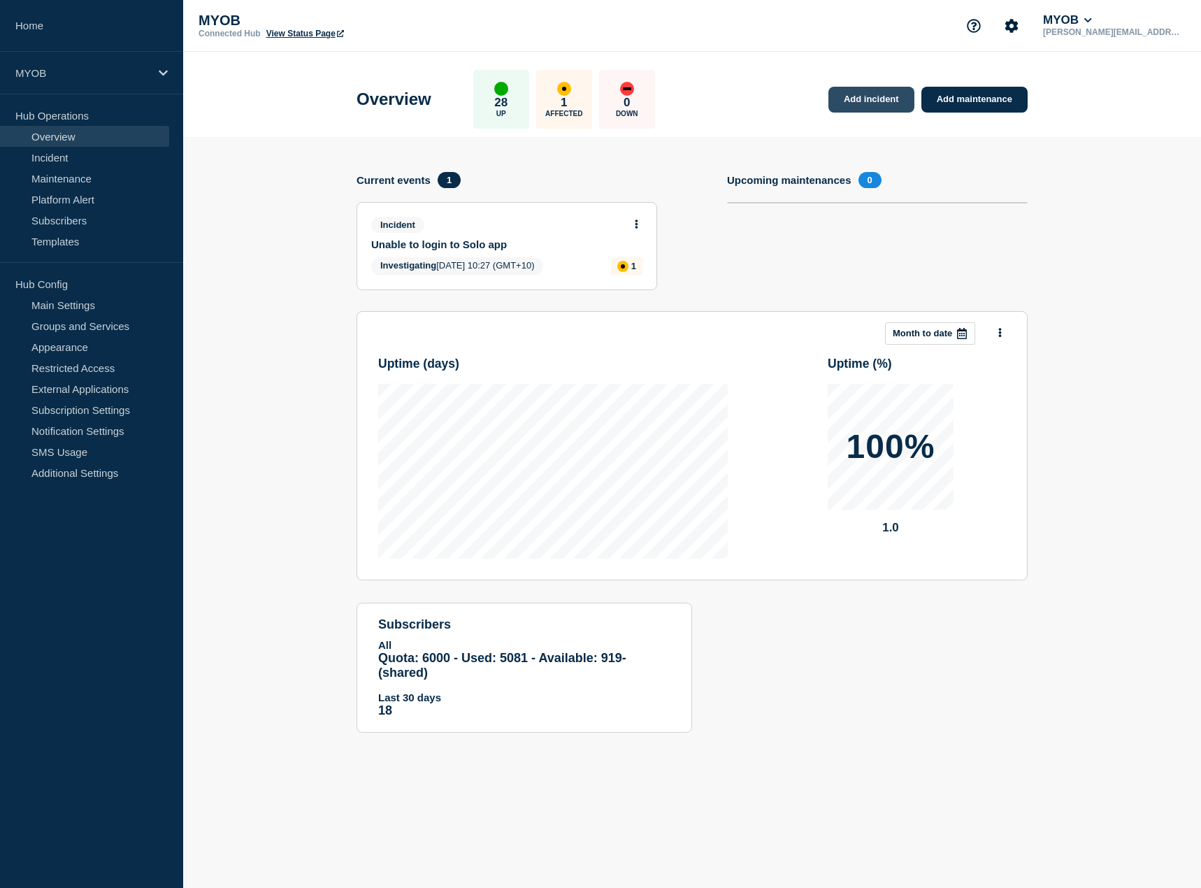
click at [849, 106] on link "Add incident" at bounding box center [871, 100] width 86 height 26
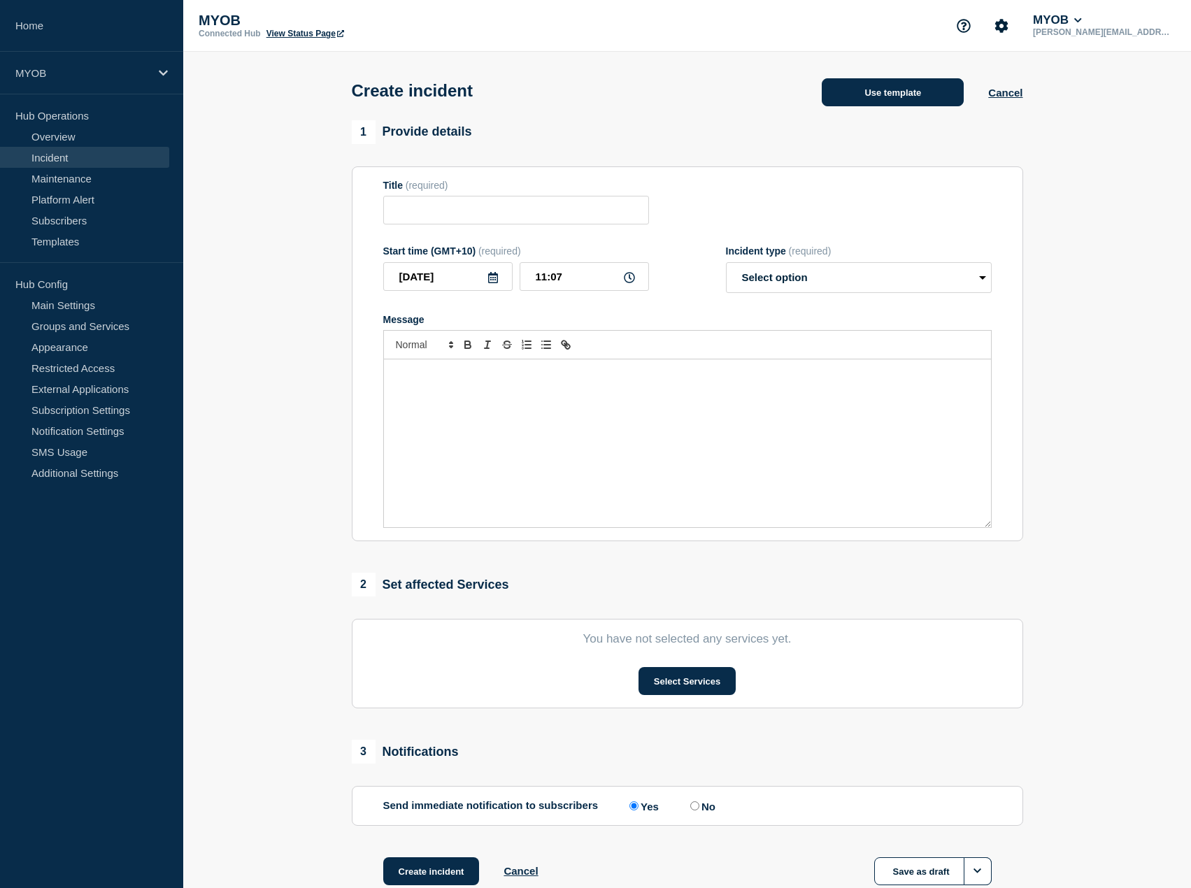
click at [890, 89] on button "Use template" at bounding box center [892, 92] width 142 height 28
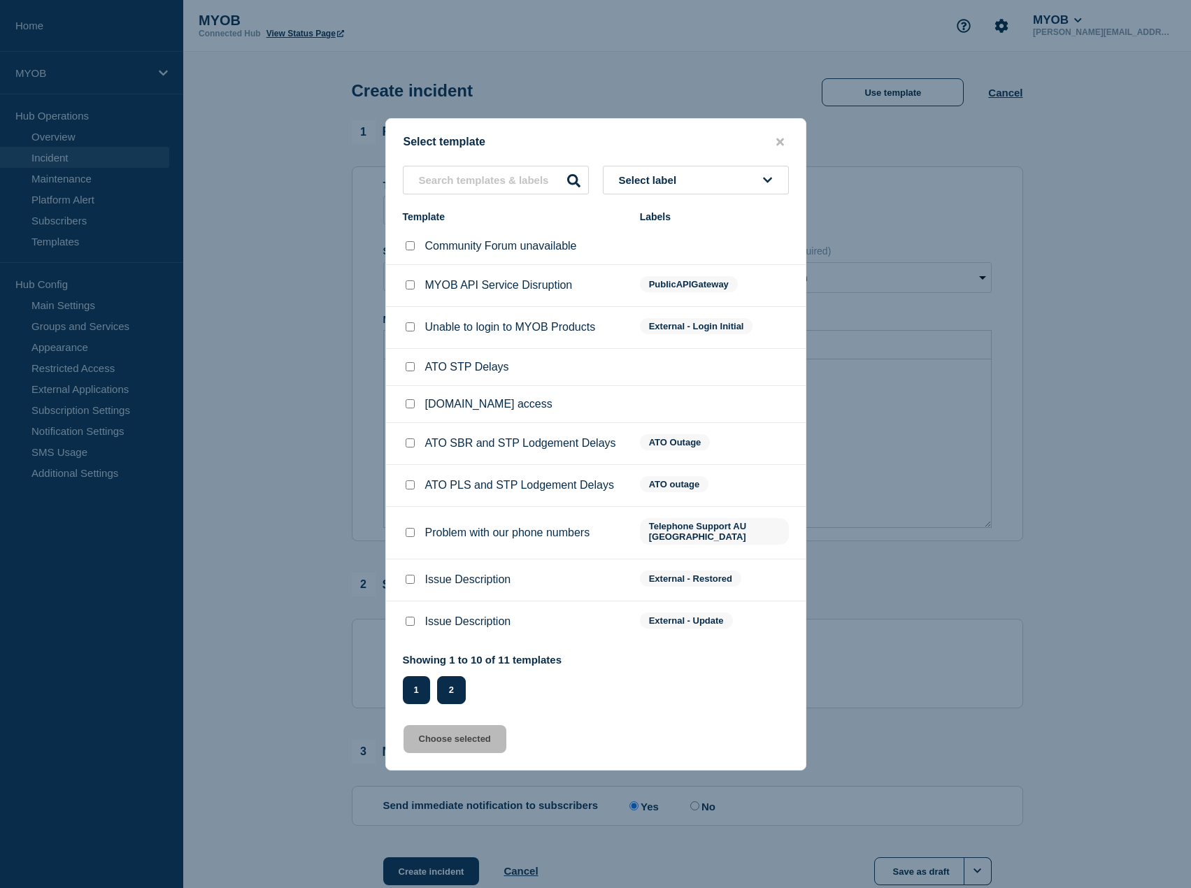
click at [450, 689] on button "2" at bounding box center [451, 690] width 29 height 28
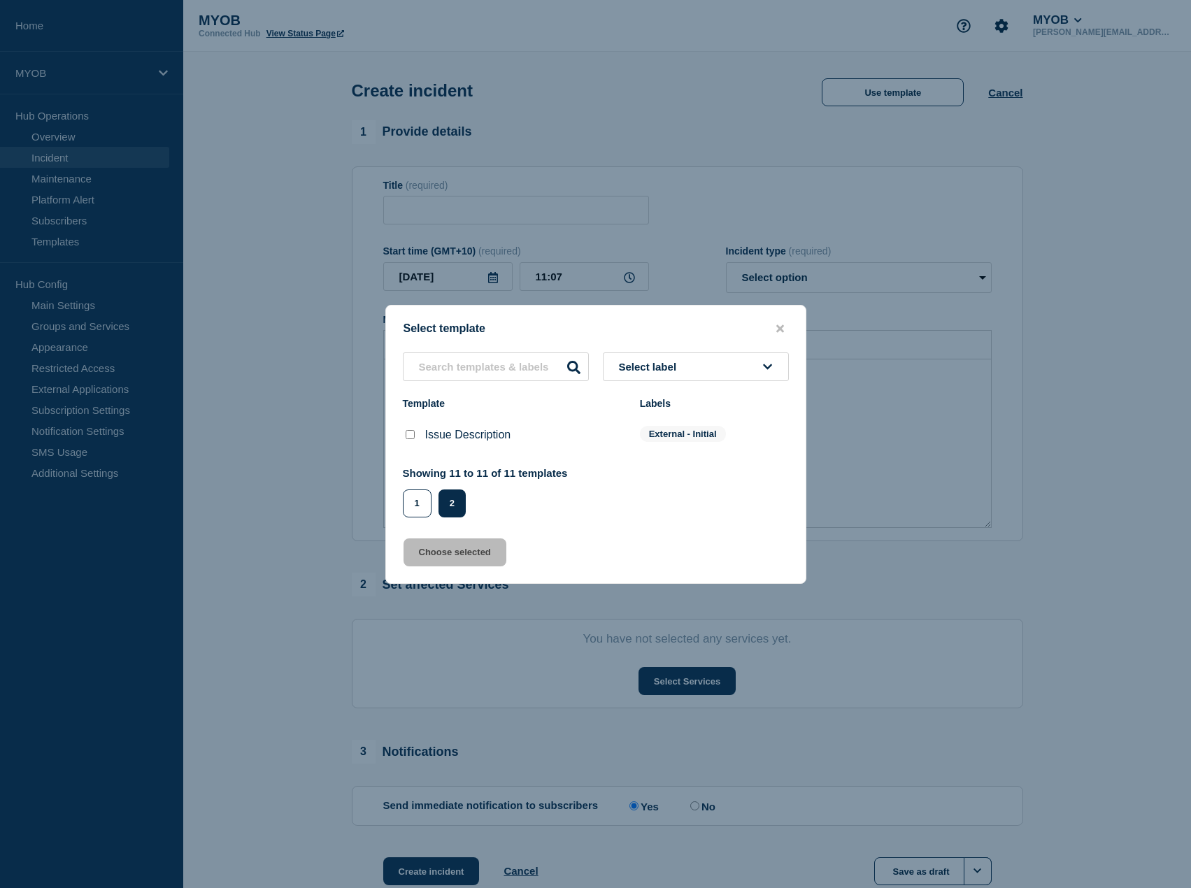
click at [411, 439] on input "Issue Description checkbox" at bounding box center [409, 434] width 9 height 9
checkbox input "true"
click at [461, 555] on button "Choose selected" at bounding box center [454, 552] width 103 height 28
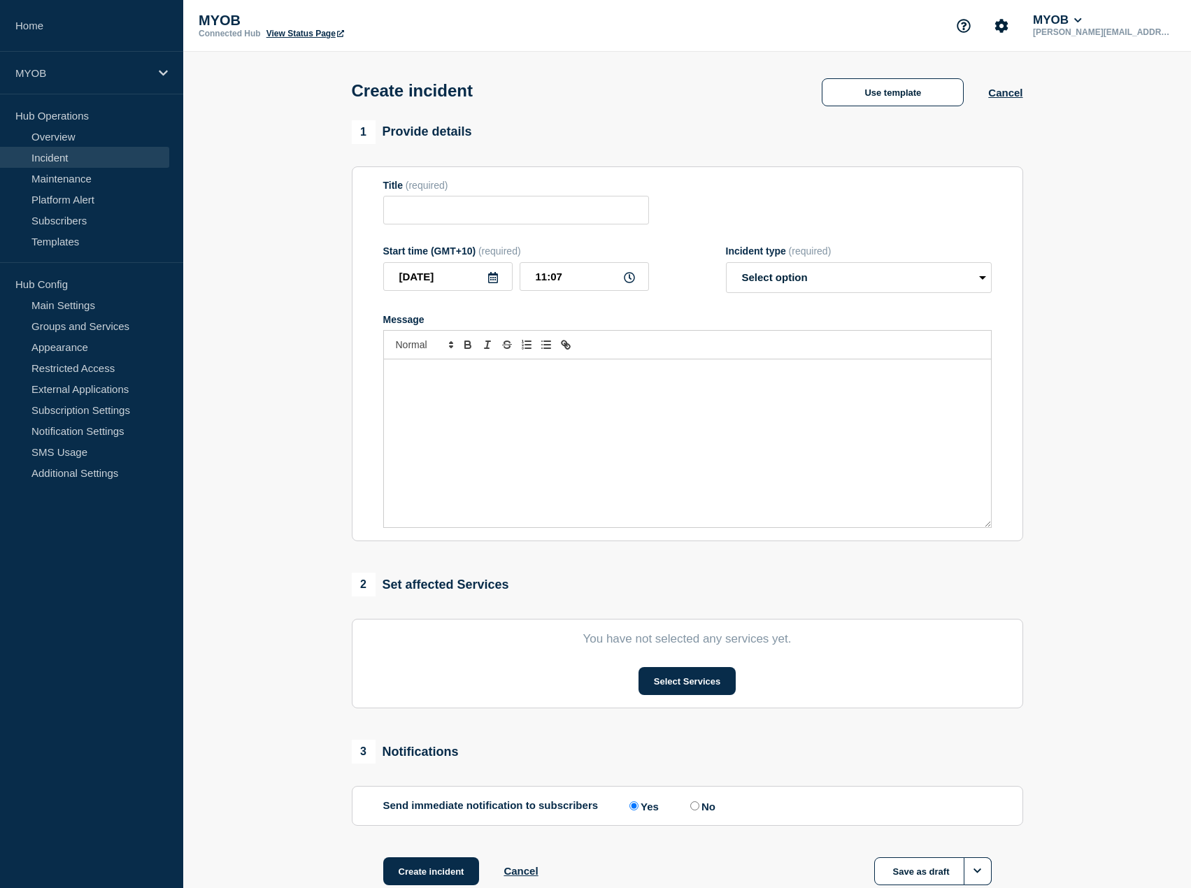
type input "Issue Description"
select select "investigating"
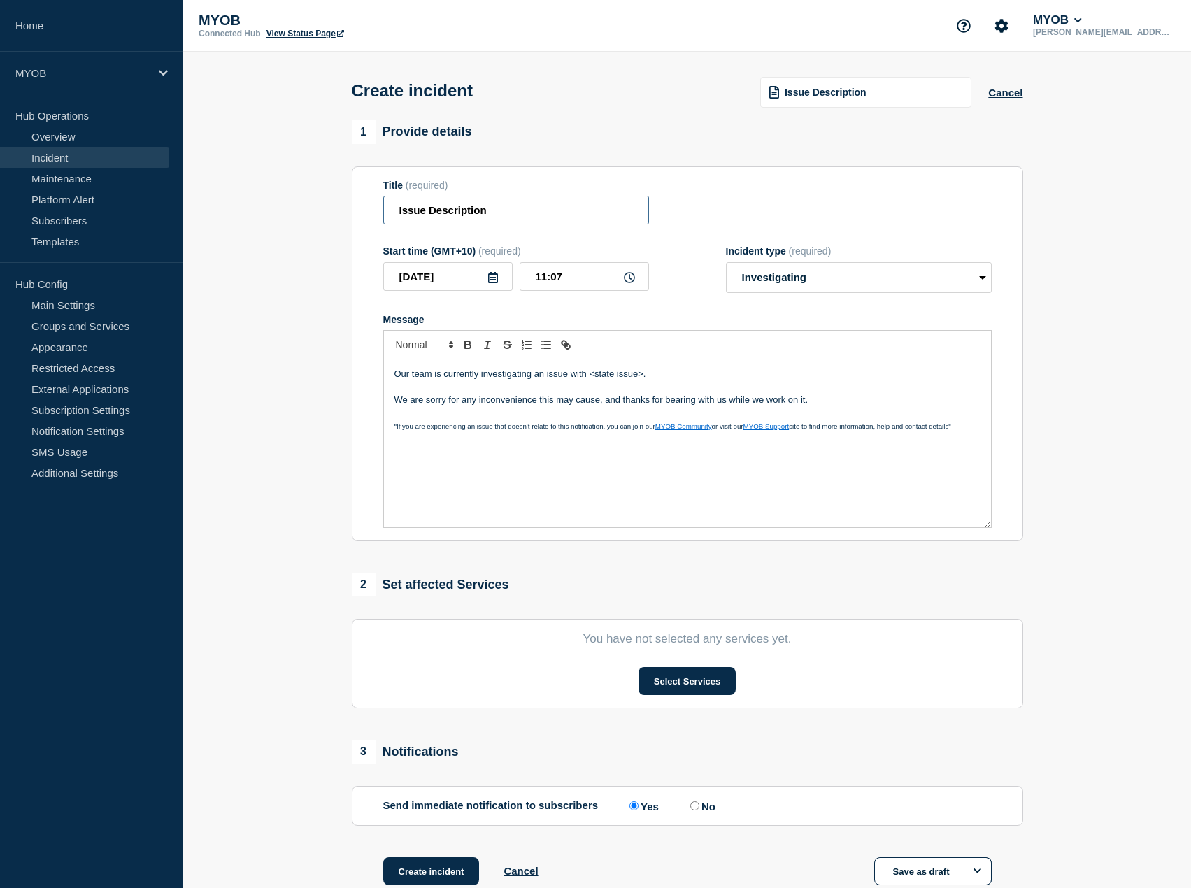
drag, startPoint x: 539, startPoint y: 208, endPoint x: 394, endPoint y: 215, distance: 145.6
click at [394, 215] on input "Issue Description" at bounding box center [516, 210] width 266 height 29
type input "I"
type input "Online Invoice Payments & tap2pay unavailable"
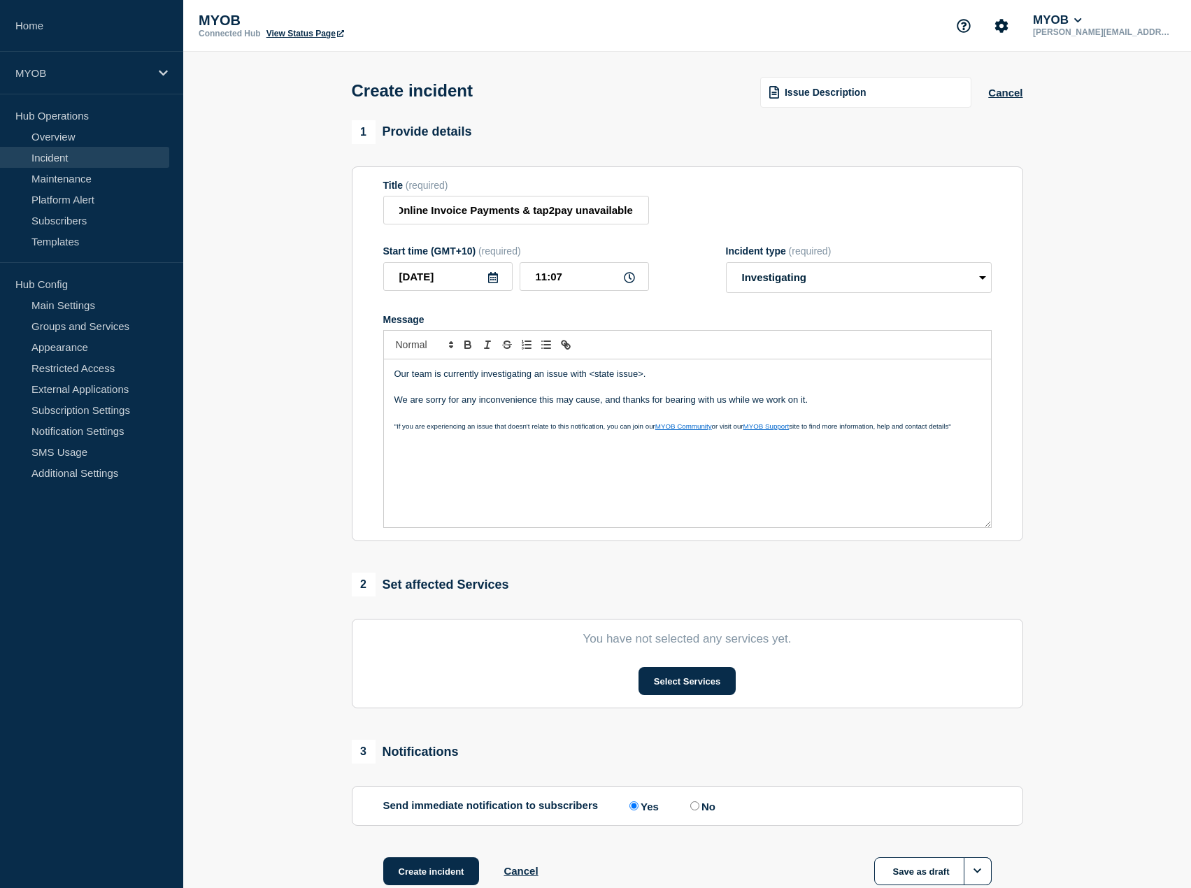
click at [584, 376] on p "Our team is currently investigating an issue with <state issue>." at bounding box center [687, 374] width 586 height 13
drag, startPoint x: 666, startPoint y: 376, endPoint x: 570, endPoint y: 370, distance: 96.0
click at [570, 370] on div "Our team is currently investigating an issue with <state issue>. We are sorry f…" at bounding box center [687, 443] width 607 height 168
click at [570, 380] on p "Our team is currently investigating an issue affecting Online Invoice Payments …" at bounding box center [687, 374] width 586 height 13
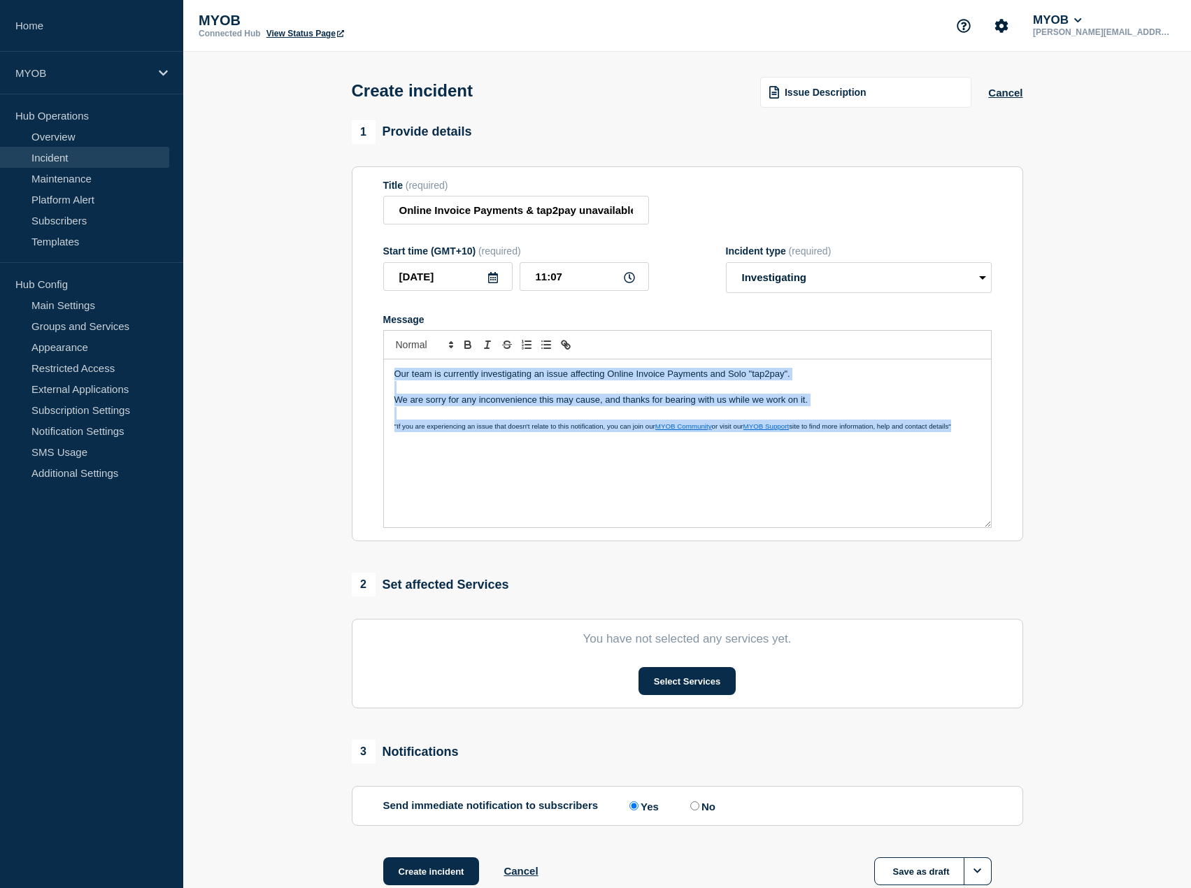
copy div "Our team is currently investigating an issue affecting Online Invoice Payments …"
click at [603, 386] on p "Message" at bounding box center [687, 387] width 586 height 13
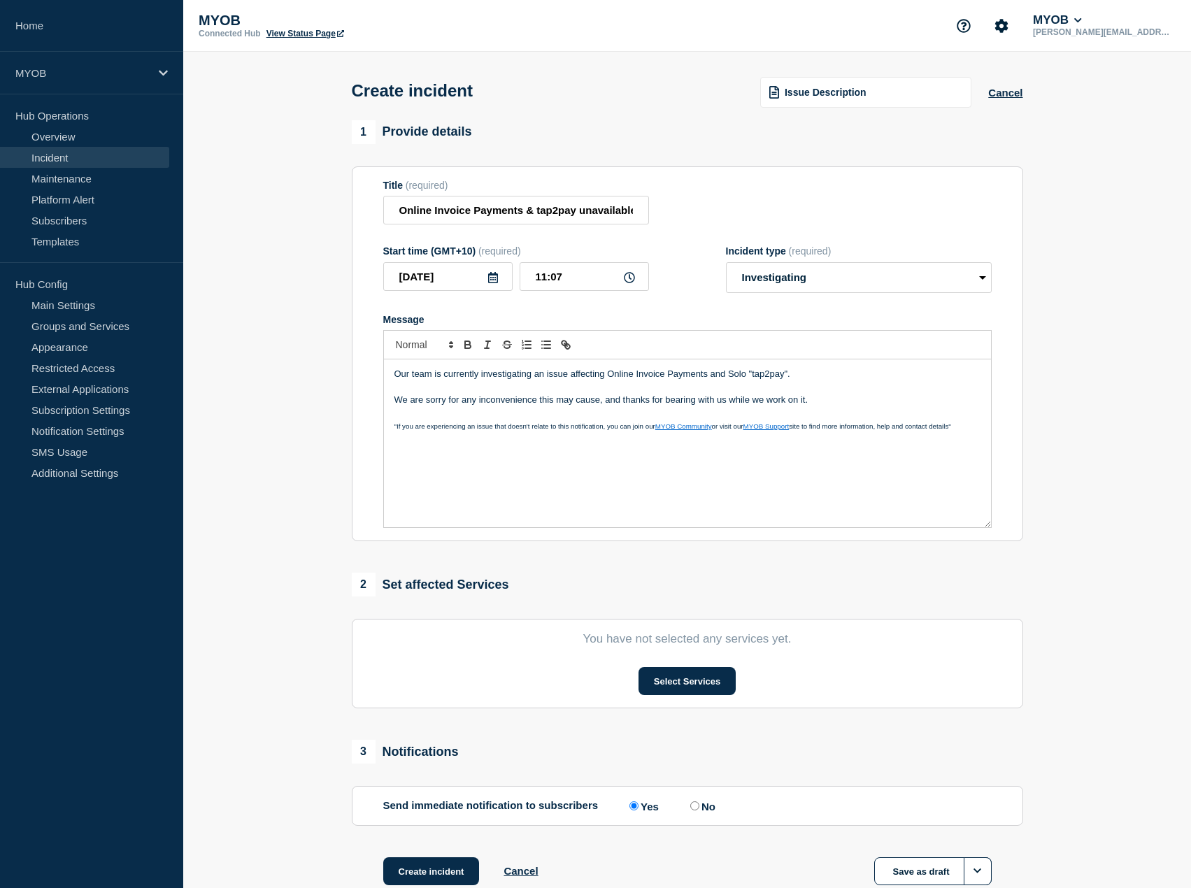
click at [610, 373] on p "Our team is currently investigating an issue affecting Online Invoice Payments …" at bounding box center [687, 374] width 586 height 13
click at [633, 373] on p "Our team is currently investigating an issue affecting online Invoice Payments …" at bounding box center [687, 374] width 586 height 13
click at [637, 373] on p "Our team is currently investigating an issue affecting online Invoice Payments …" at bounding box center [687, 374] width 586 height 13
click at [670, 375] on p "Our team is currently investigating an issue affecting online invoice Payments …" at bounding box center [687, 374] width 586 height 13
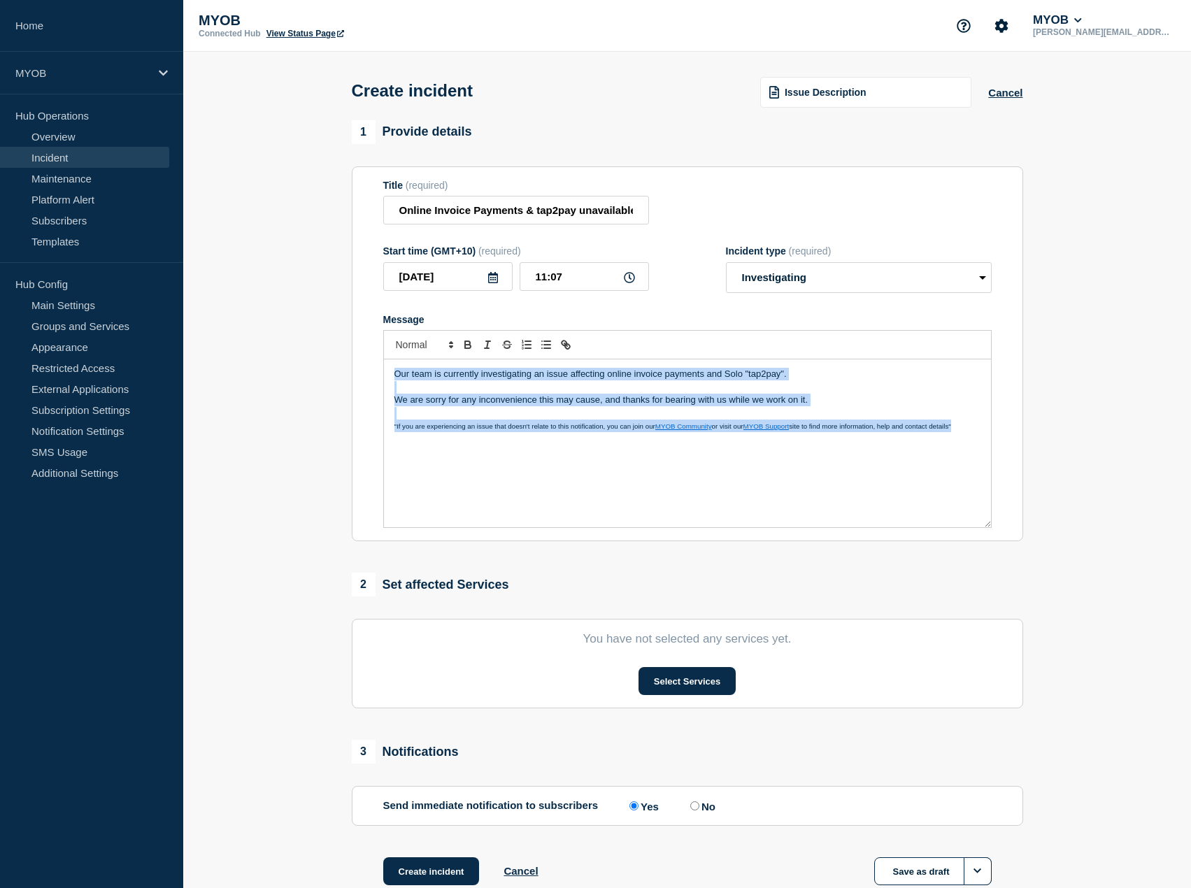
copy div "Our team is currently investigating an issue affecting online invoice payments …"
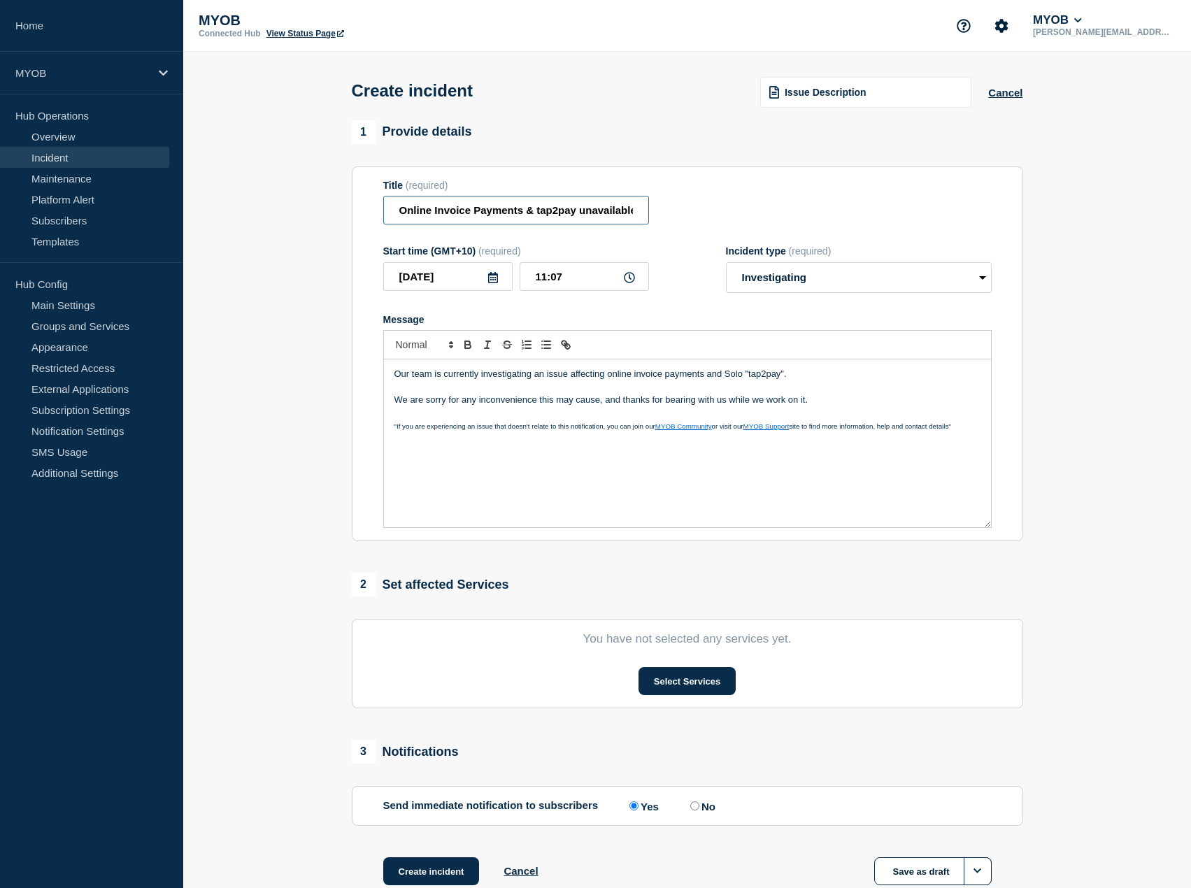
scroll to position [0, 3]
drag, startPoint x: 557, startPoint y: 211, endPoint x: 688, endPoint y: 218, distance: 130.9
click at [686, 218] on div "Title (required) Online Invoice Payments & tap2pay unavailable" at bounding box center [687, 202] width 608 height 45
click at [691, 218] on div "Title (required) Online Invoice Payments & tap2pay unavailable" at bounding box center [687, 202] width 608 height 45
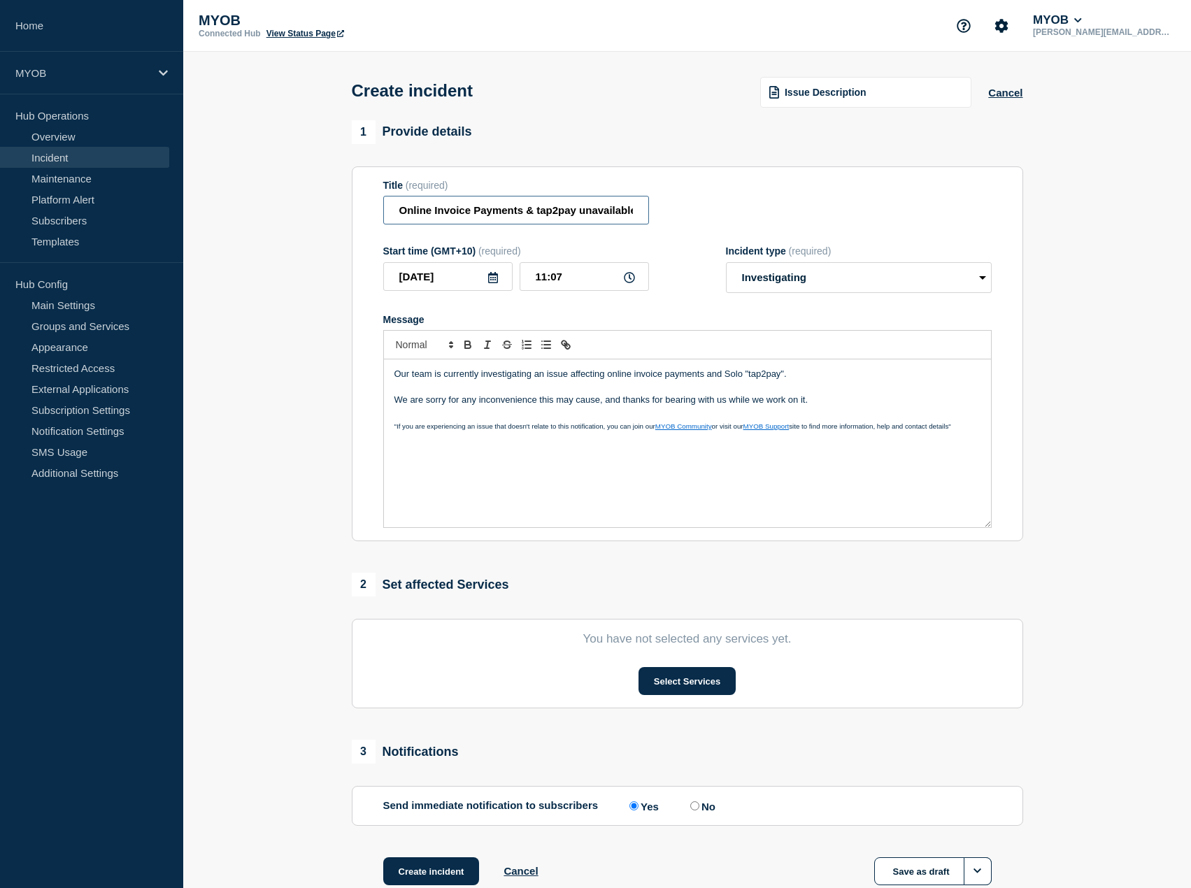
click at [556, 213] on input "Online Invoice Payments & tap2pay unavailable" at bounding box center [516, 210] width 266 height 29
click at [574, 380] on p "Our team is currently investigating an issue affecting online invoice payments …" at bounding box center [687, 374] width 586 height 13
click at [681, 687] on button "Select Services" at bounding box center [686, 681] width 97 height 28
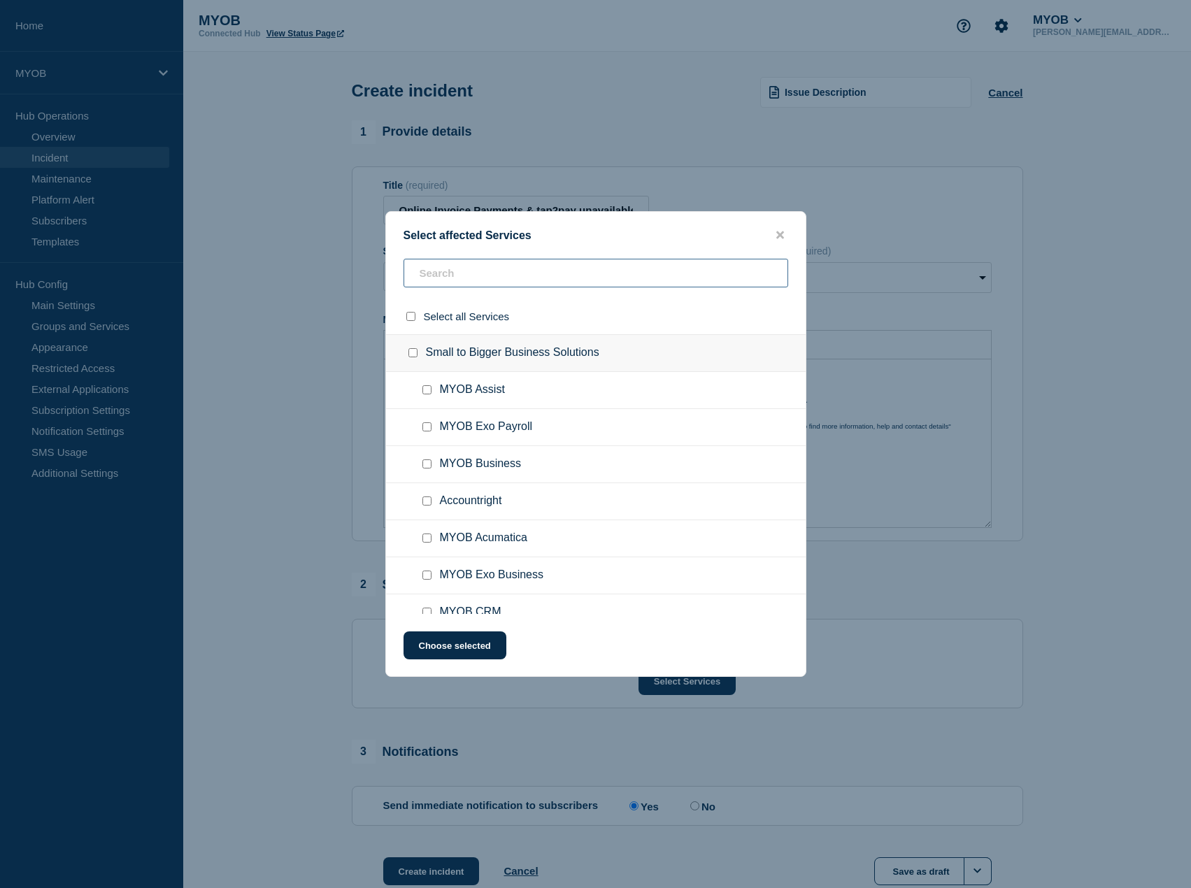
click at [509, 286] on input "text" at bounding box center [595, 273] width 384 height 29
type input "account"
click at [432, 389] on div at bounding box center [429, 390] width 20 height 14
click at [422, 391] on input "Accountright checkbox" at bounding box center [426, 389] width 9 height 9
checkbox input "true"
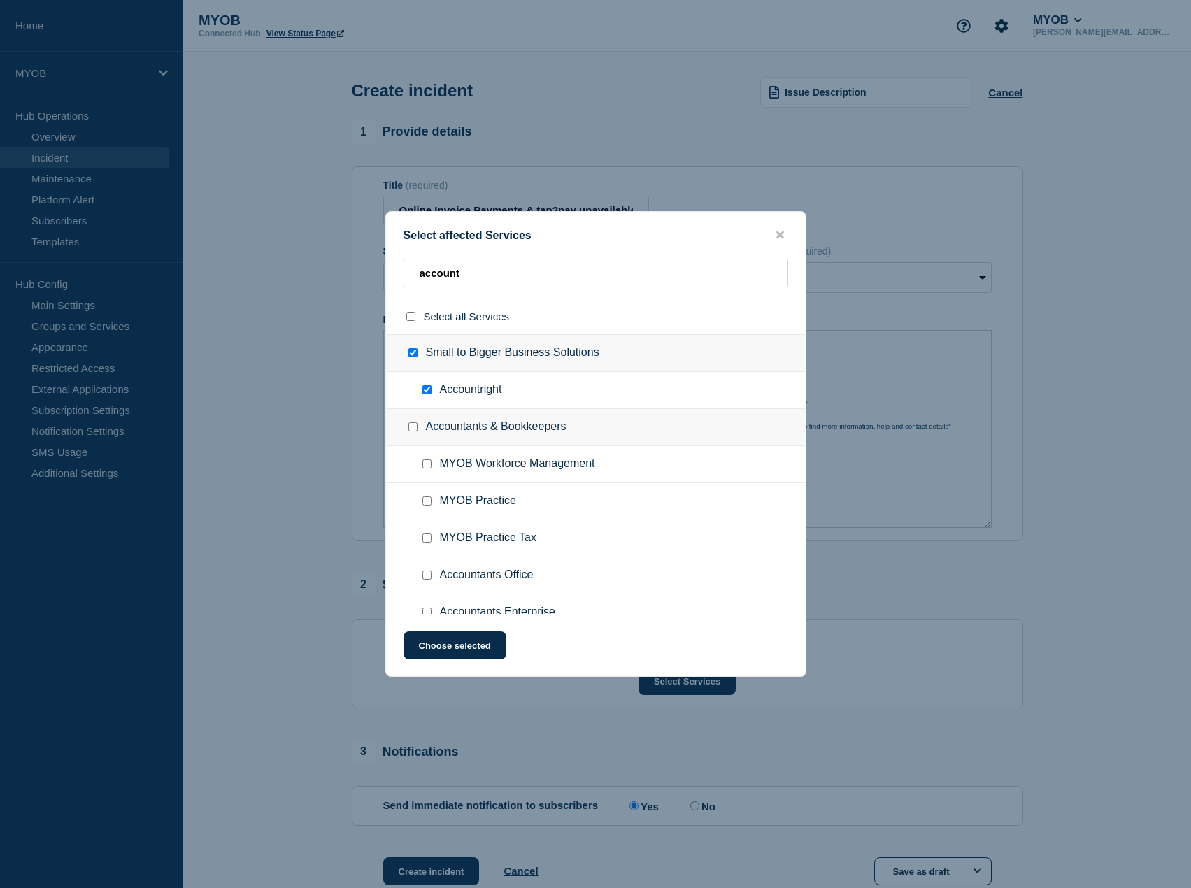
checkbox input "true"
drag, startPoint x: 471, startPoint y: 283, endPoint x: 352, endPoint y: 257, distance: 121.8
click at [363, 260] on div "Select affected Services account Select all Services Small to Bigger Business S…" at bounding box center [595, 444] width 1191 height 888
type input "m"
checkbox input "false"
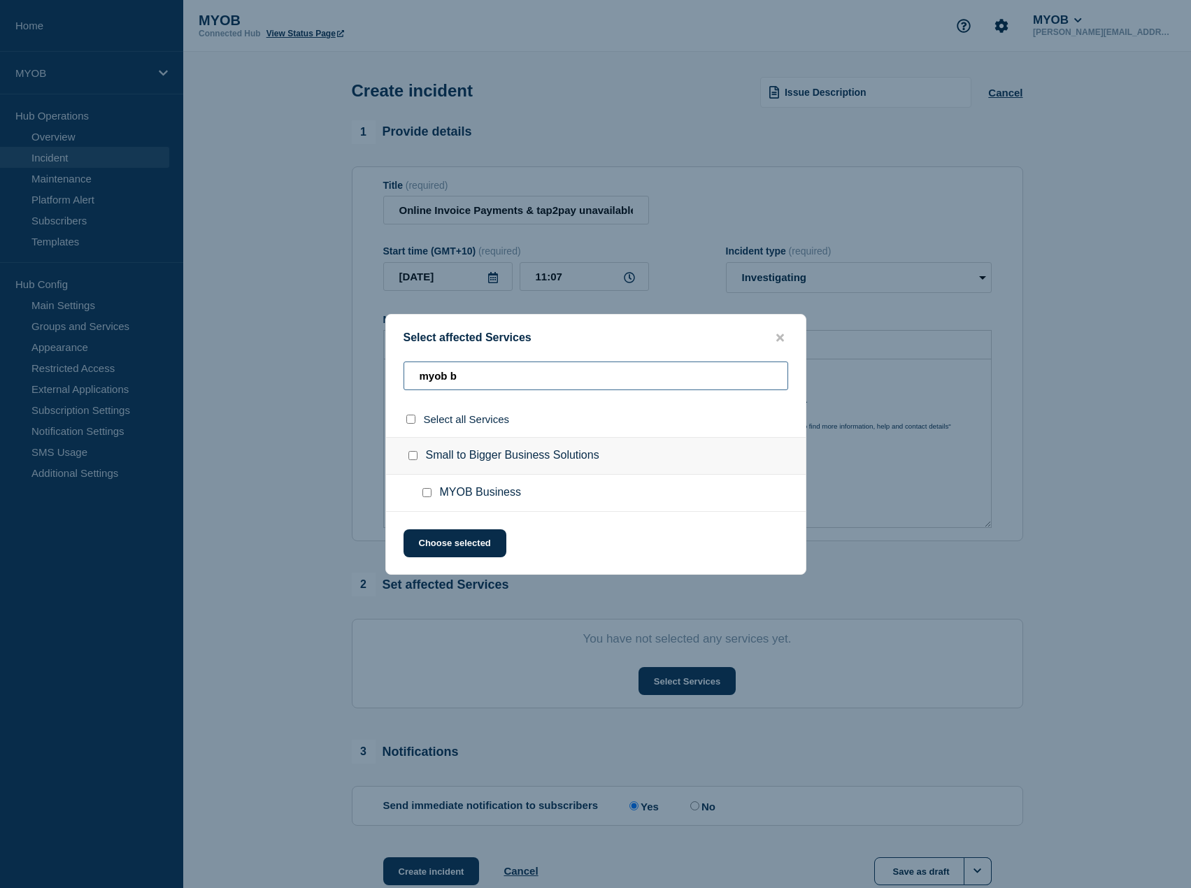
type input "myob b"
click at [426, 489] on input "MYOB Business checkbox" at bounding box center [426, 492] width 9 height 9
checkbox input "true"
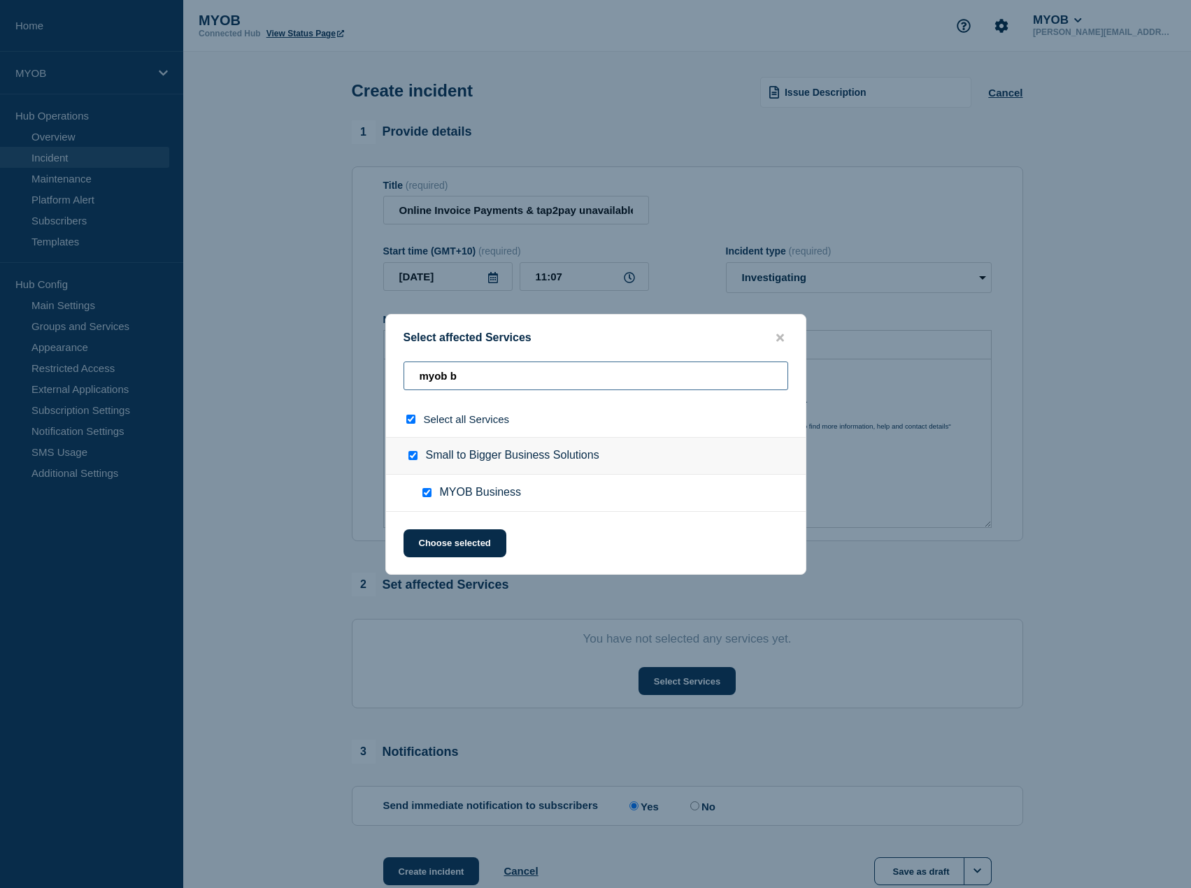
drag, startPoint x: 388, startPoint y: 379, endPoint x: 310, endPoint y: 359, distance: 80.2
click at [312, 364] on div "Select affected Services myob b Select all Services Small to Bigger Business So…" at bounding box center [595, 444] width 1191 height 888
type input "s"
checkbox input "false"
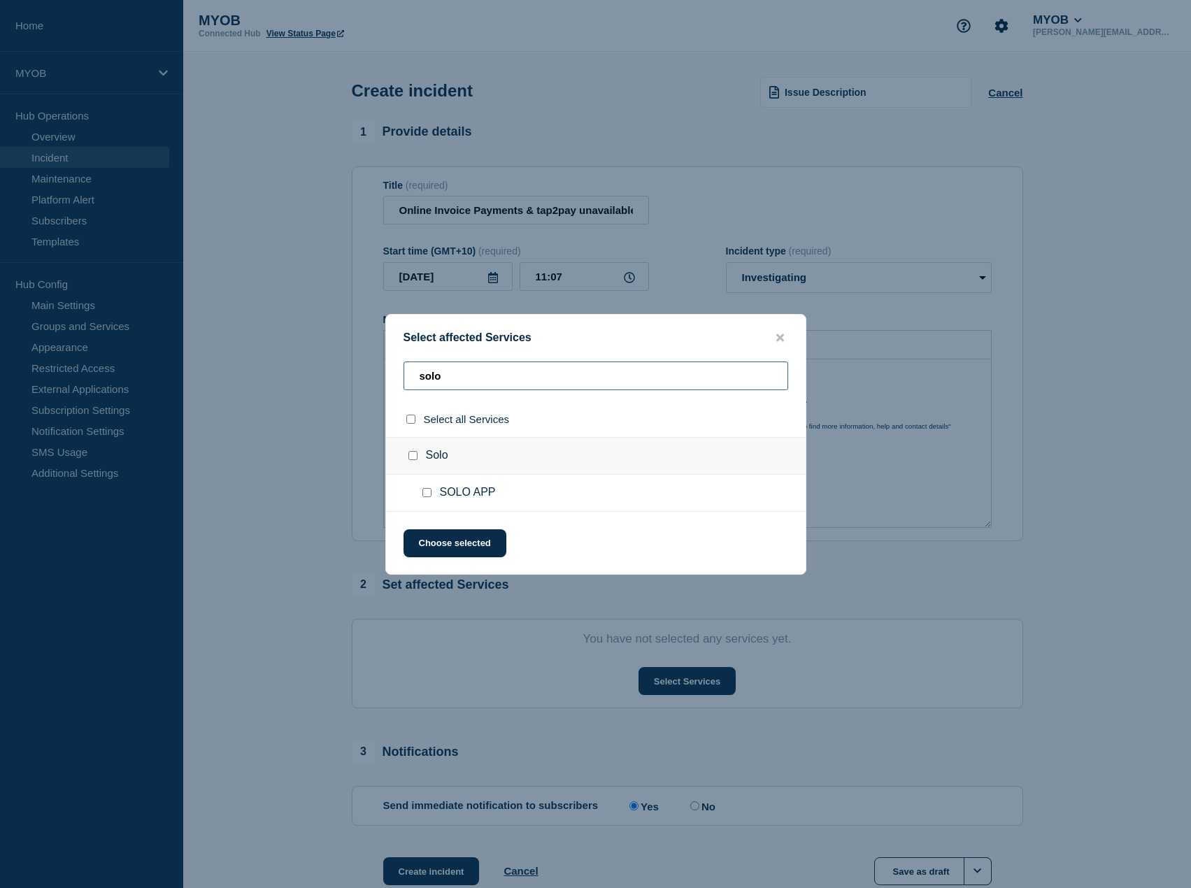
type input "solo"
click at [425, 490] on input "SOLO APP checkbox" at bounding box center [426, 492] width 9 height 9
checkbox input "true"
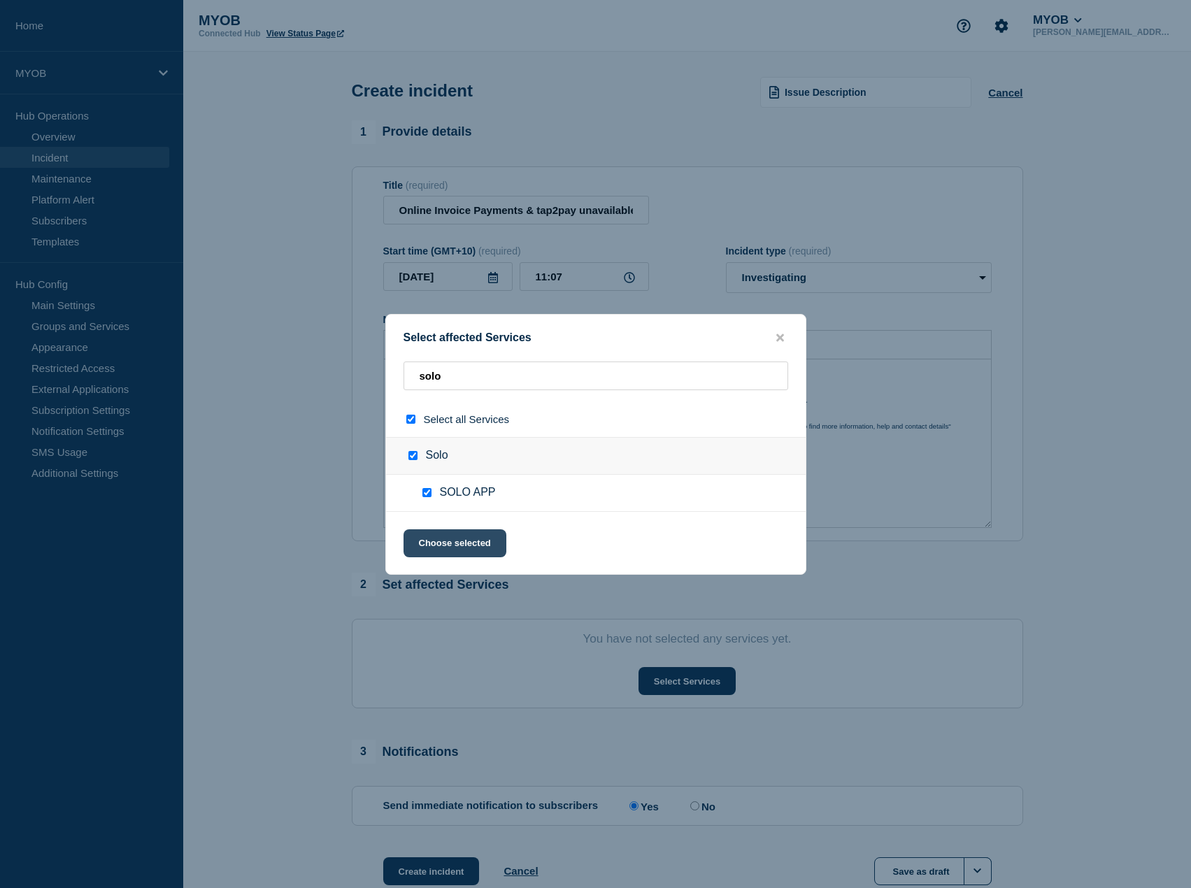
click at [444, 549] on button "Choose selected" at bounding box center [454, 543] width 103 height 28
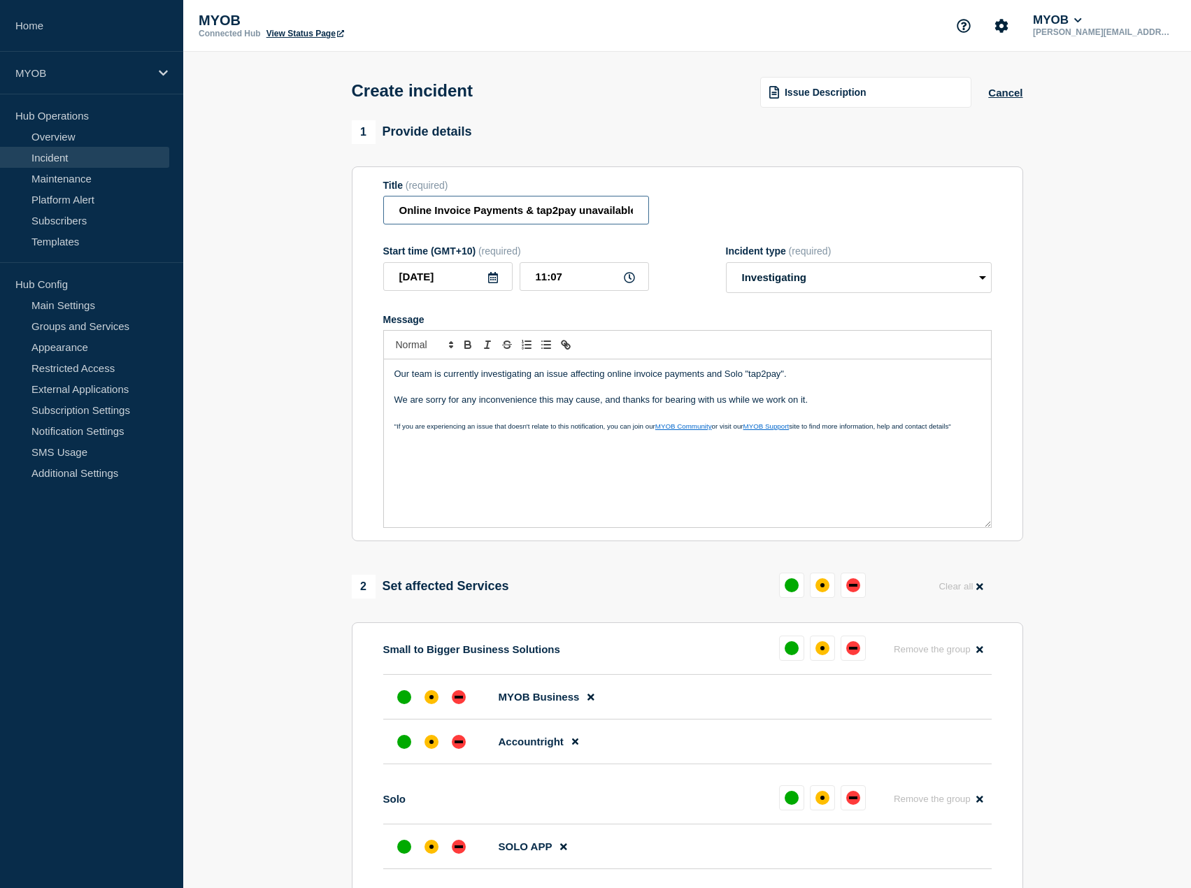
scroll to position [0, 3]
drag, startPoint x: 540, startPoint y: 210, endPoint x: 709, endPoint y: 206, distance: 168.5
click at [709, 206] on div "Title (required) Online Invoice Payments & tap2pay unavailable" at bounding box center [687, 202] width 608 height 45
click at [710, 206] on div "Title (required) Online Invoice Payments & tap2pay unavailable" at bounding box center [687, 202] width 608 height 45
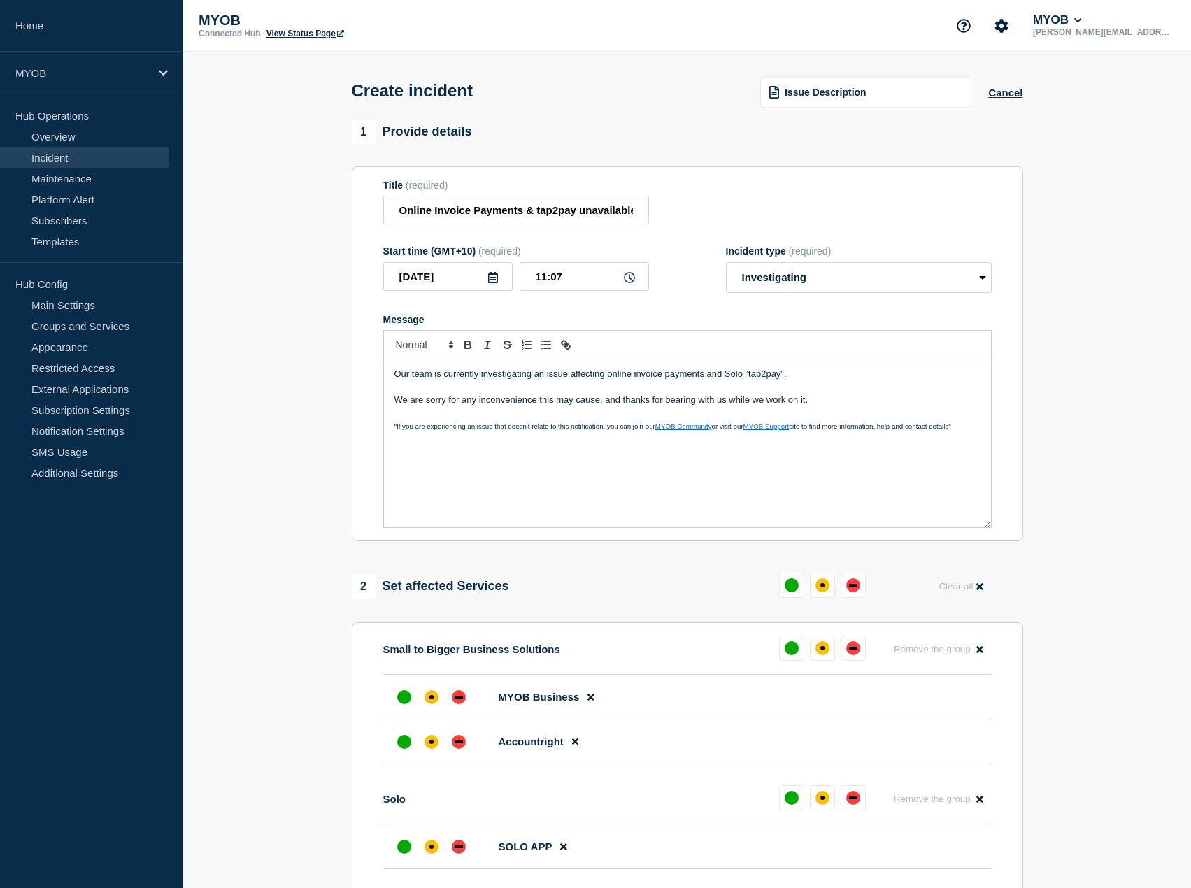
click at [556, 400] on p "We are sorry for any inconvenience this may cause, and thanks for bearing with …" at bounding box center [687, 400] width 586 height 13
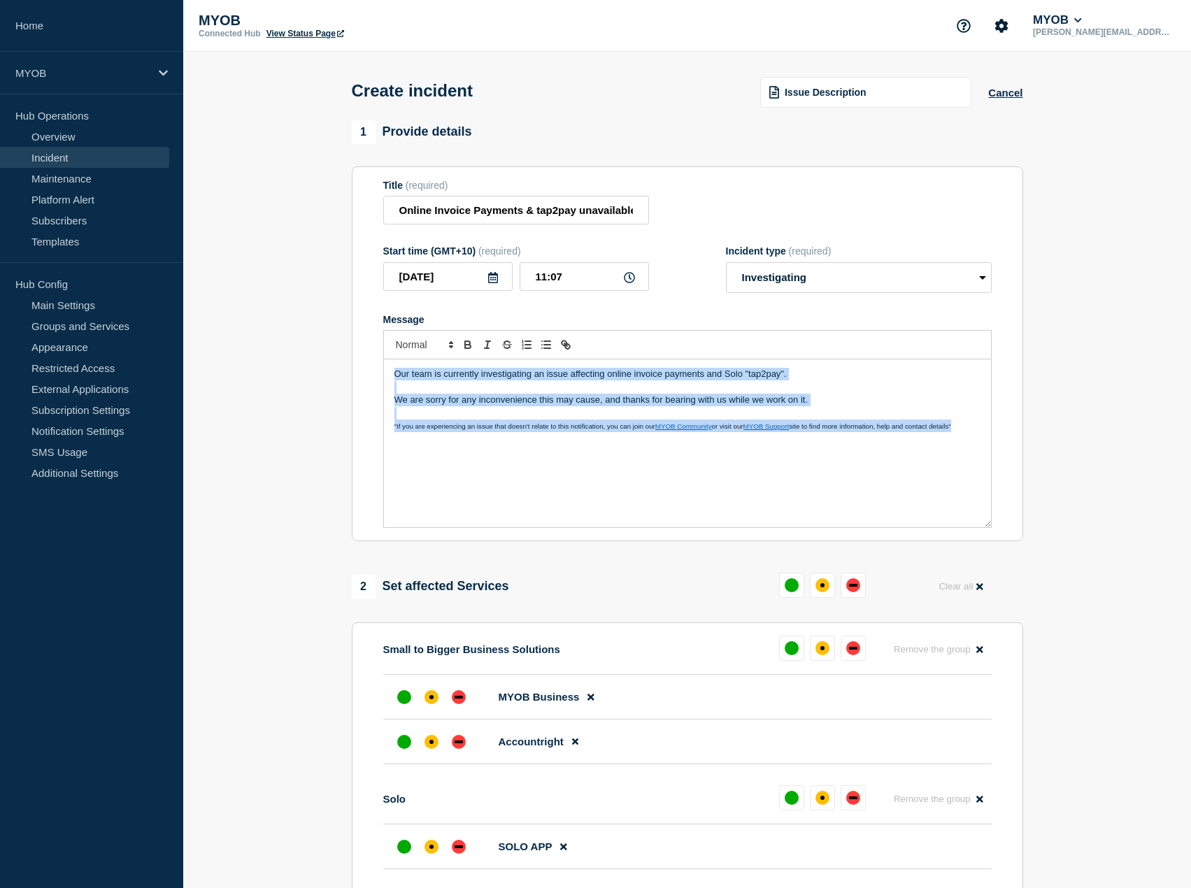
copy div "Our team is currently investigating an issue affecting online invoice payments …"
click at [891, 394] on p "Message" at bounding box center [687, 387] width 586 height 13
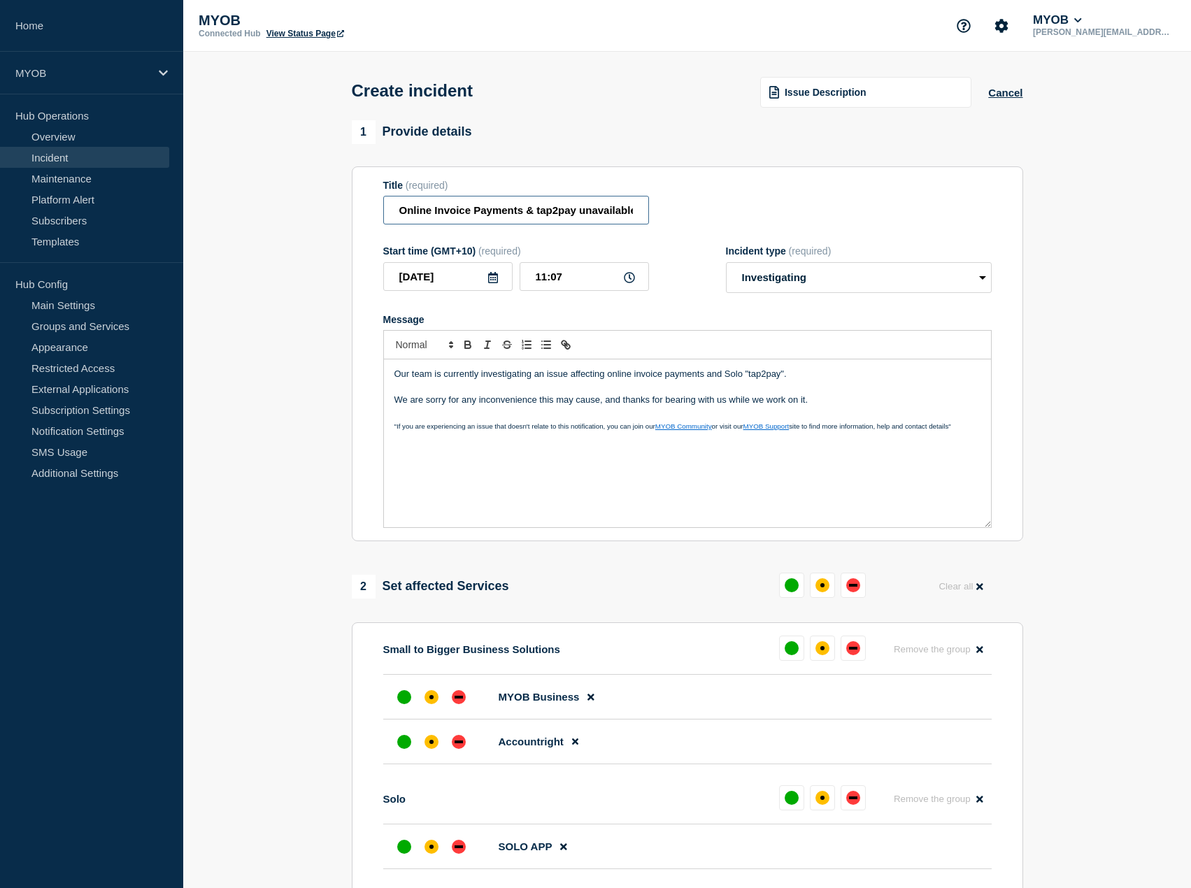
scroll to position [0, 3]
drag, startPoint x: 561, startPoint y: 203, endPoint x: 721, endPoint y: 206, distance: 160.1
click at [721, 206] on div "Title (required) Online Invoice Payments & tap2pay unavailable" at bounding box center [687, 202] width 608 height 45
click at [724, 207] on div "Title (required) Online Invoice Payments & tap2pay unavailable" at bounding box center [687, 202] width 608 height 45
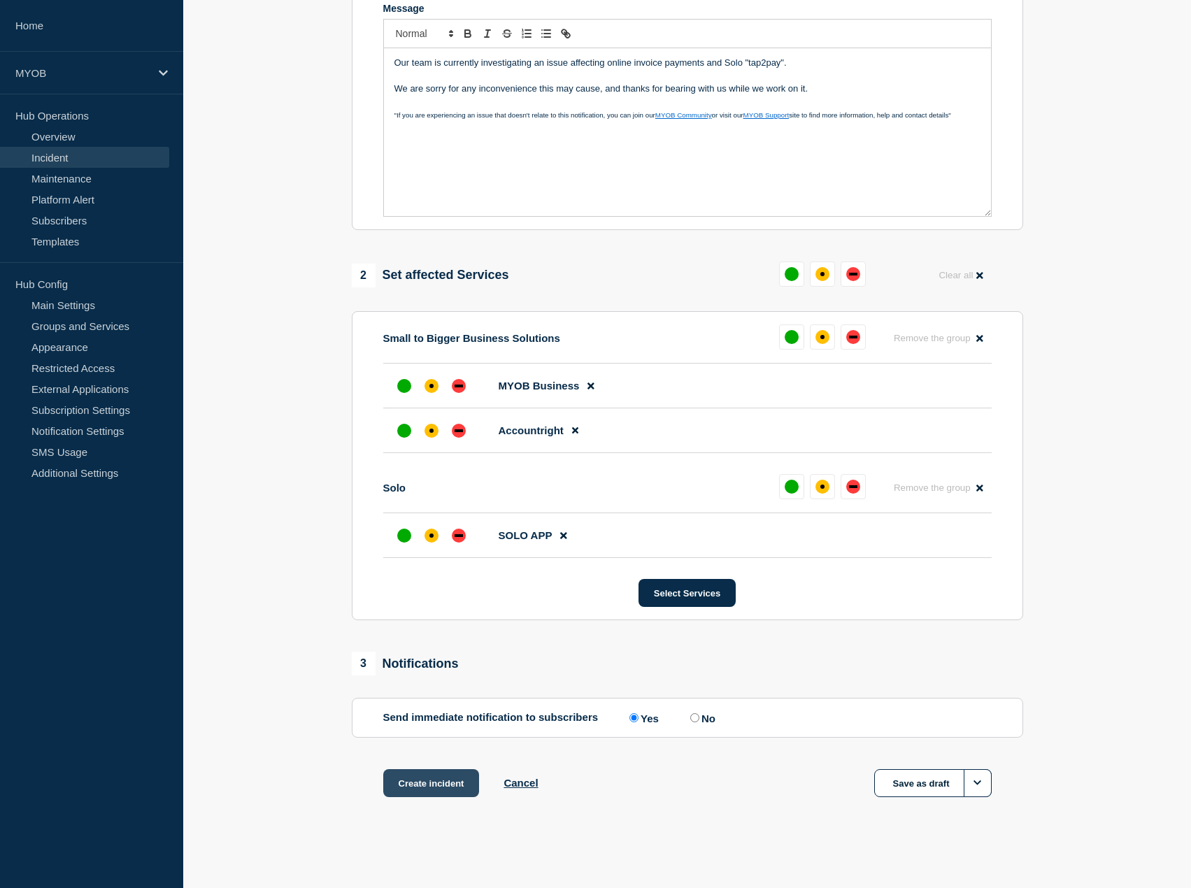
click at [417, 781] on button "Create incident" at bounding box center [431, 783] width 96 height 28
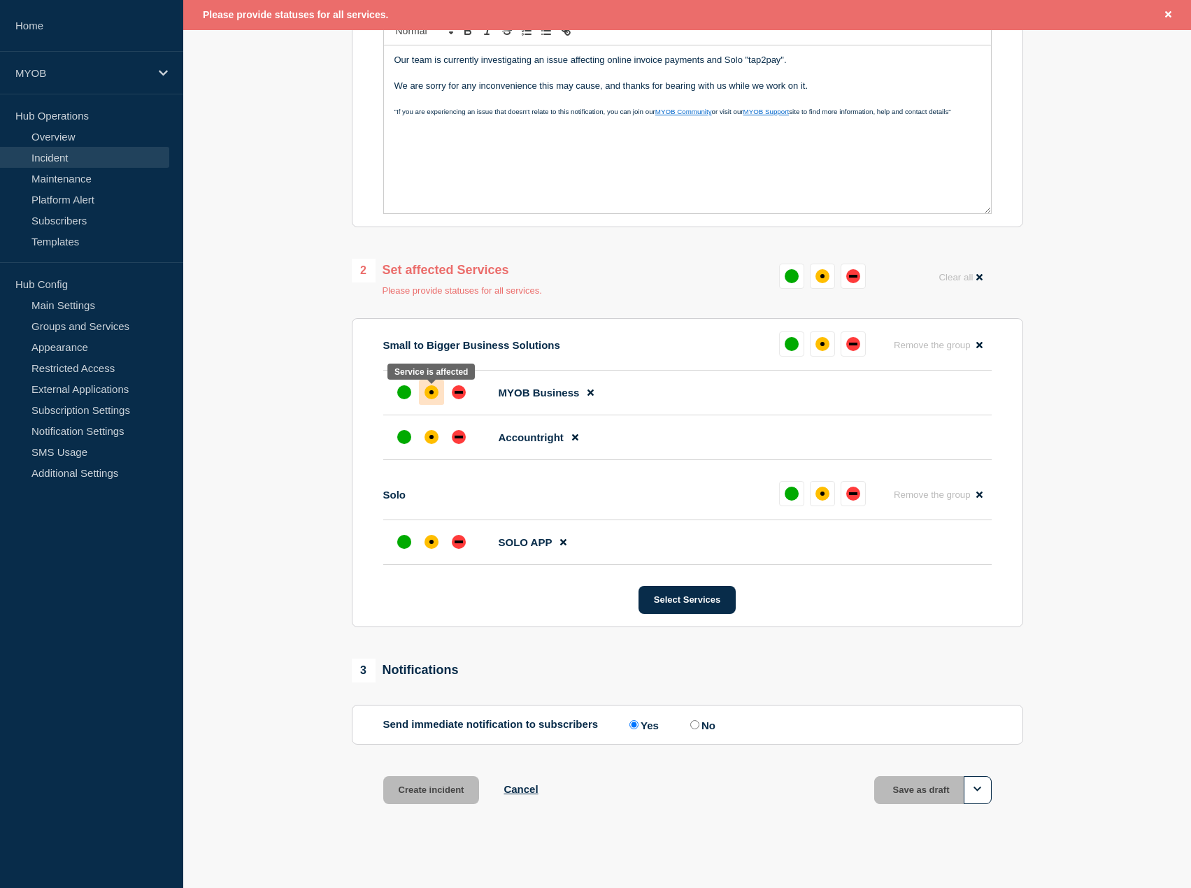
click at [427, 393] on div "affected" at bounding box center [431, 392] width 14 height 14
click at [431, 444] on div "affected" at bounding box center [431, 437] width 14 height 14
click at [428, 554] on div at bounding box center [431, 541] width 25 height 25
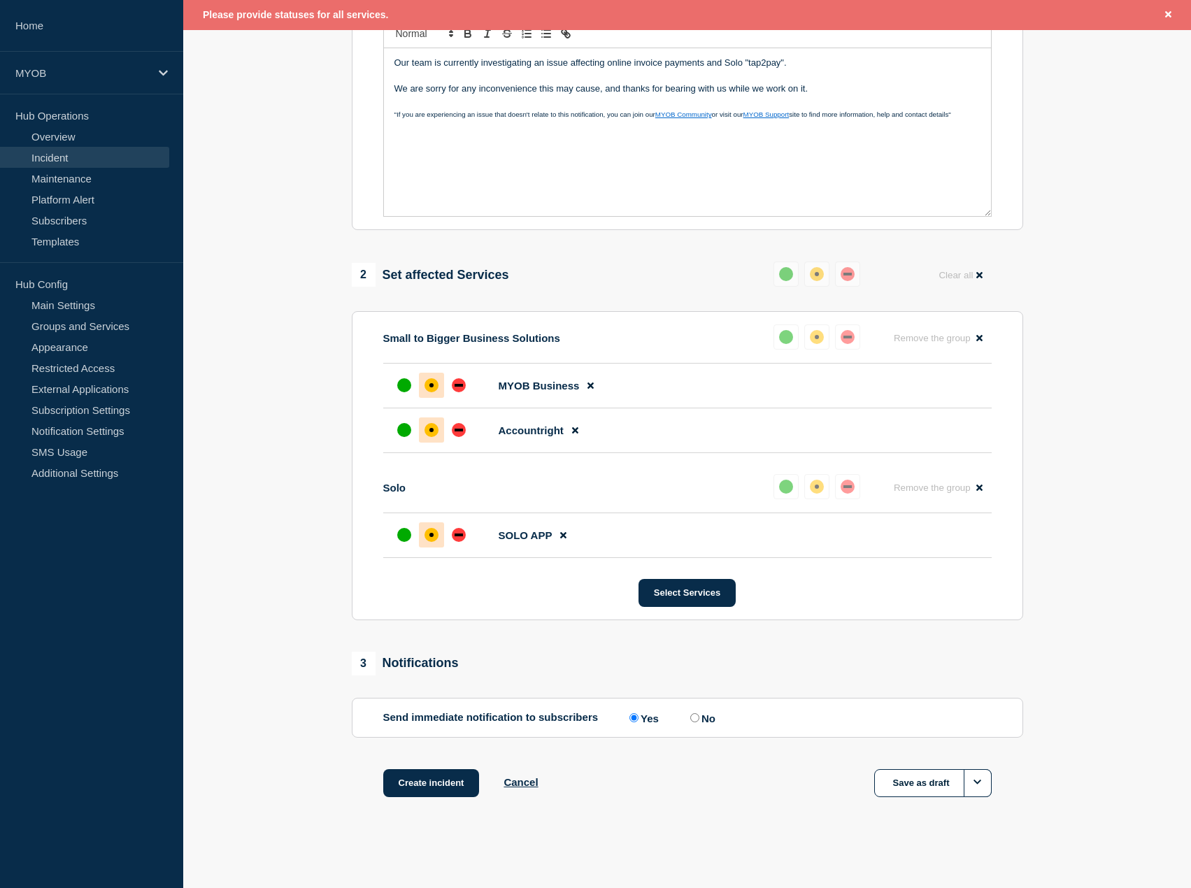
click at [308, 591] on section "1 Provide details Title (required) Online Invoice Payments & tap2pay unavailabl…" at bounding box center [686, 319] width 1007 height 1023
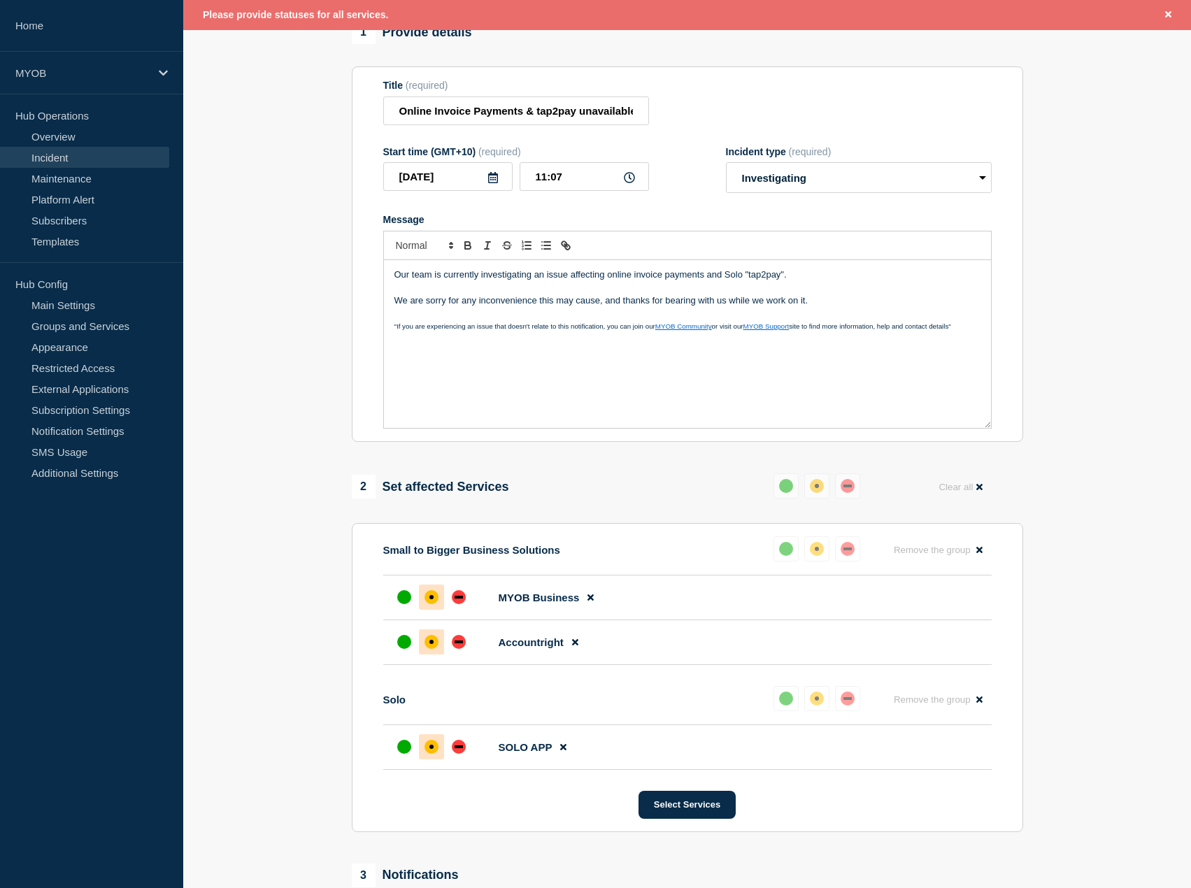
scroll to position [345, 0]
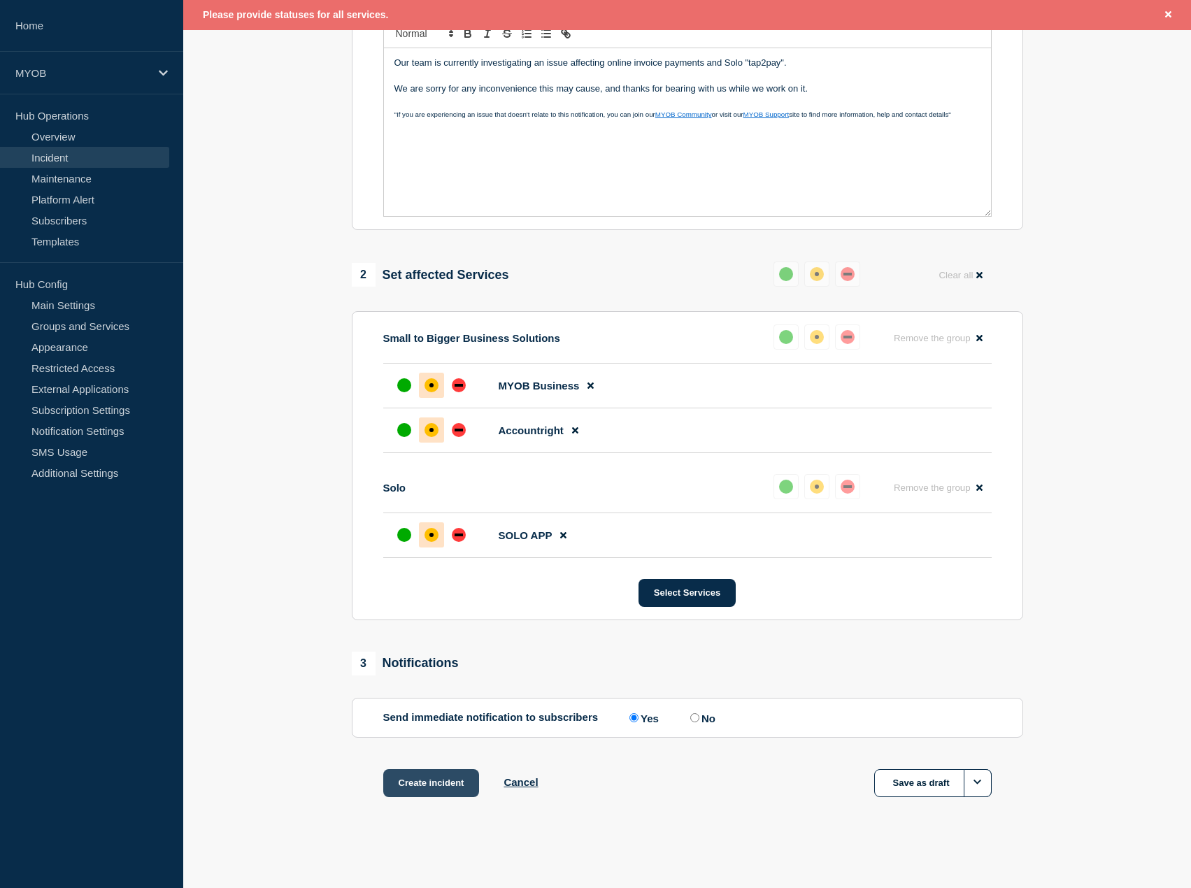
click at [443, 780] on button "Create incident" at bounding box center [431, 783] width 96 height 28
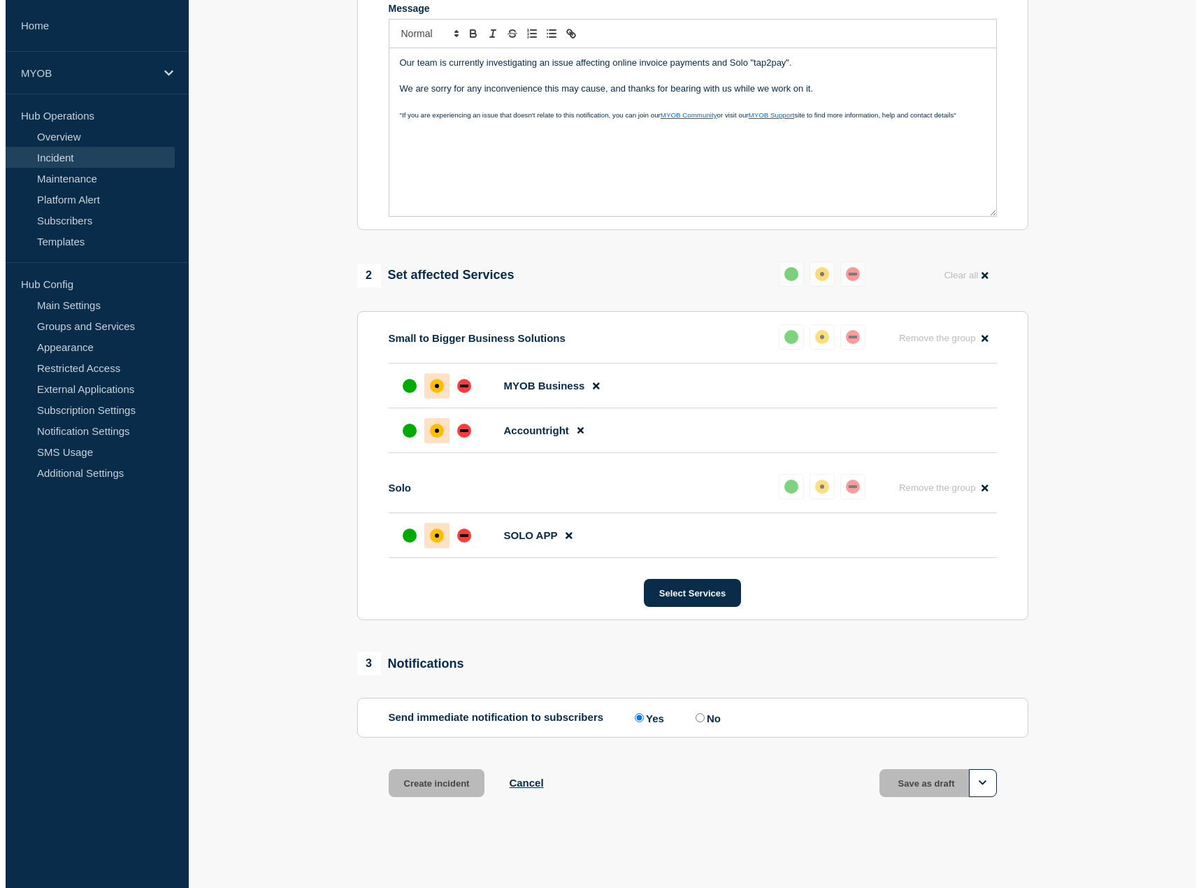
scroll to position [0, 0]
